Goal: Transaction & Acquisition: Purchase product/service

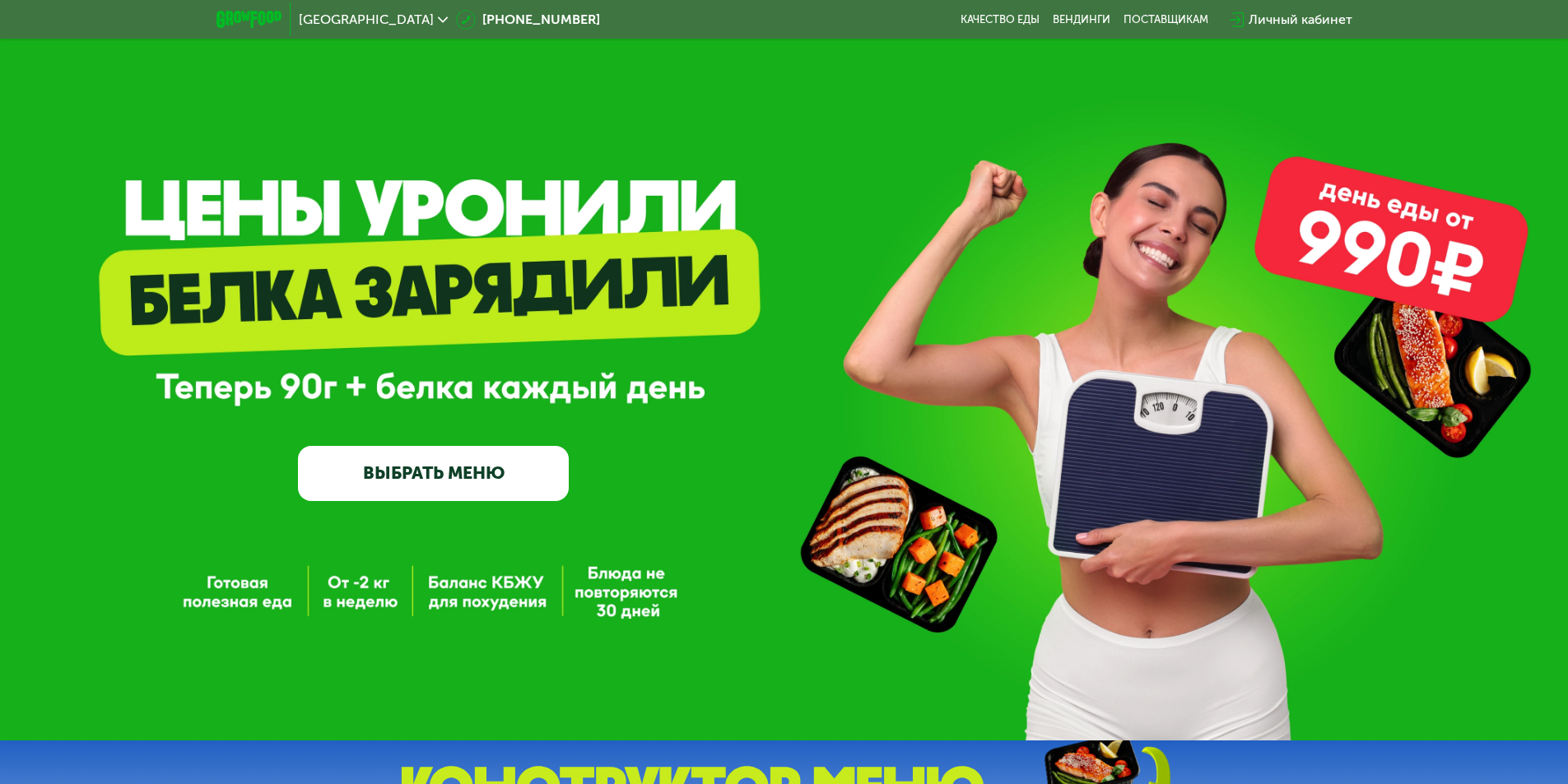
scroll to position [82, 0]
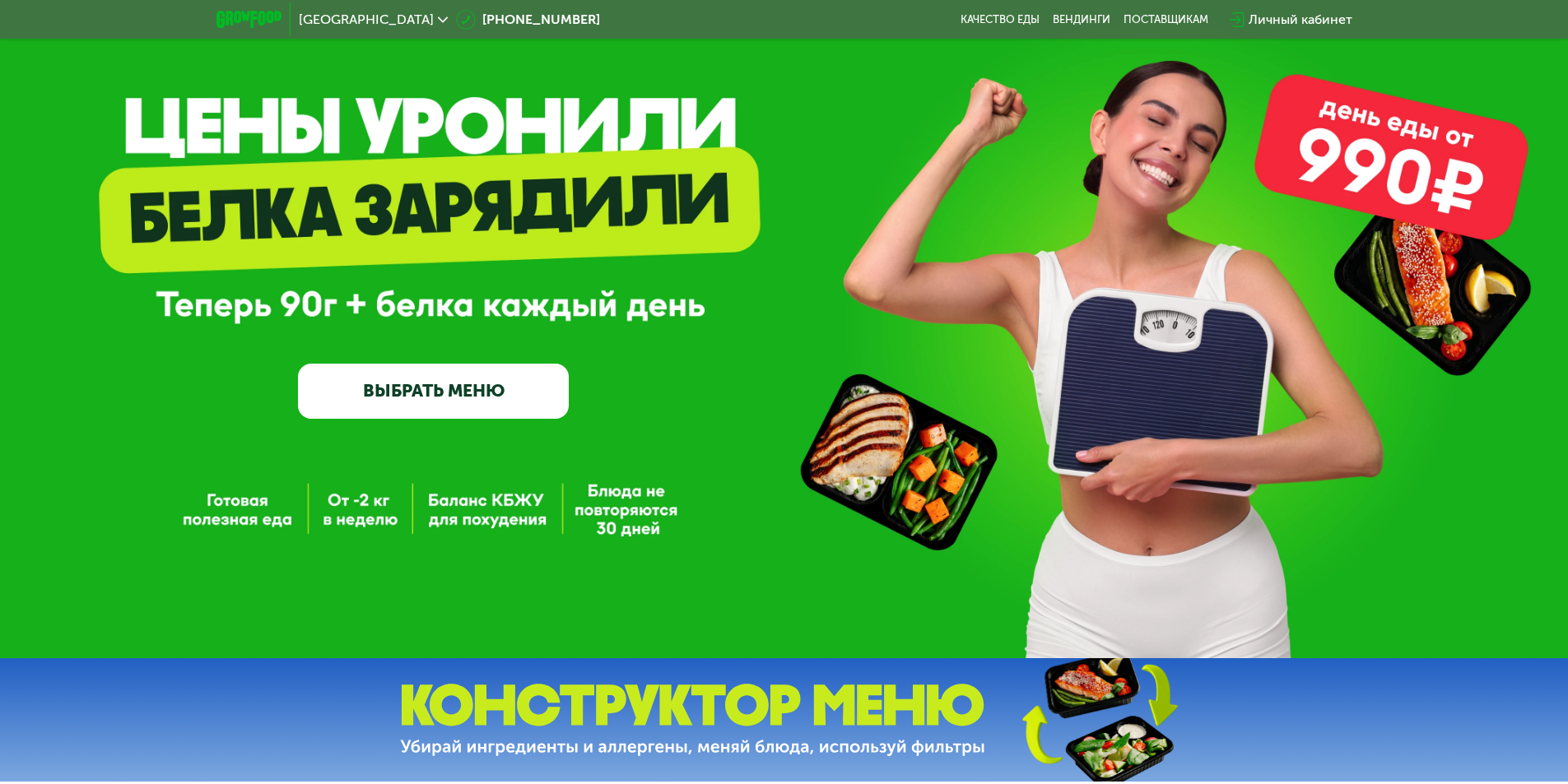
click at [468, 414] on link "ВЫБРАТЬ МЕНЮ" at bounding box center [433, 391] width 271 height 55
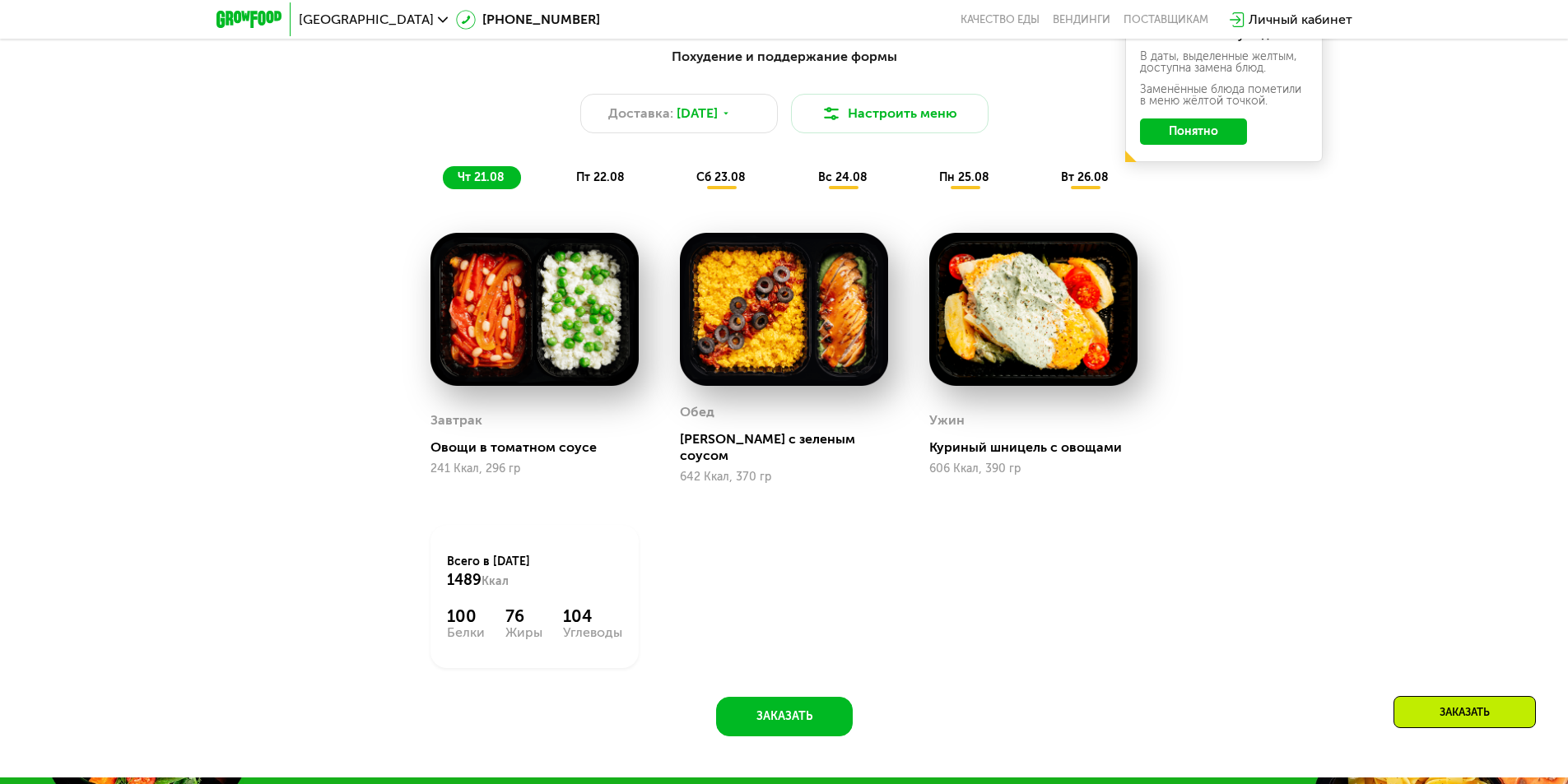
scroll to position [889, 0]
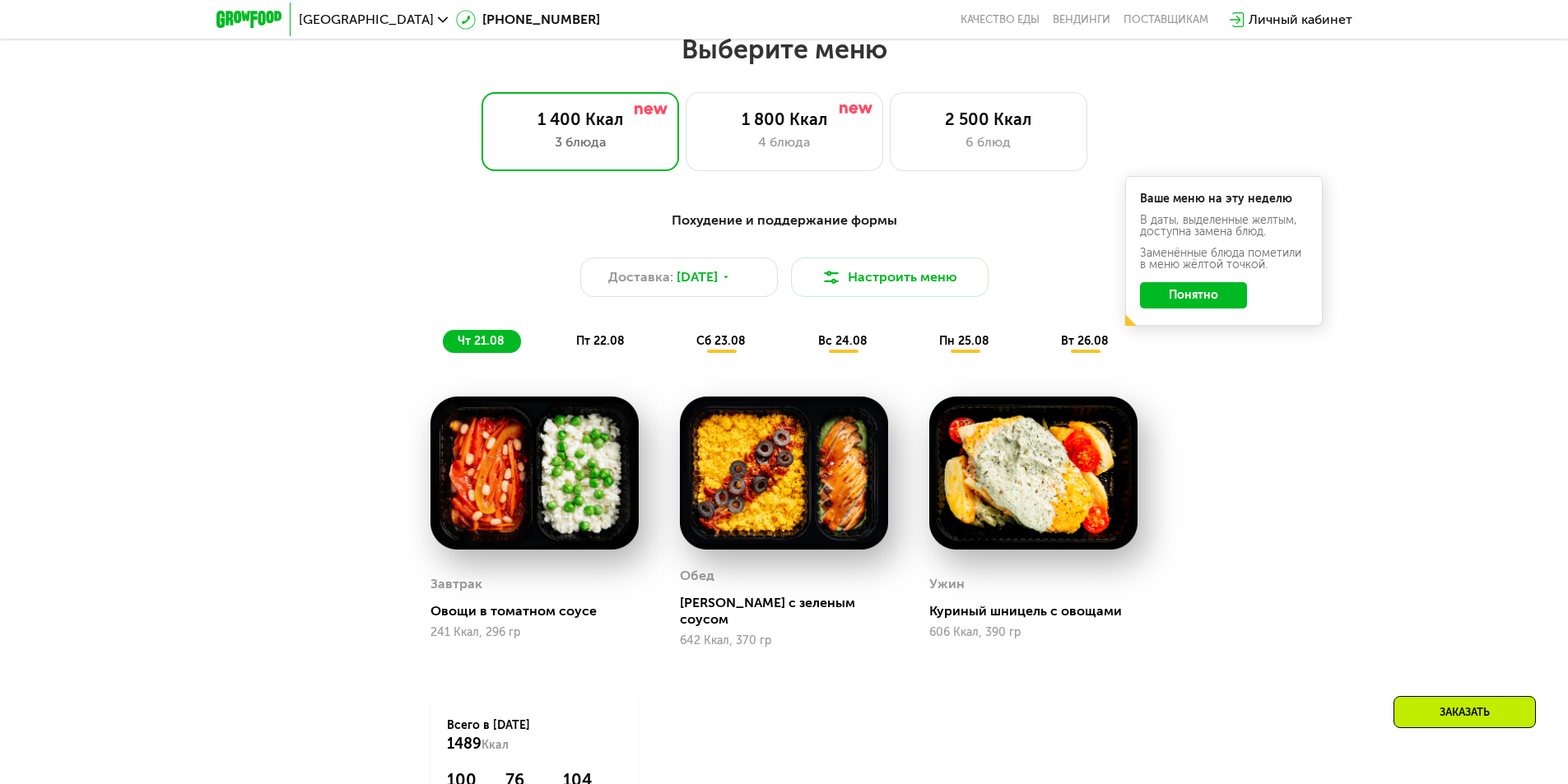
click at [609, 339] on span "пт 22.08" at bounding box center [600, 341] width 49 height 14
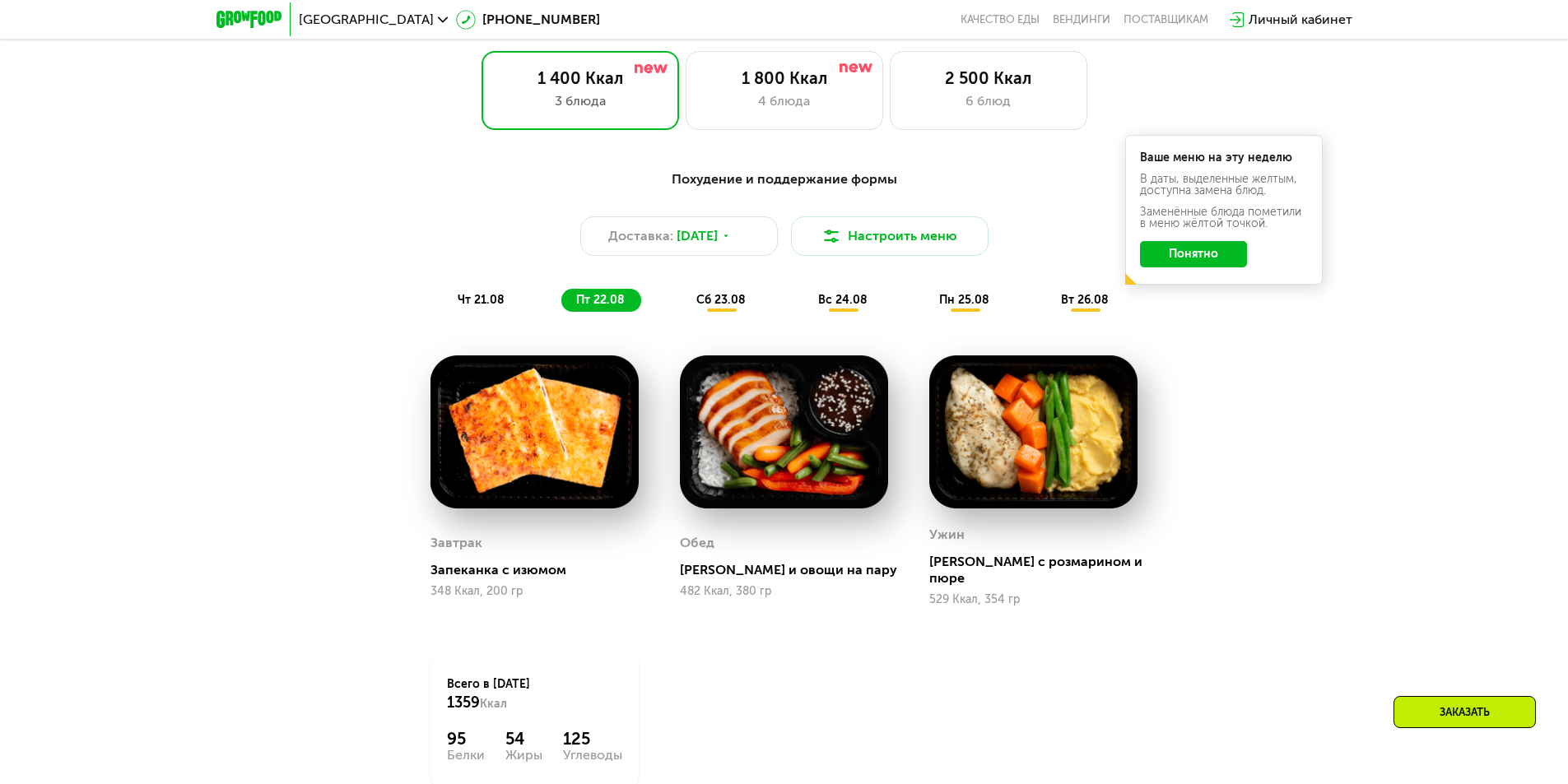
scroll to position [806, 0]
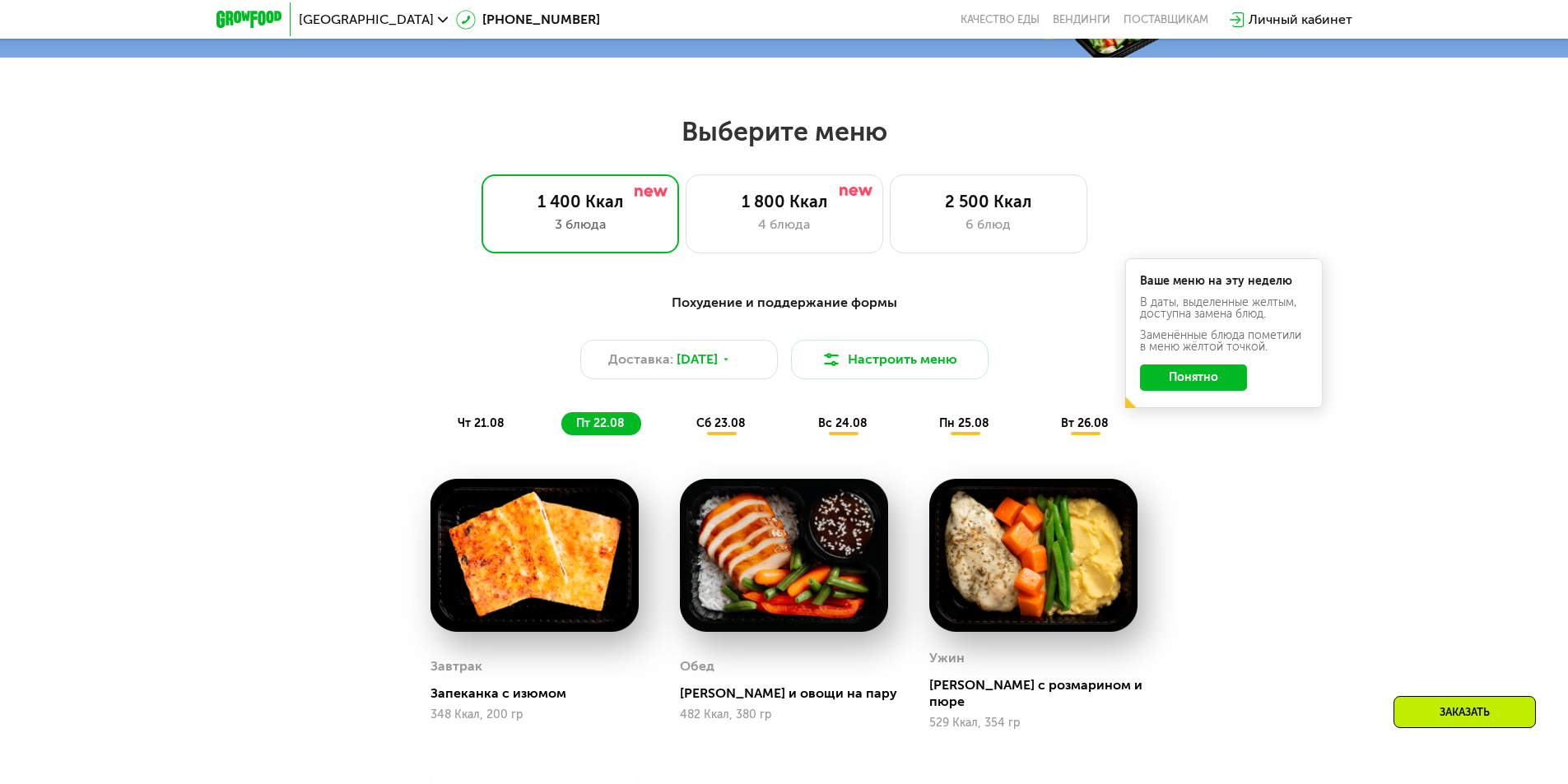
click at [725, 429] on span "сб 23.08" at bounding box center [721, 424] width 49 height 14
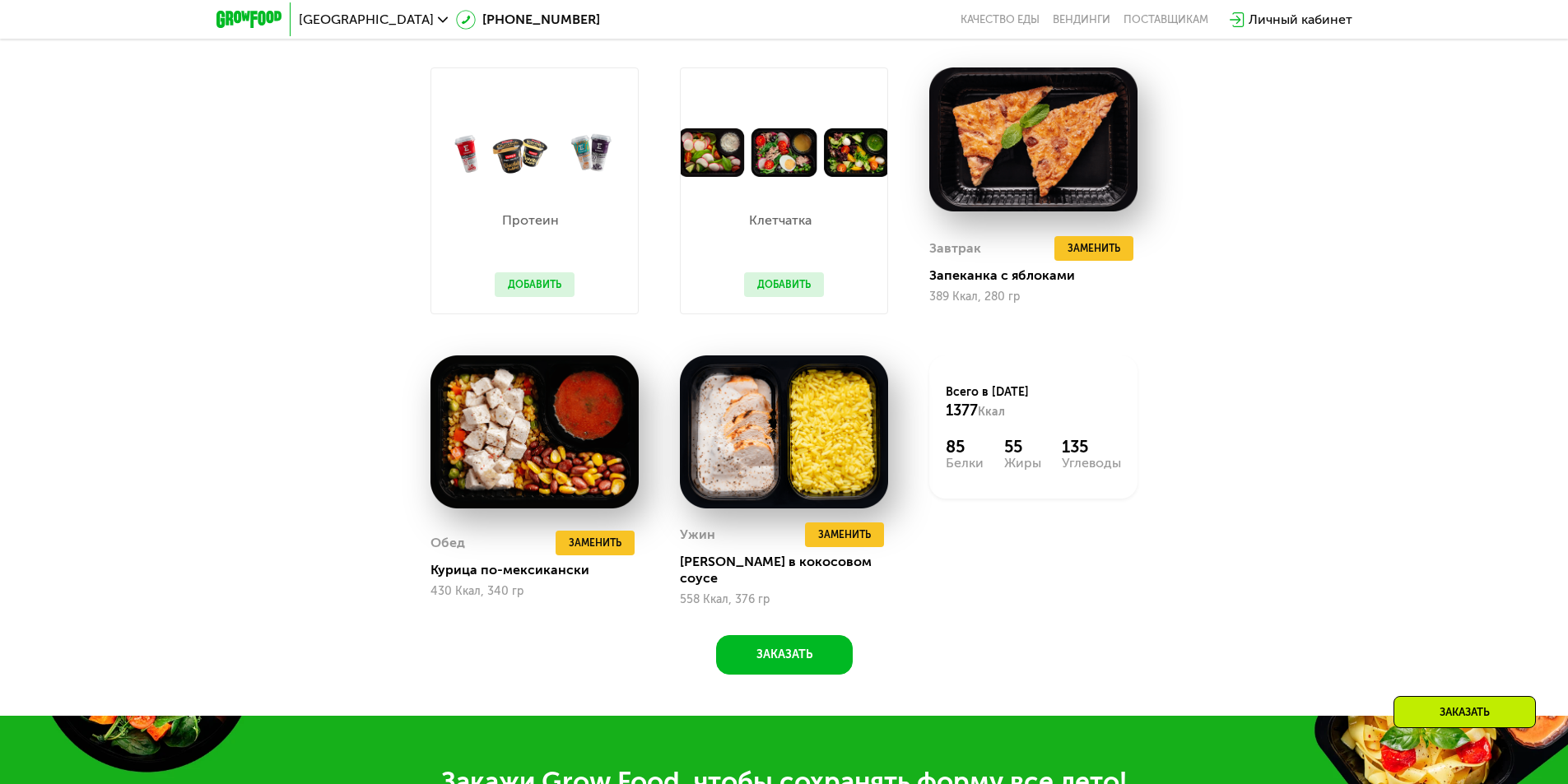
scroll to position [971, 0]
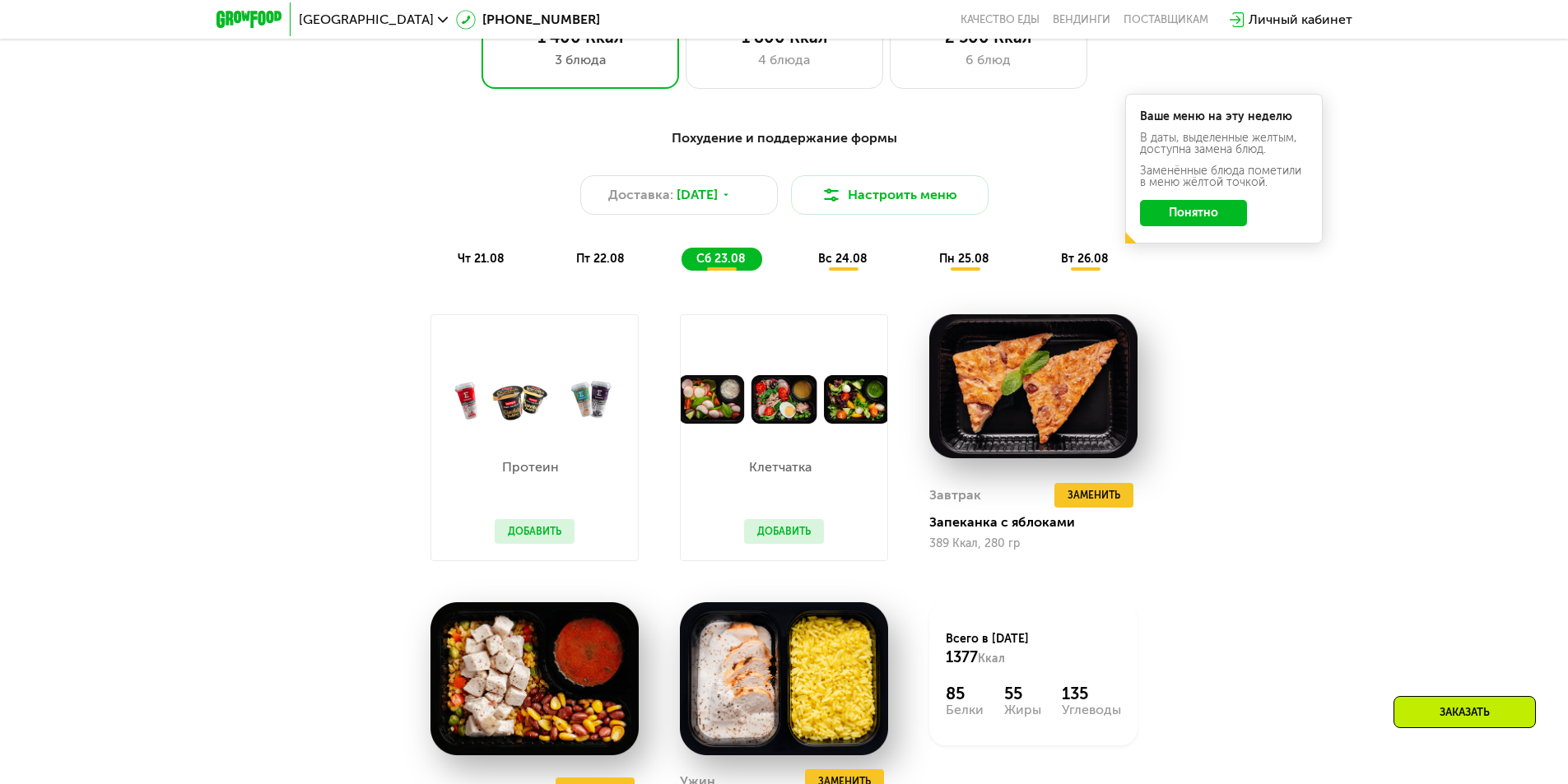
click at [925, 255] on div "вс 24.08" at bounding box center [966, 260] width 81 height 23
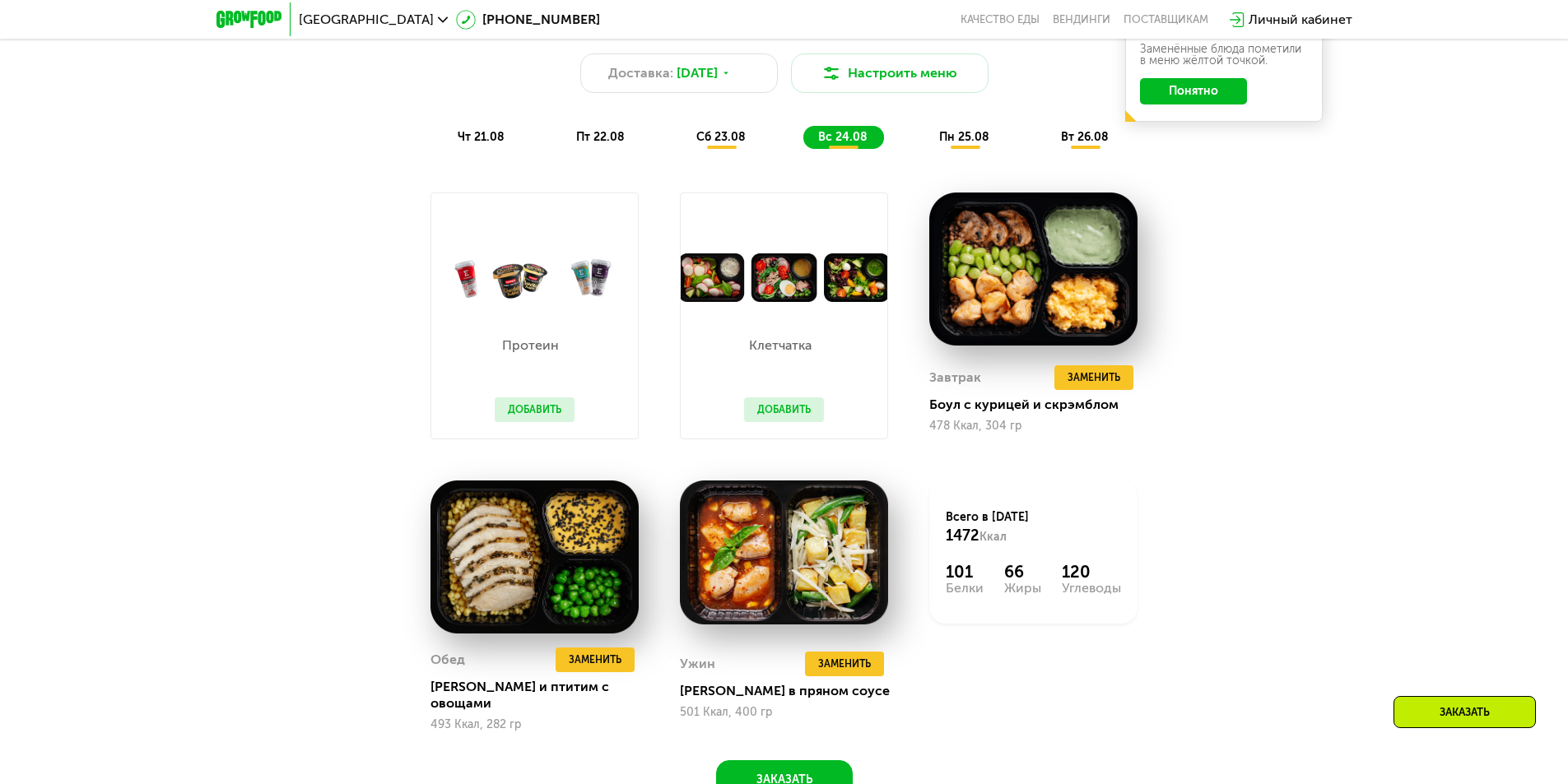
scroll to position [1053, 0]
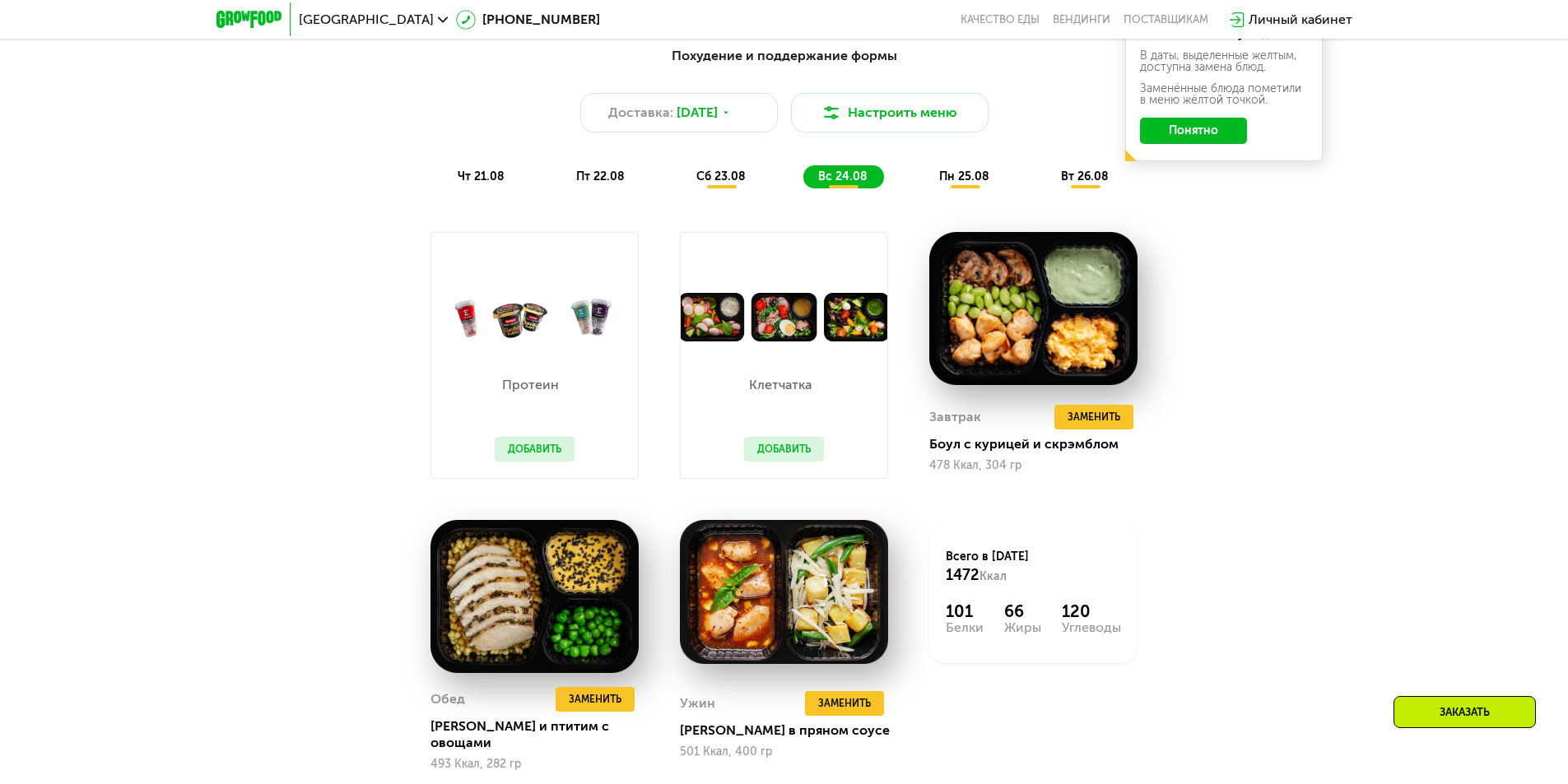
click at [951, 166] on div "Похудение и поддержание формы Доставка: [DATE] Настроить меню чт 21.08 пт 22.08…" at bounding box center [784, 117] width 974 height 142
click at [1047, 188] on div "пн 25.08" at bounding box center [1086, 177] width 79 height 23
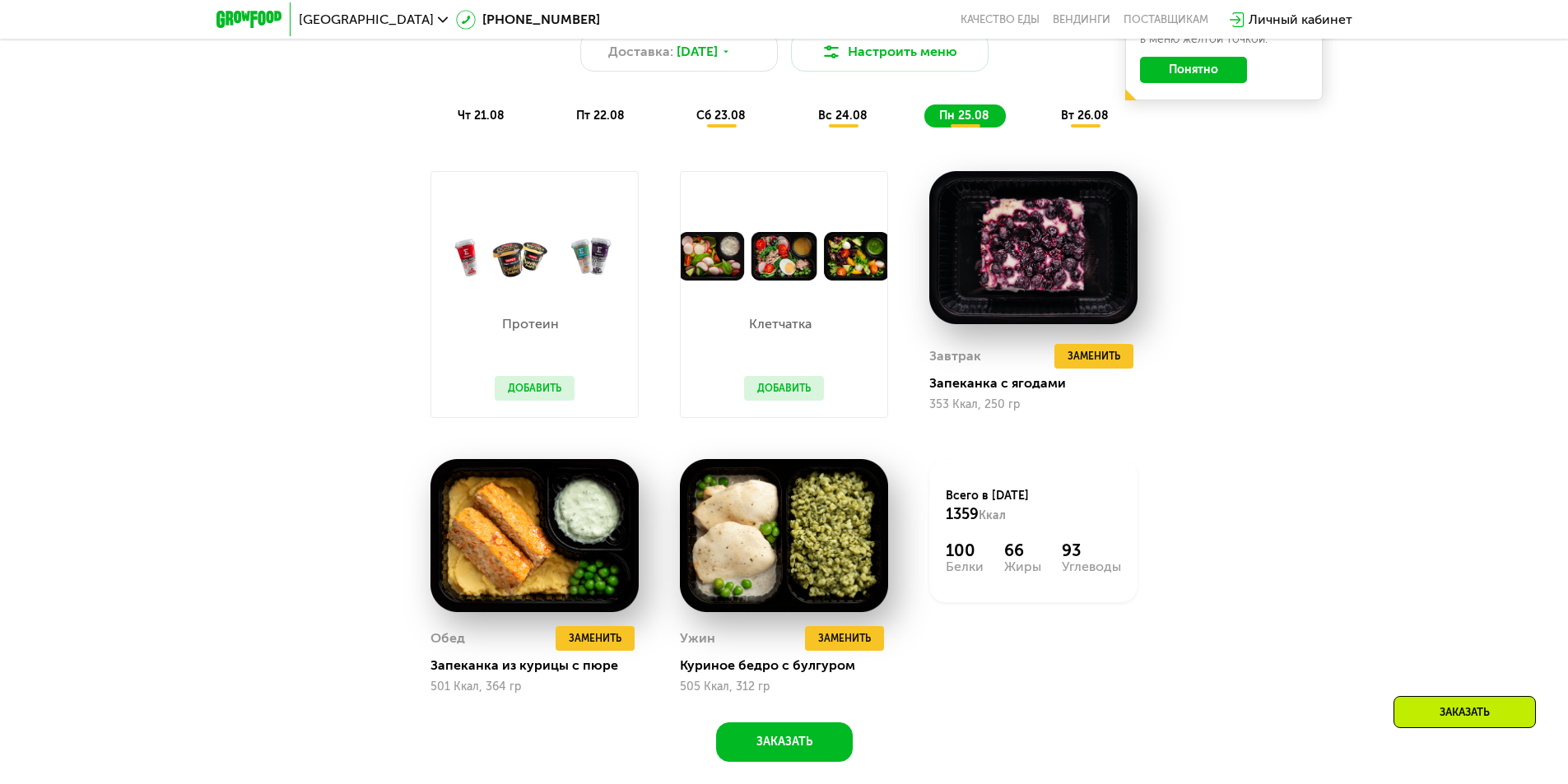
scroll to position [971, 0]
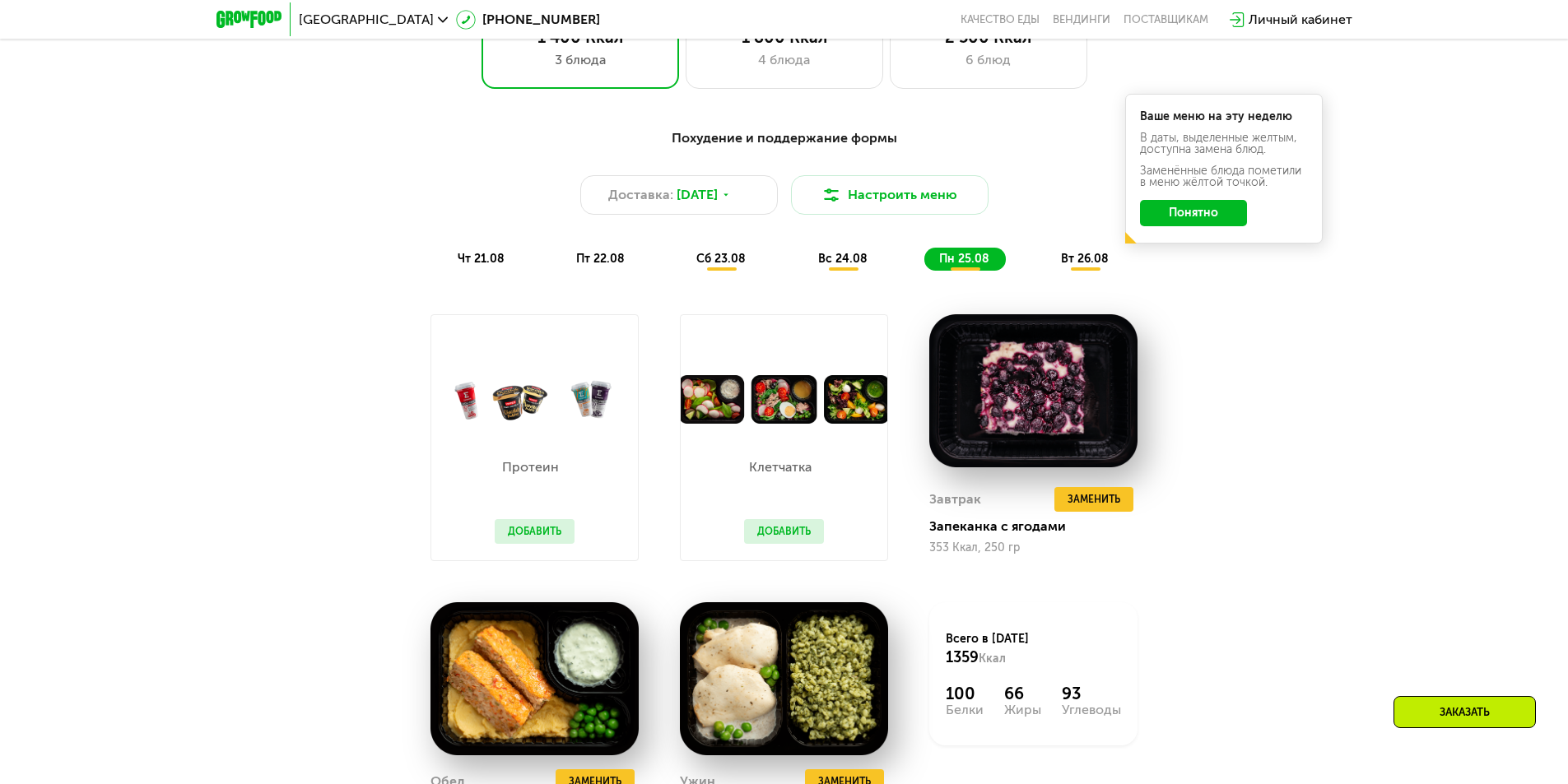
click at [1104, 266] on span "вт 26.08" at bounding box center [1085, 259] width 48 height 14
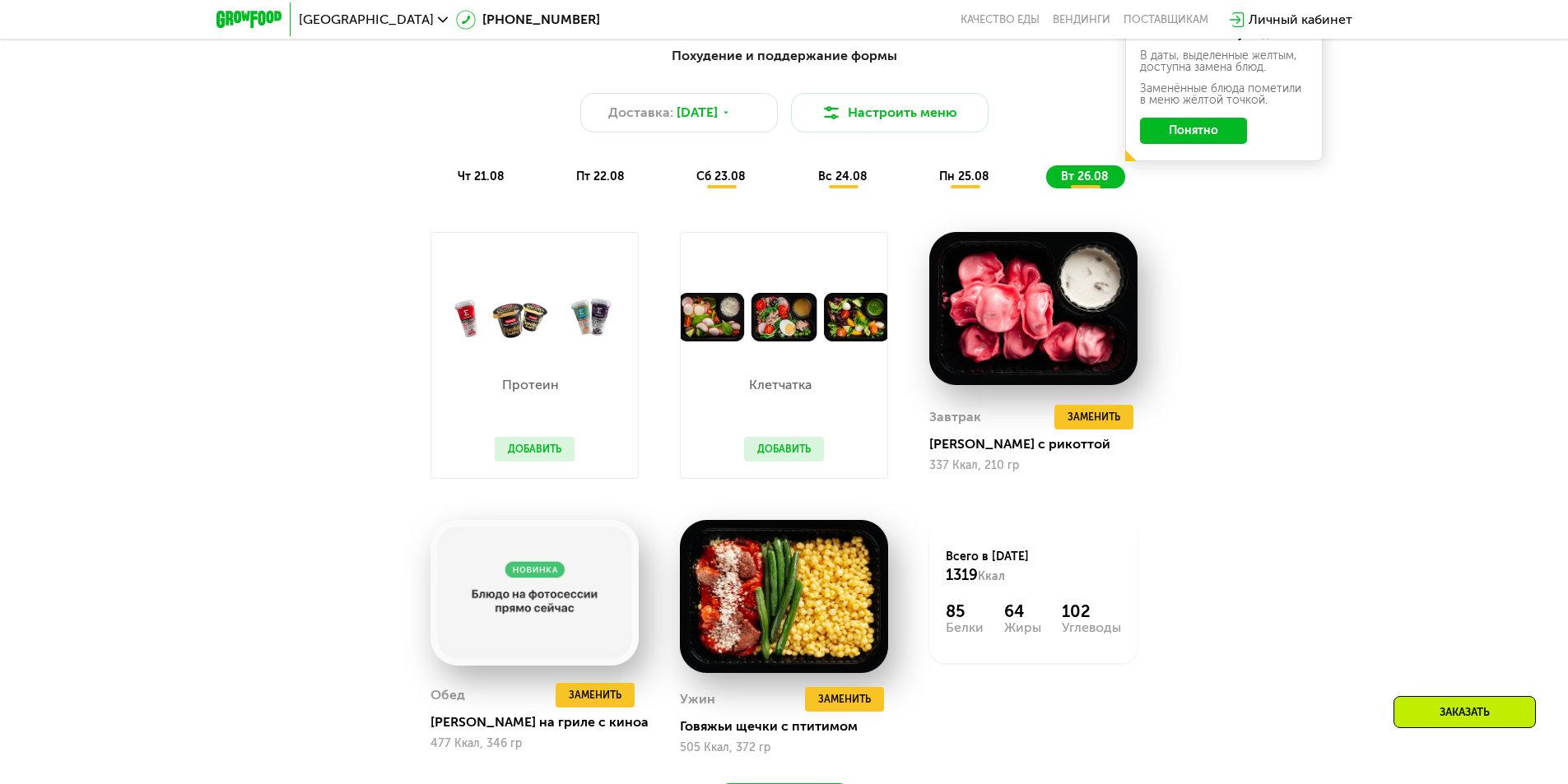
scroll to position [806, 0]
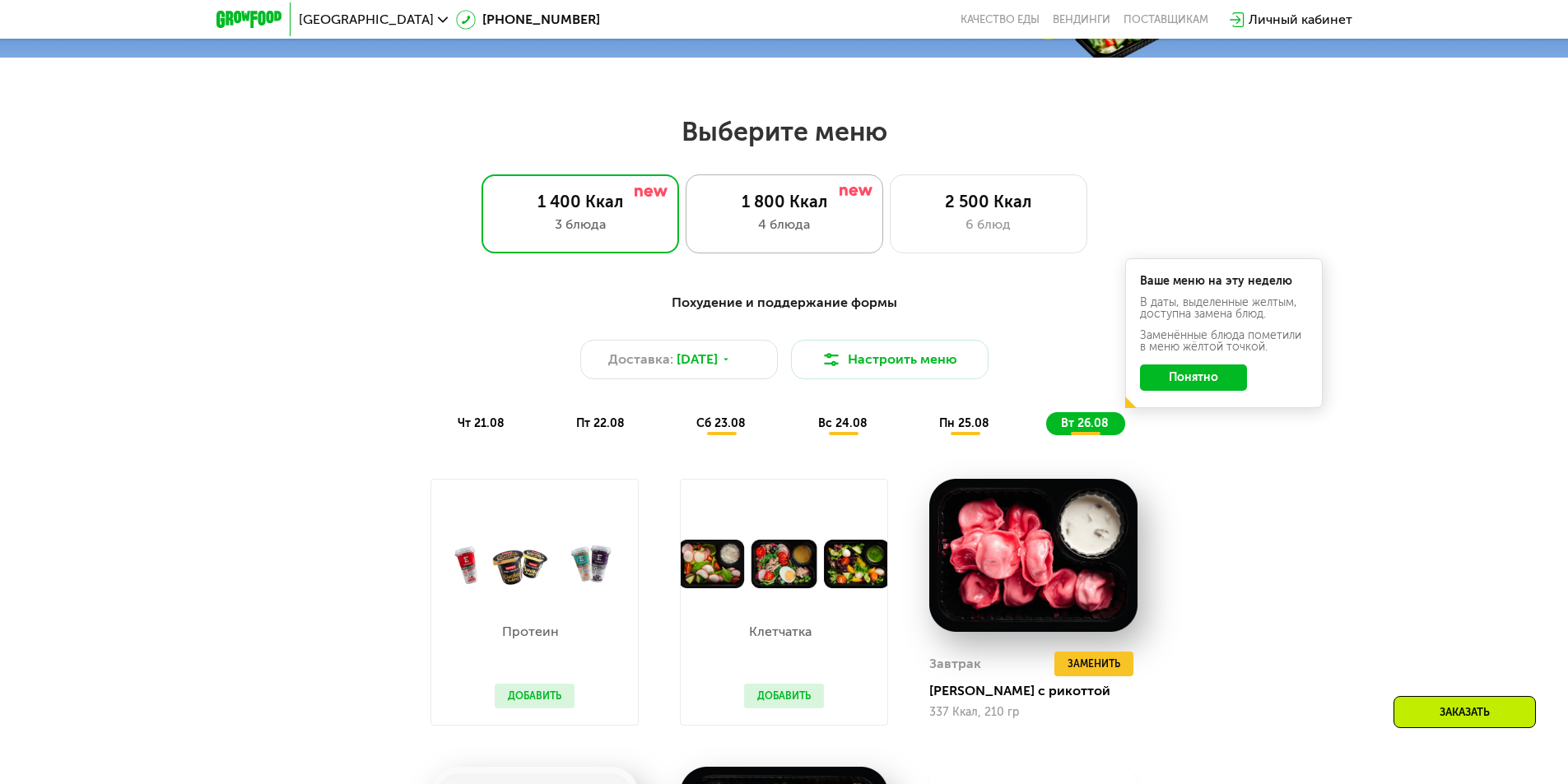
click at [890, 187] on div "1 800 Ккал 4 блюда" at bounding box center [989, 214] width 198 height 79
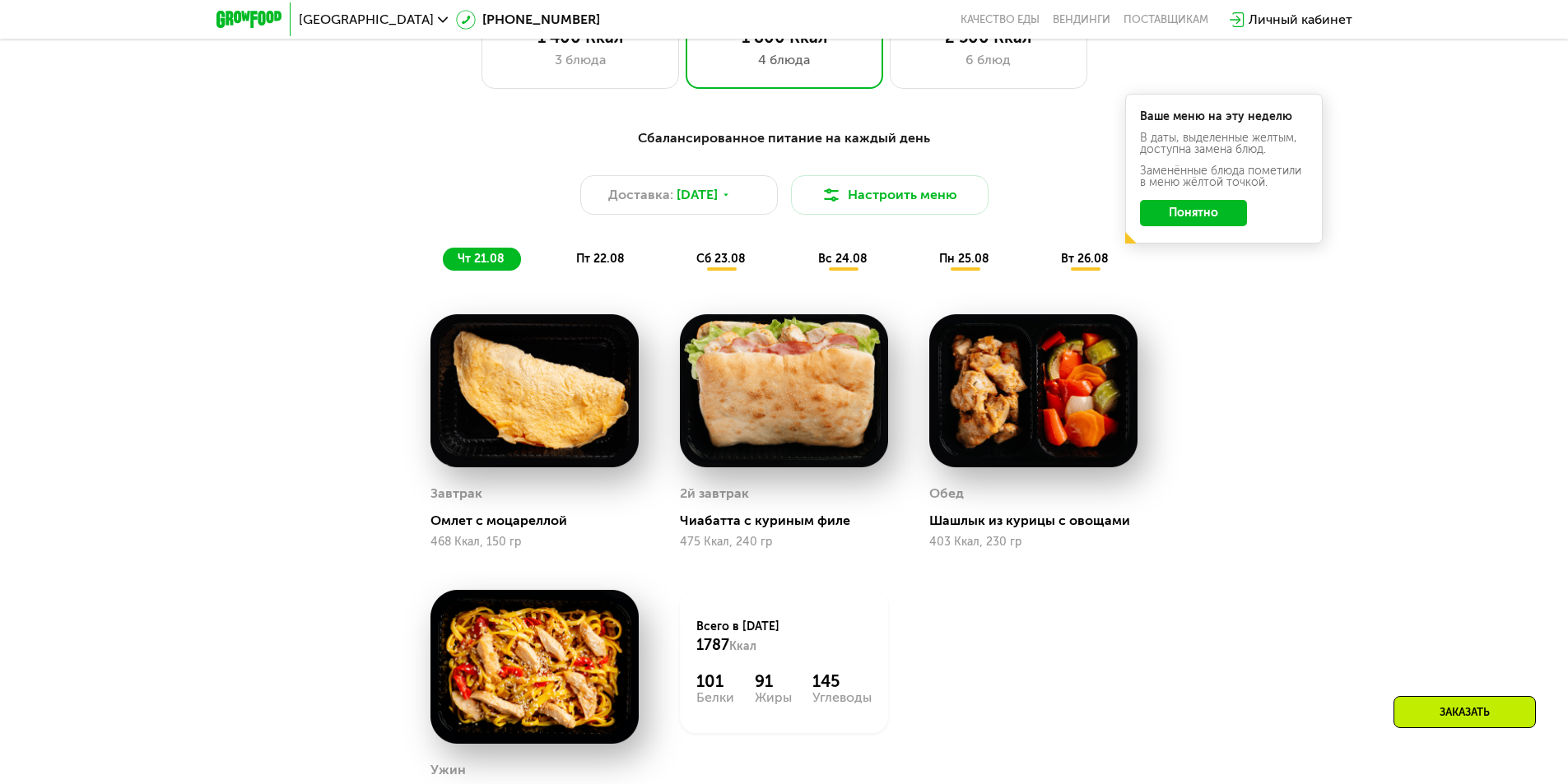
scroll to position [1053, 0]
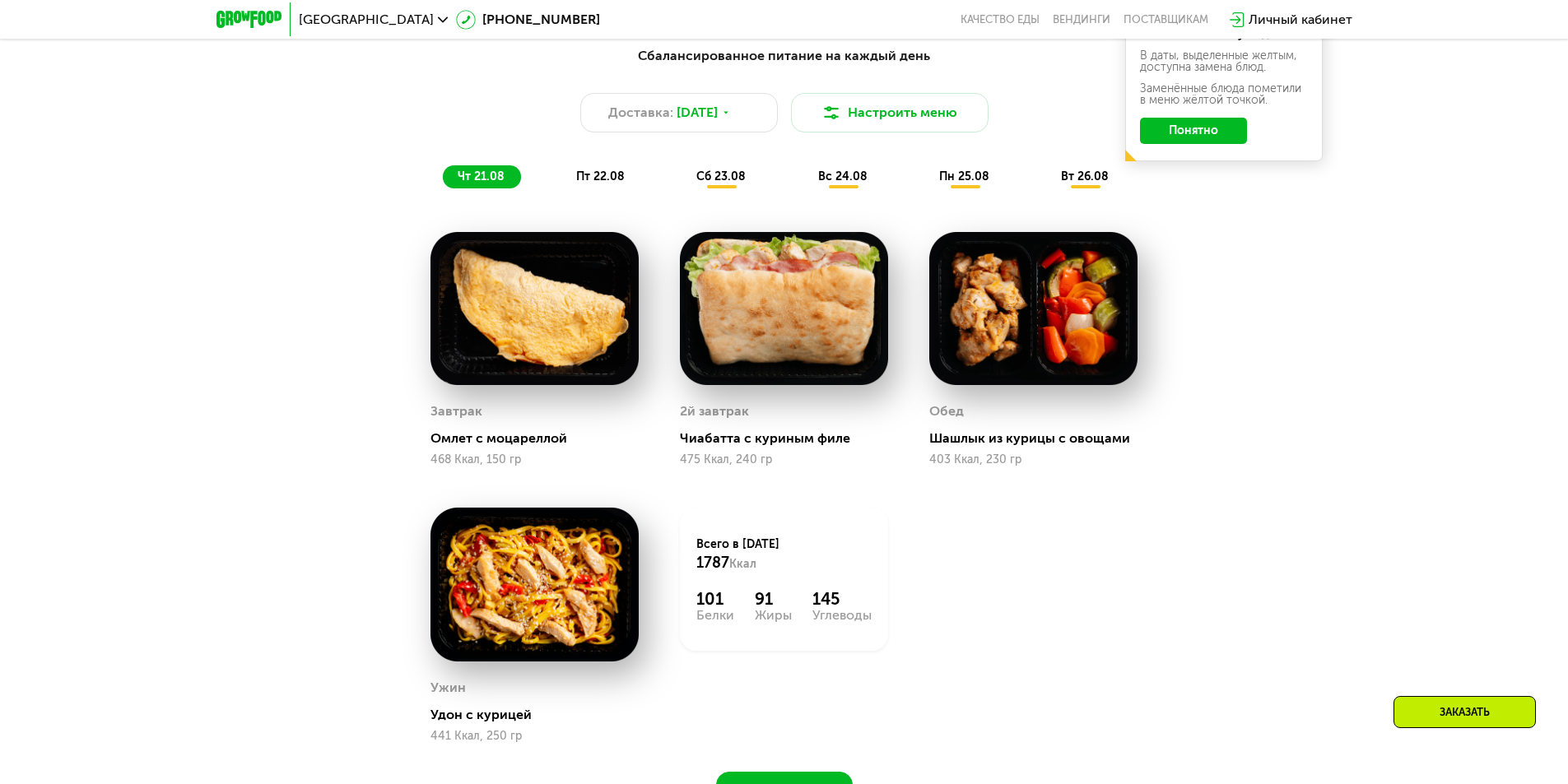
click at [590, 184] on span "пт 22.08" at bounding box center [600, 177] width 49 height 14
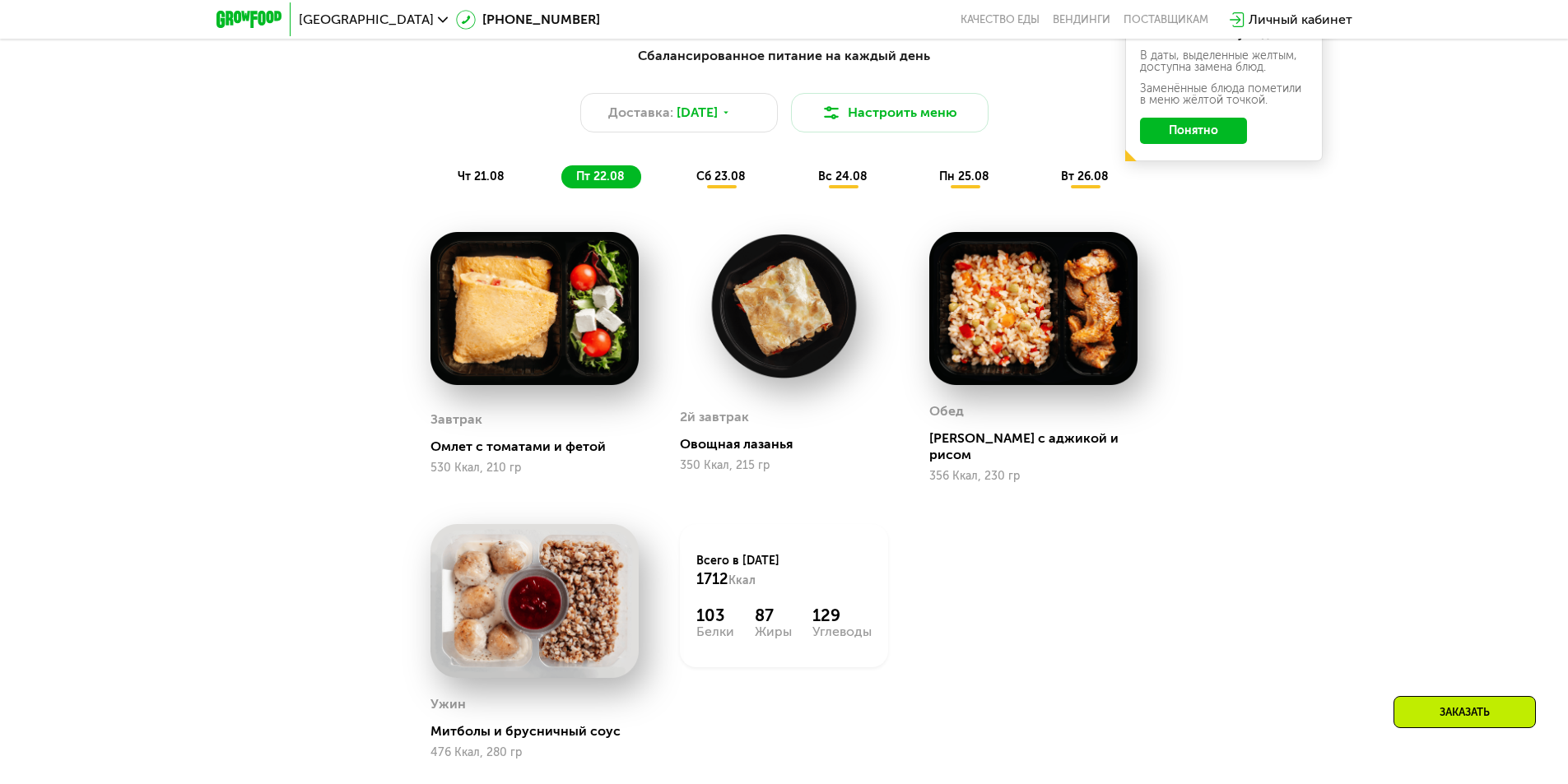
click at [731, 182] on span "сб 23.08" at bounding box center [721, 177] width 49 height 14
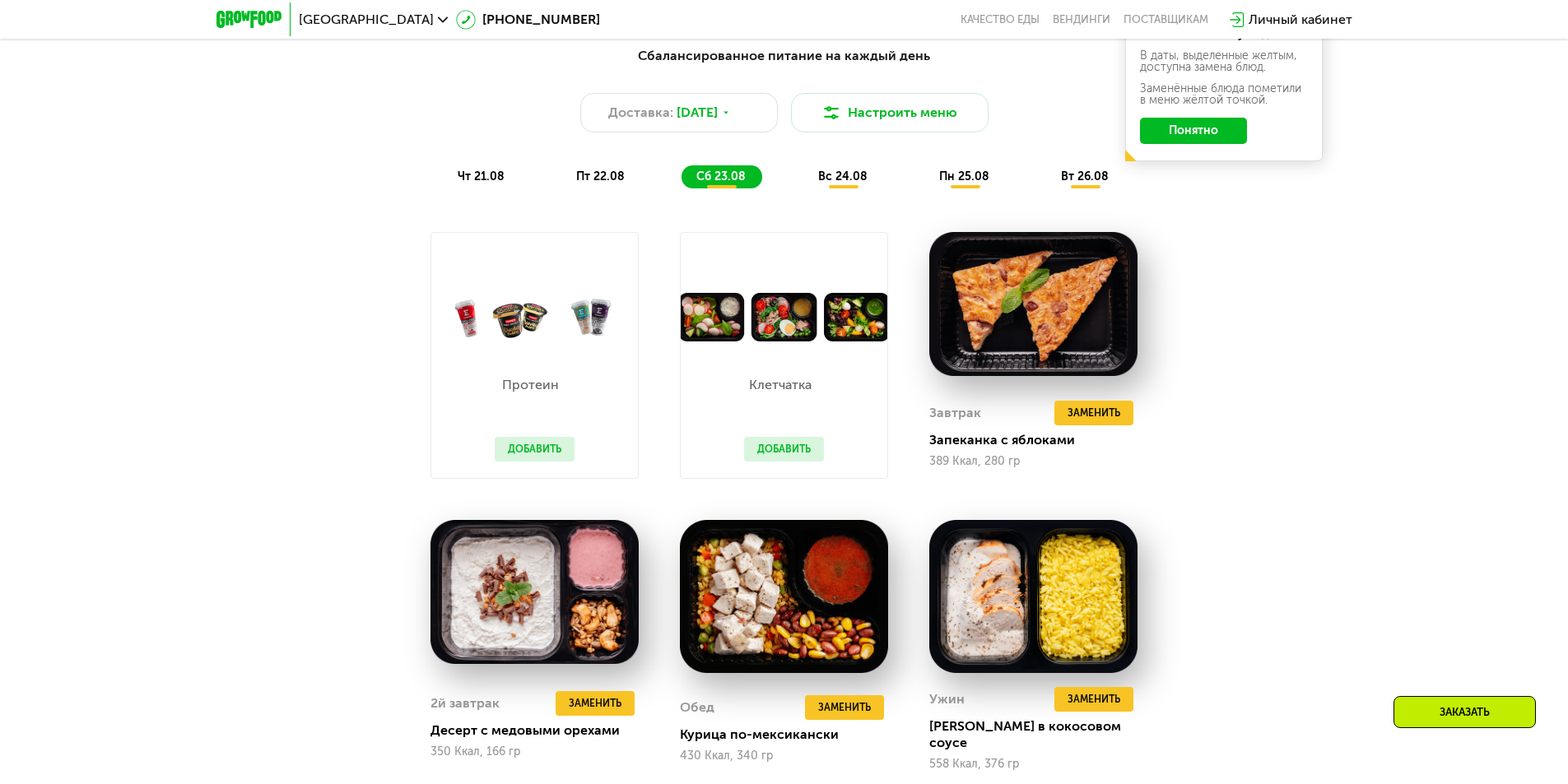
click at [925, 173] on div "вс 24.08" at bounding box center [966, 177] width 81 height 23
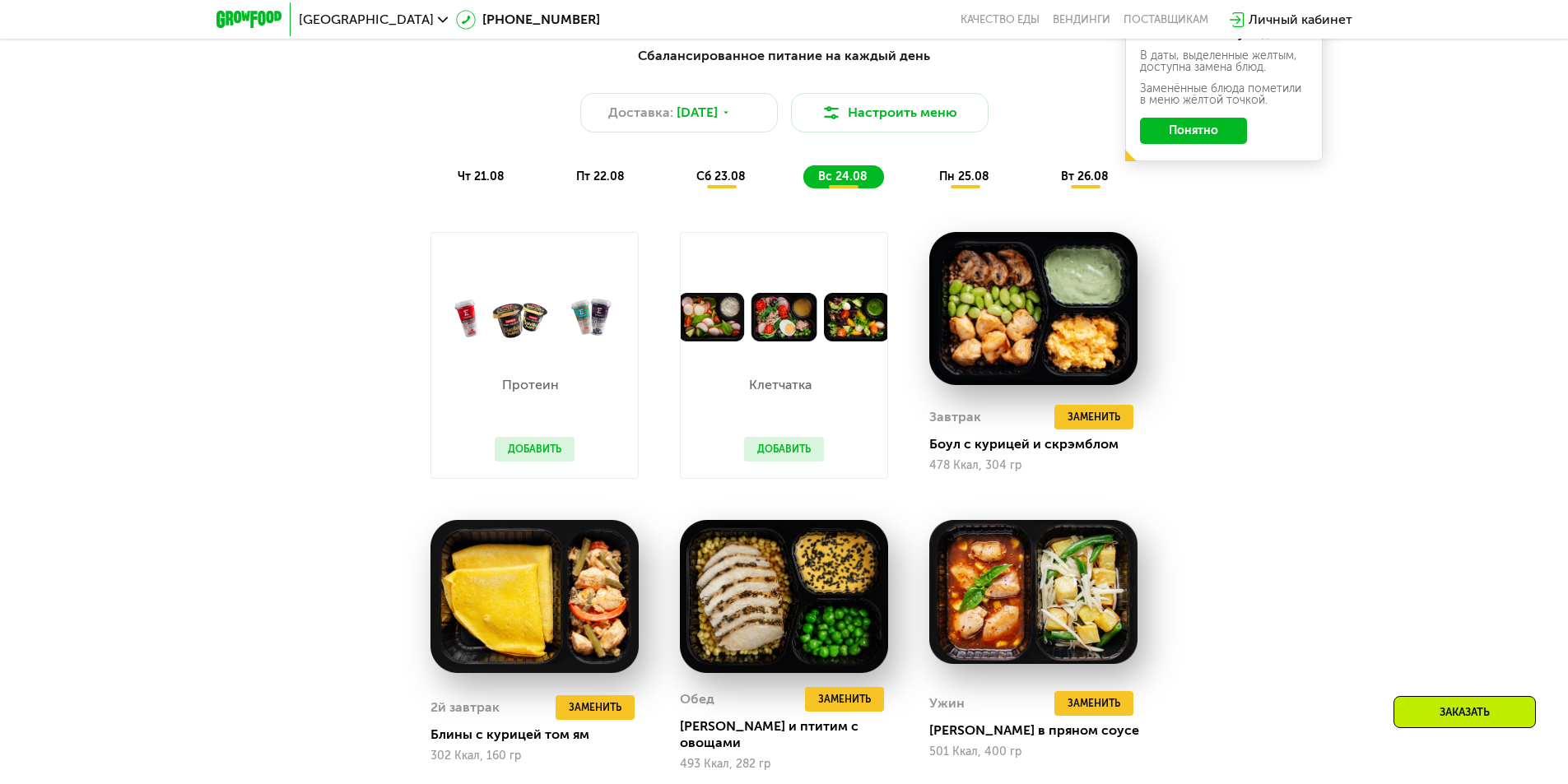
click at [973, 168] on div "Сбалансированное питание на каждый день Доставка: [DATE] Настроить меню чт 21.0…" at bounding box center [784, 117] width 974 height 142
click at [974, 175] on span "пн 25.08" at bounding box center [964, 177] width 50 height 14
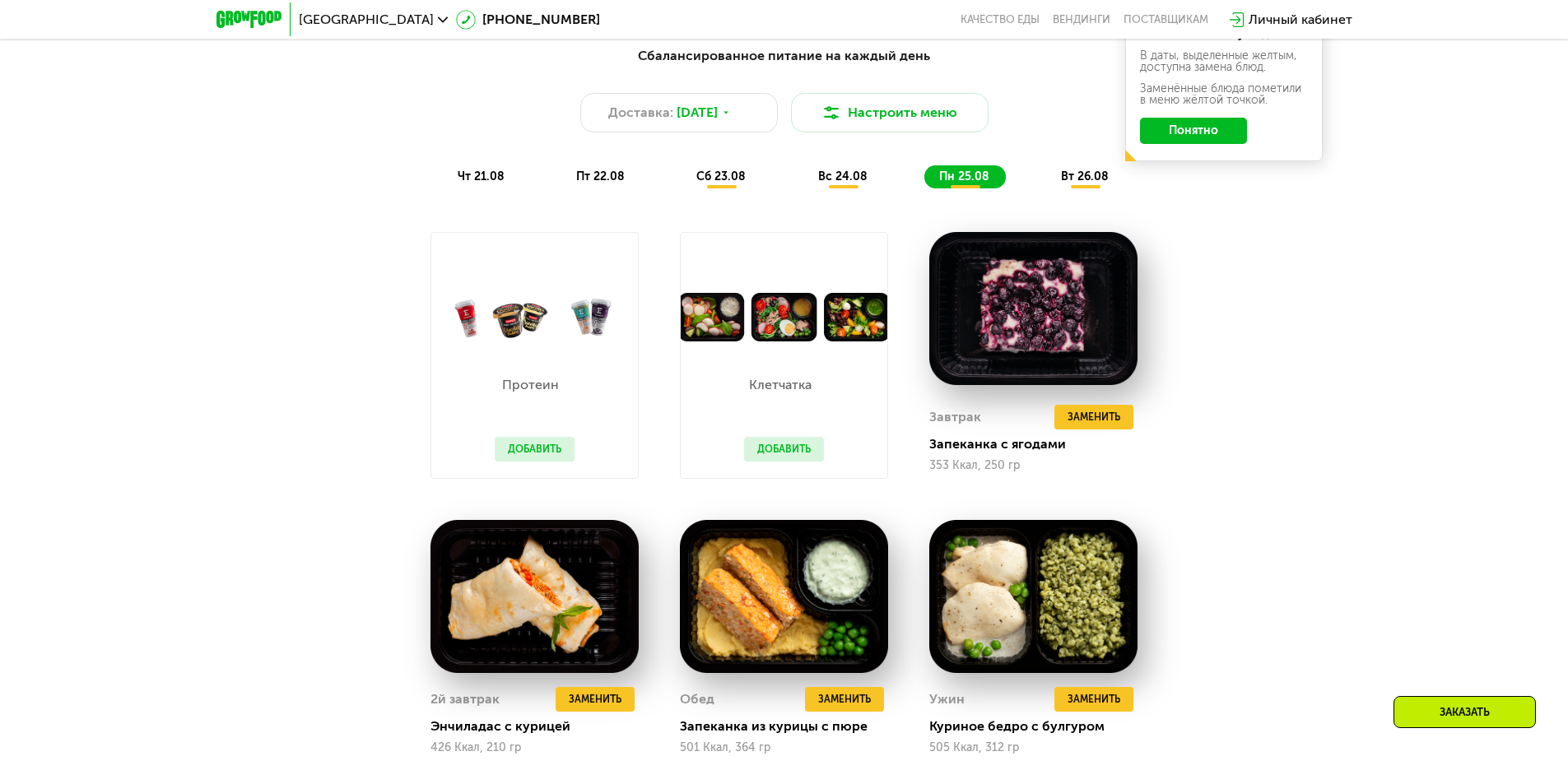
click at [1114, 177] on div "вт 26.08" at bounding box center [1086, 177] width 79 height 23
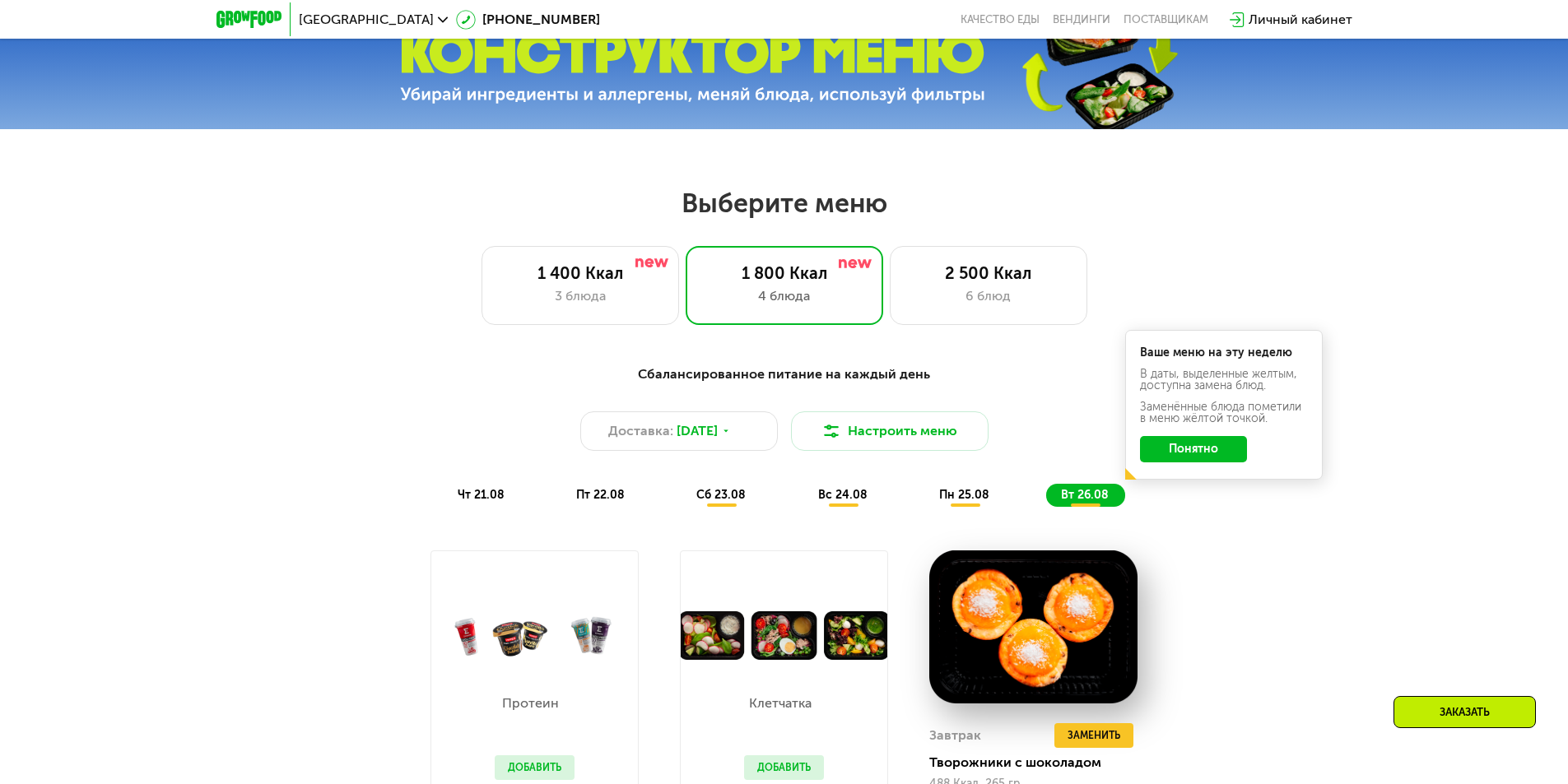
scroll to position [724, 0]
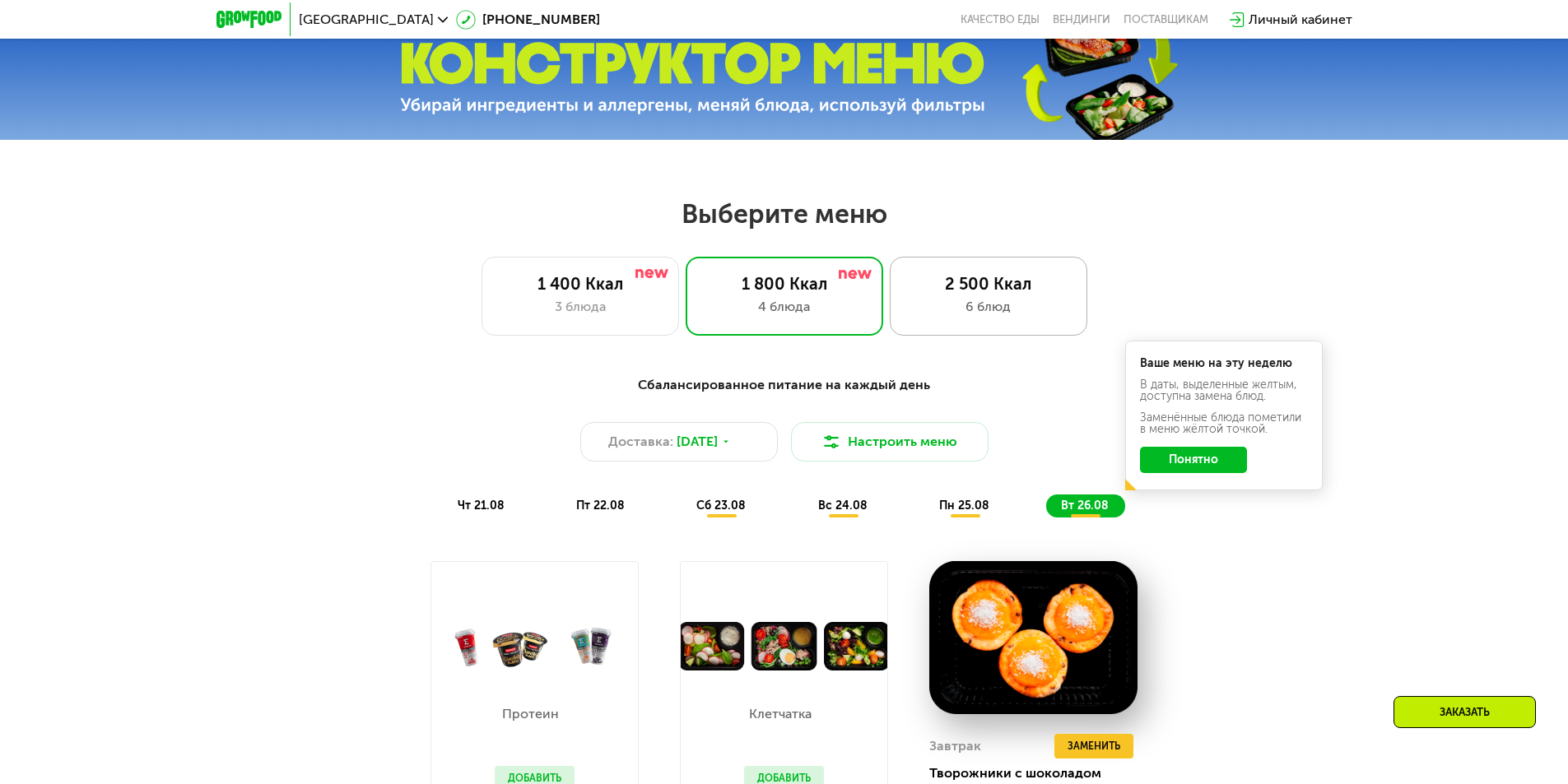
click at [941, 294] on div "2 500 Ккал" at bounding box center [989, 283] width 163 height 19
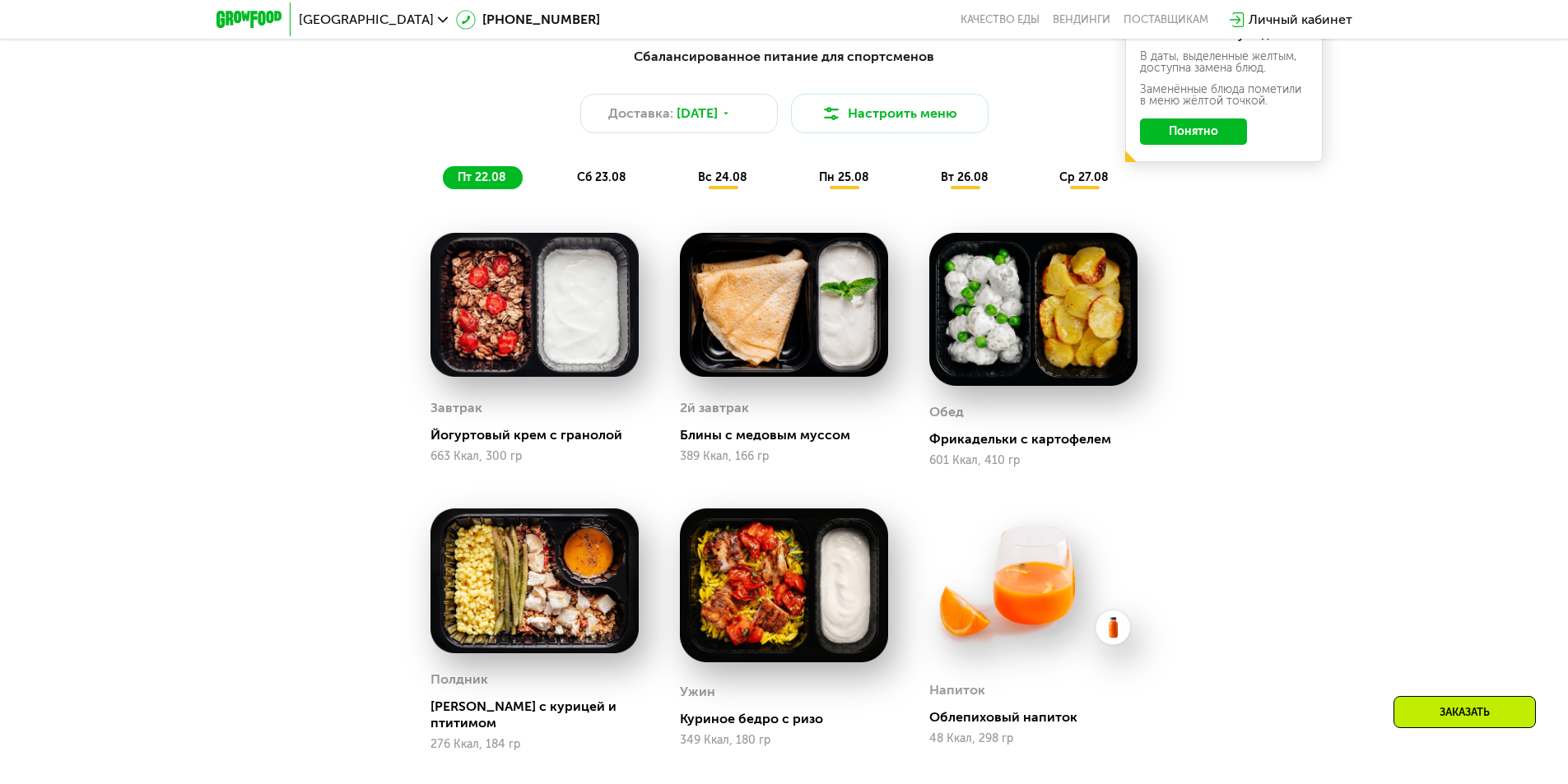
scroll to position [1053, 0]
click at [612, 180] on span "сб 23.08" at bounding box center [602, 177] width 49 height 14
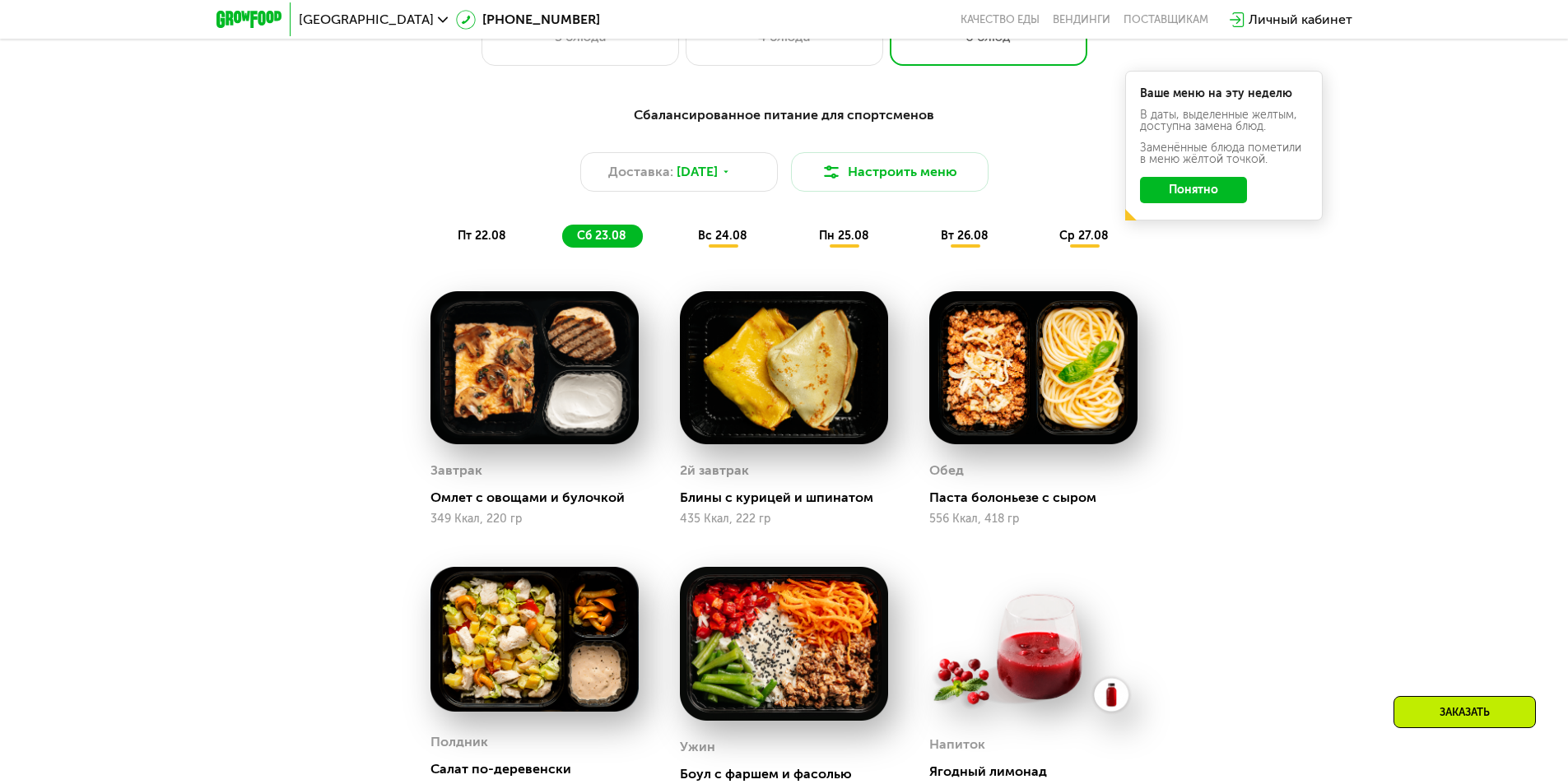
scroll to position [971, 0]
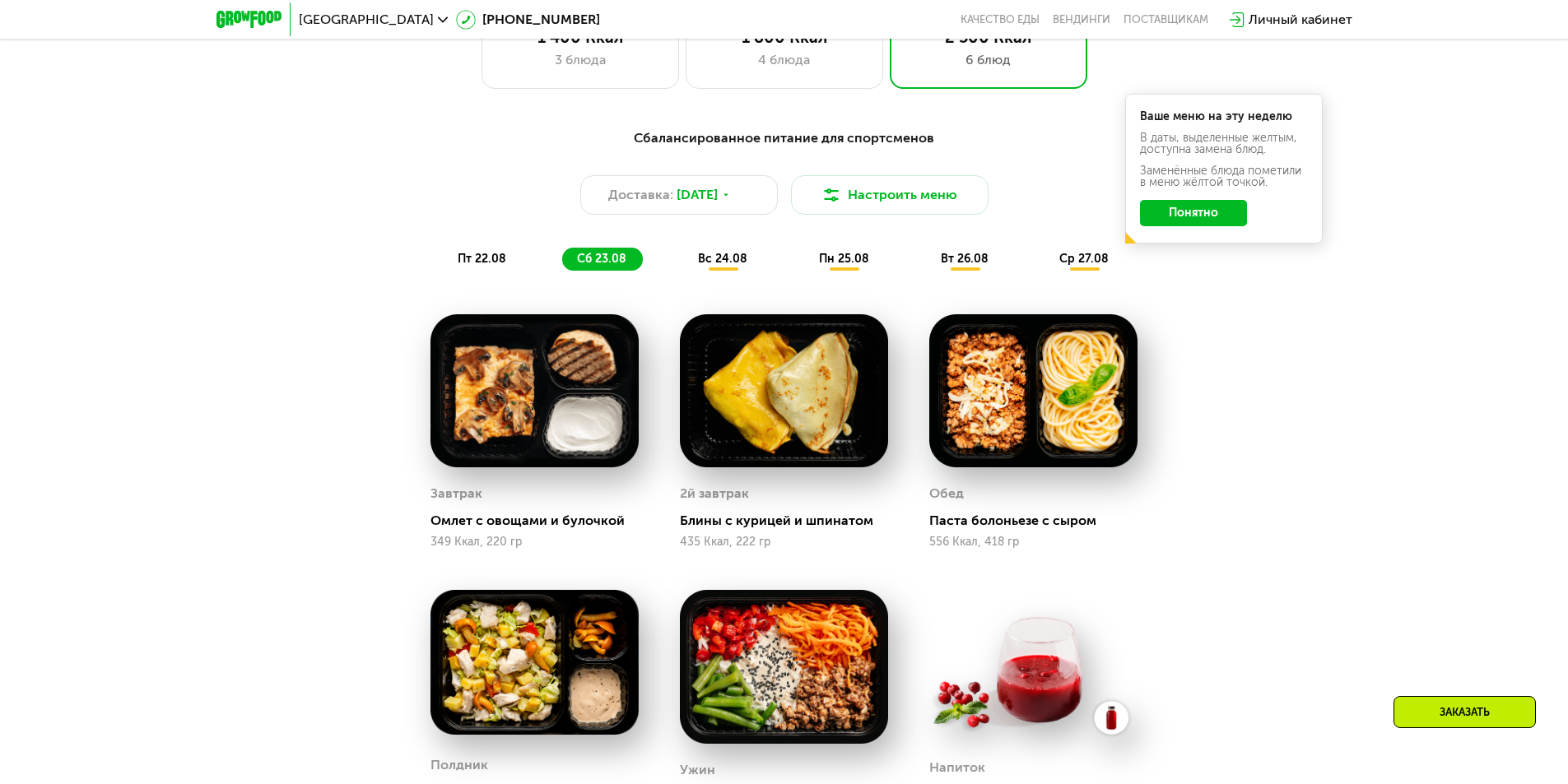
click at [805, 253] on div "вс 24.08" at bounding box center [845, 260] width 81 height 23
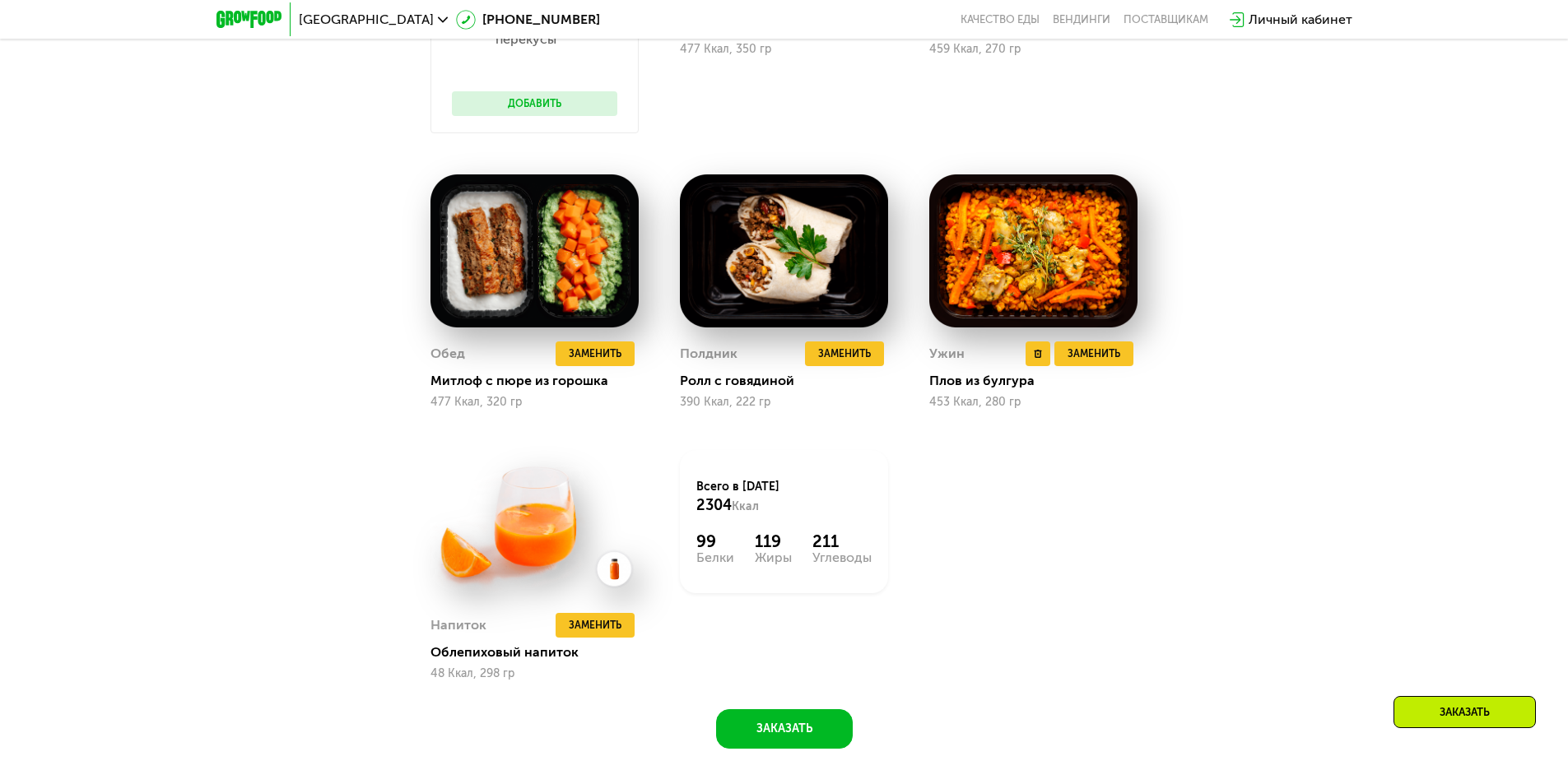
scroll to position [1135, 0]
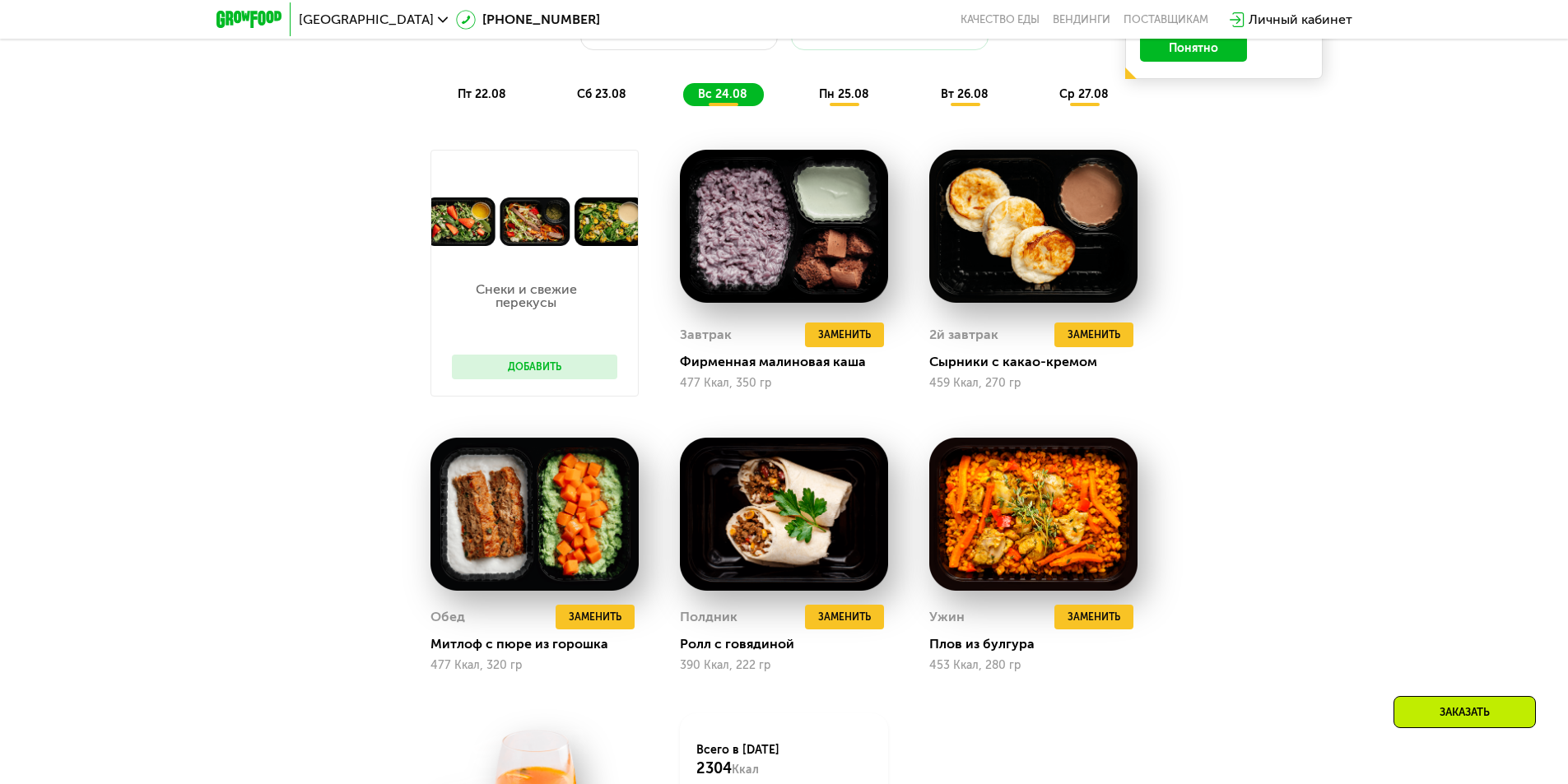
click at [927, 106] on div "пн 25.08" at bounding box center [966, 94] width 79 height 23
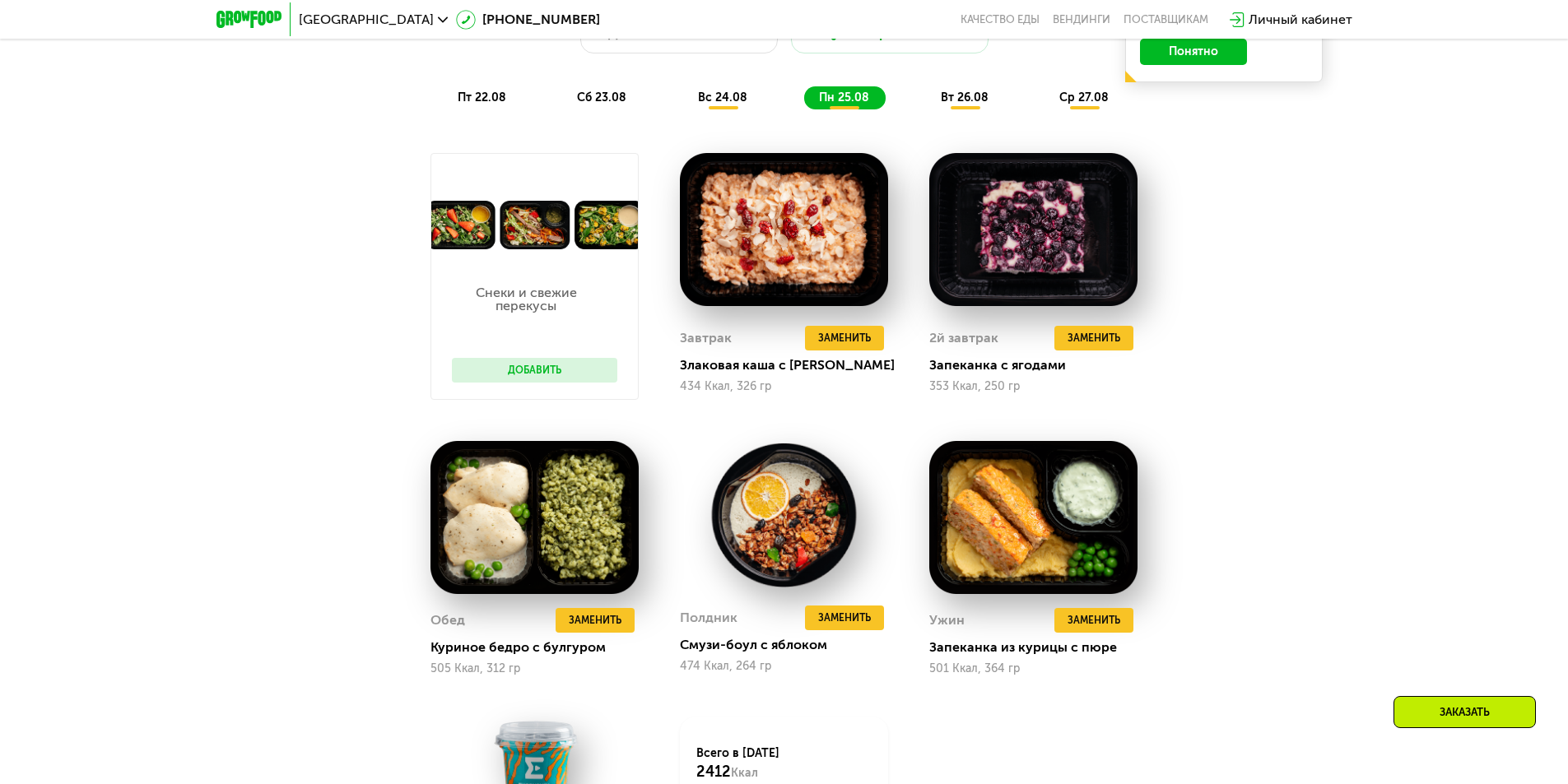
scroll to position [1053, 0]
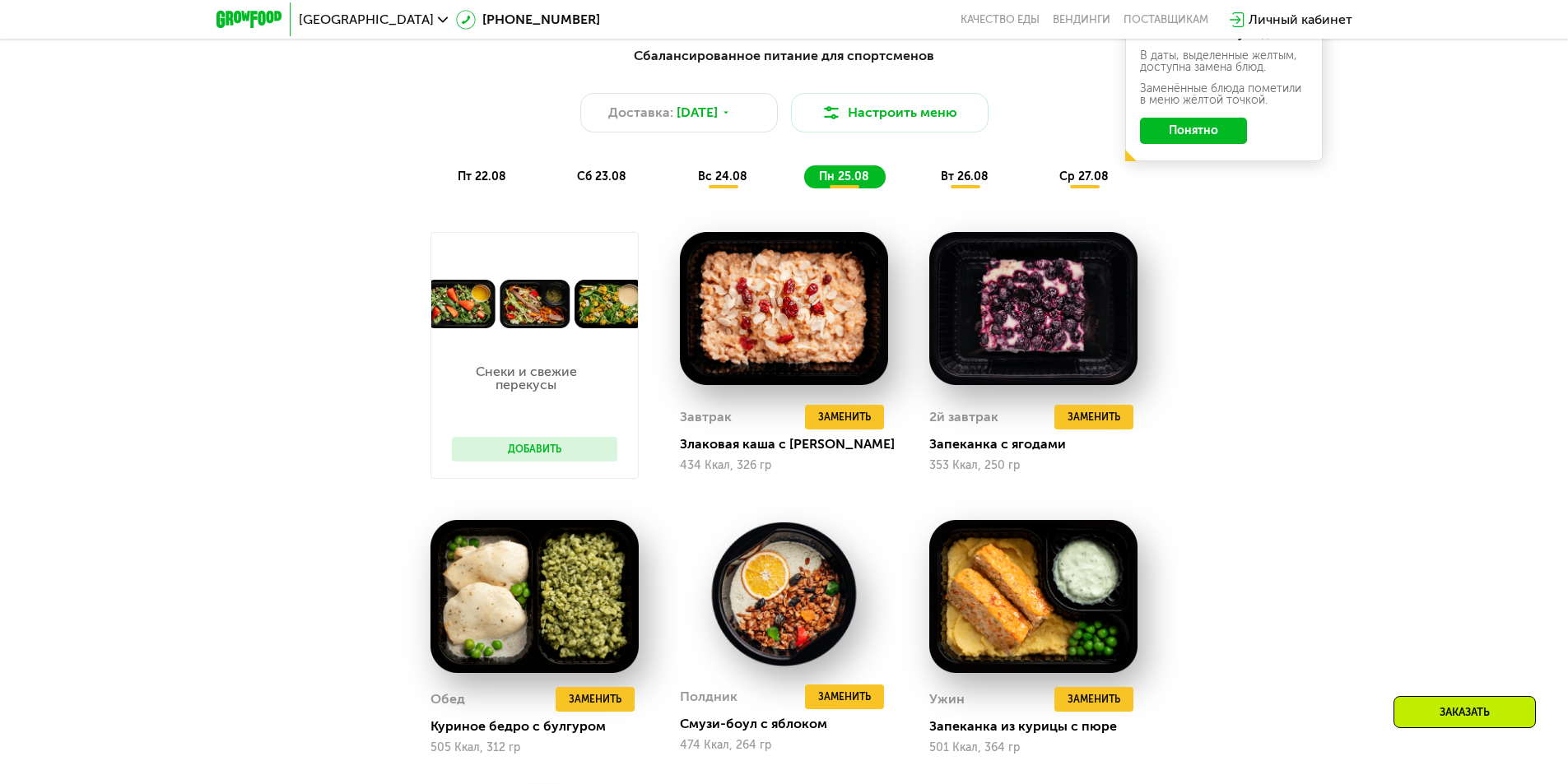
click at [965, 162] on div "Сбалансированное питание для спортсменов Доставка: [DATE] [GEOGRAPHIC_DATA] мен…" at bounding box center [784, 117] width 974 height 142
click at [965, 183] on span "вт 26.08" at bounding box center [965, 177] width 48 height 14
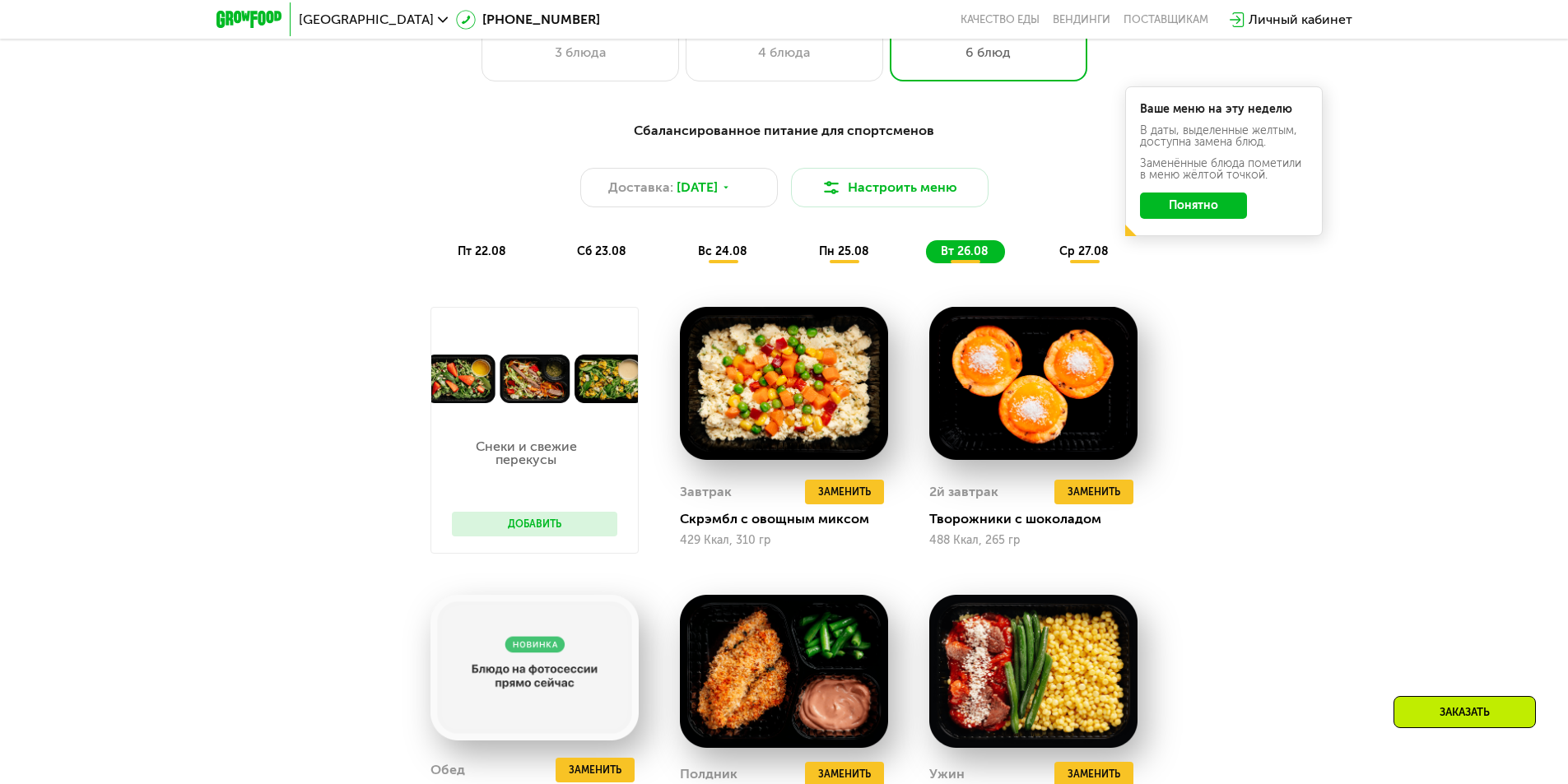
scroll to position [971, 0]
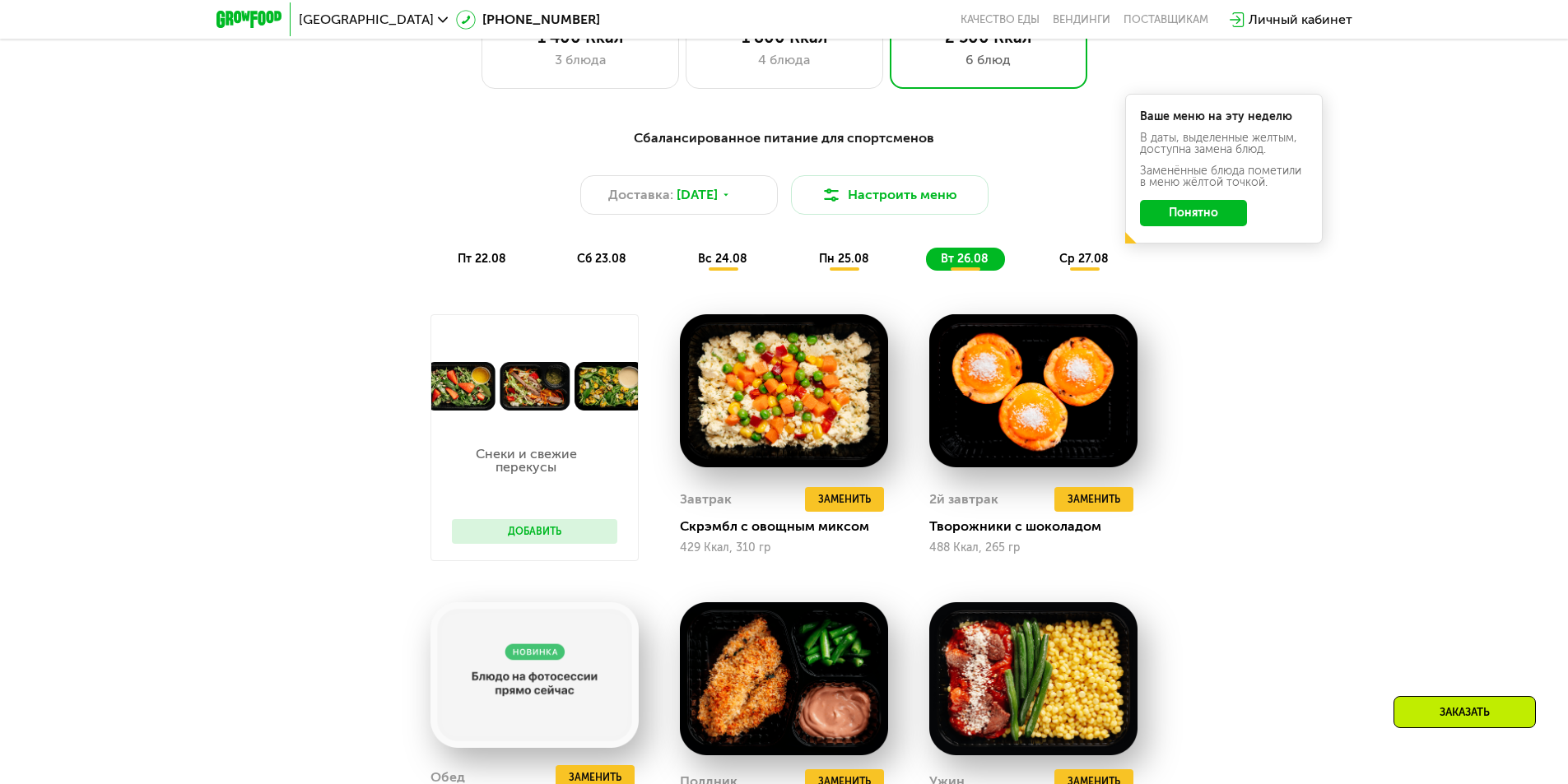
click at [1087, 261] on span "ср 27.08" at bounding box center [1084, 259] width 49 height 14
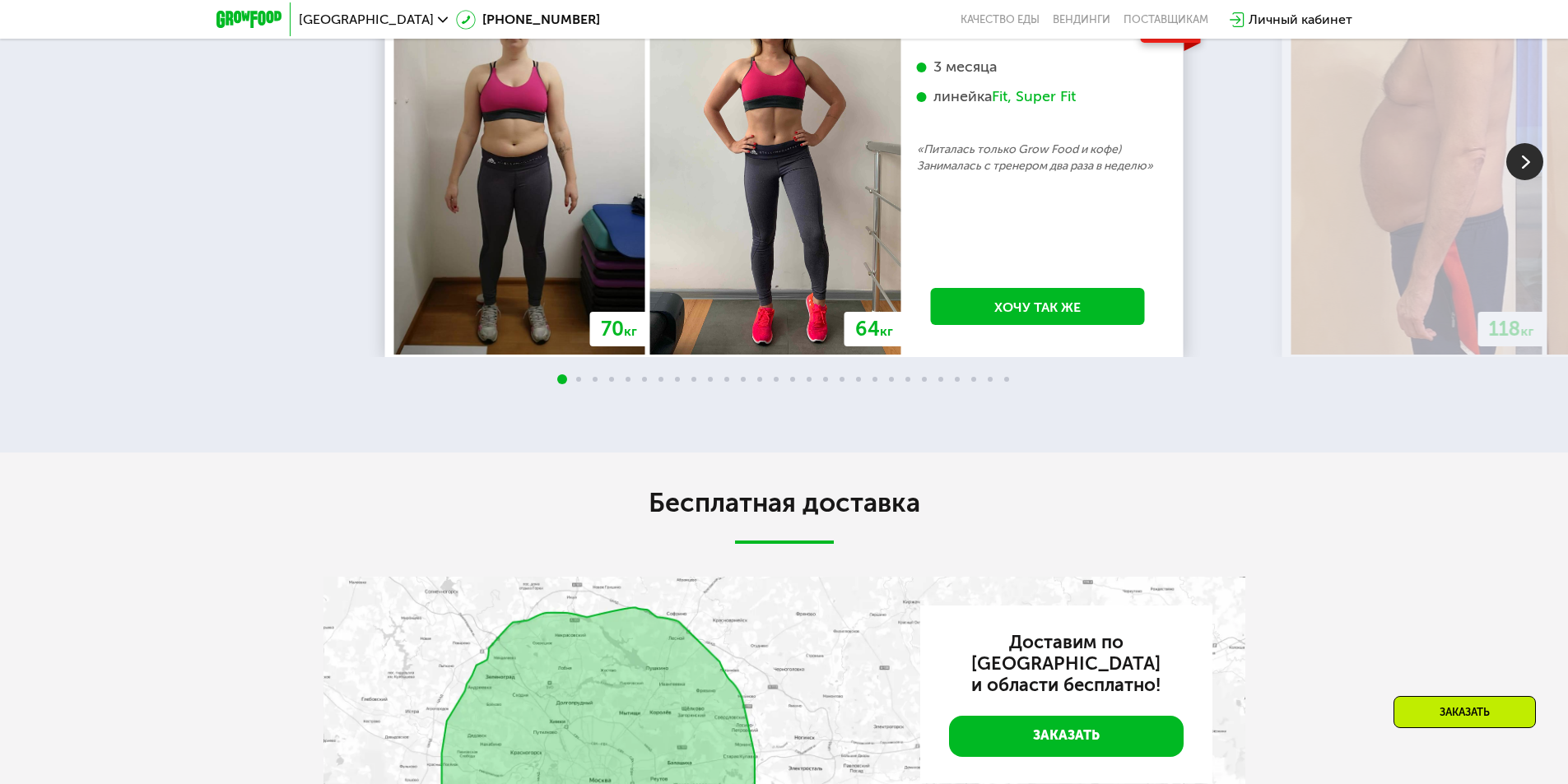
scroll to position [3604, 0]
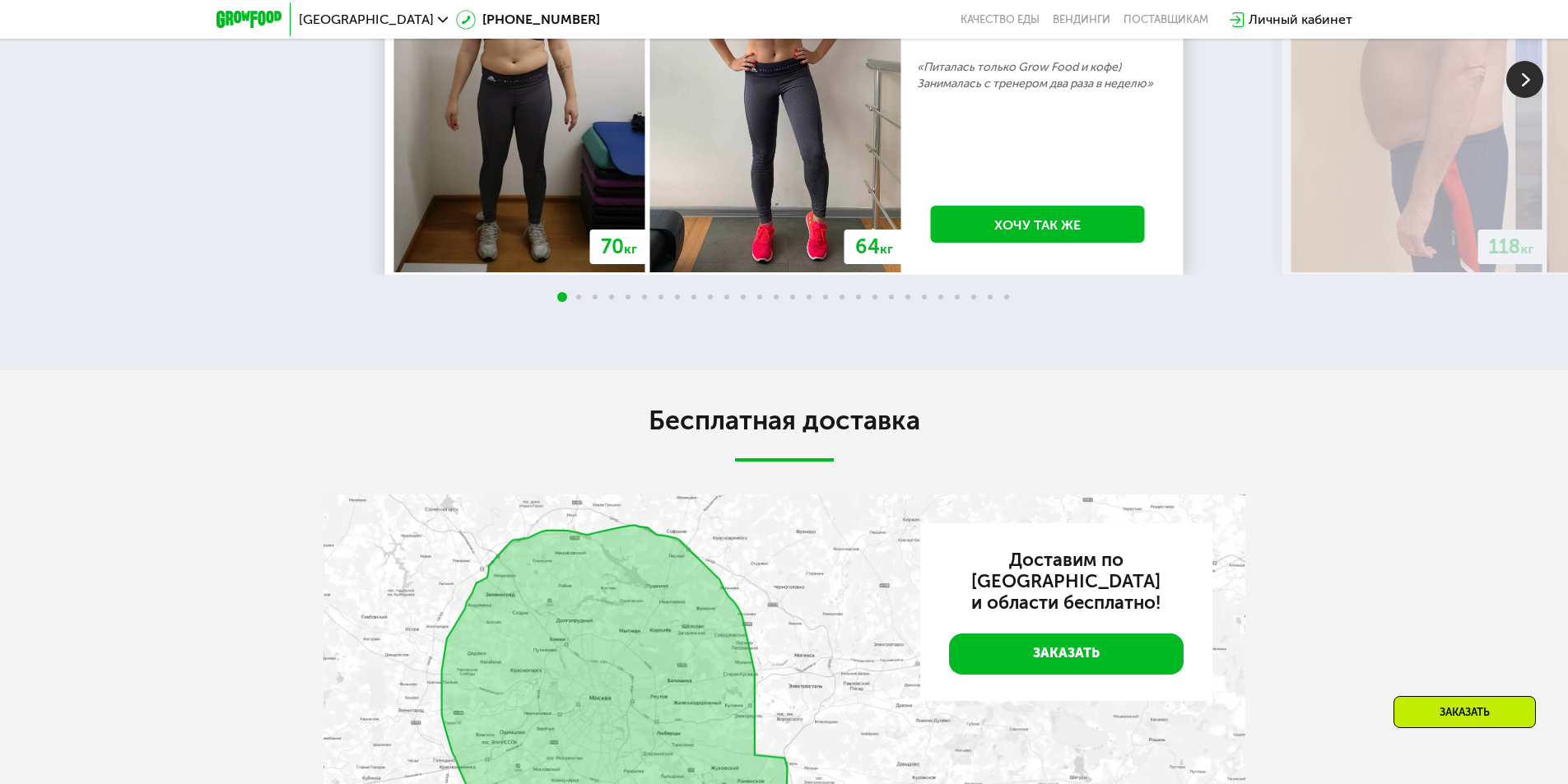
click at [1517, 98] on img at bounding box center [1526, 79] width 37 height 37
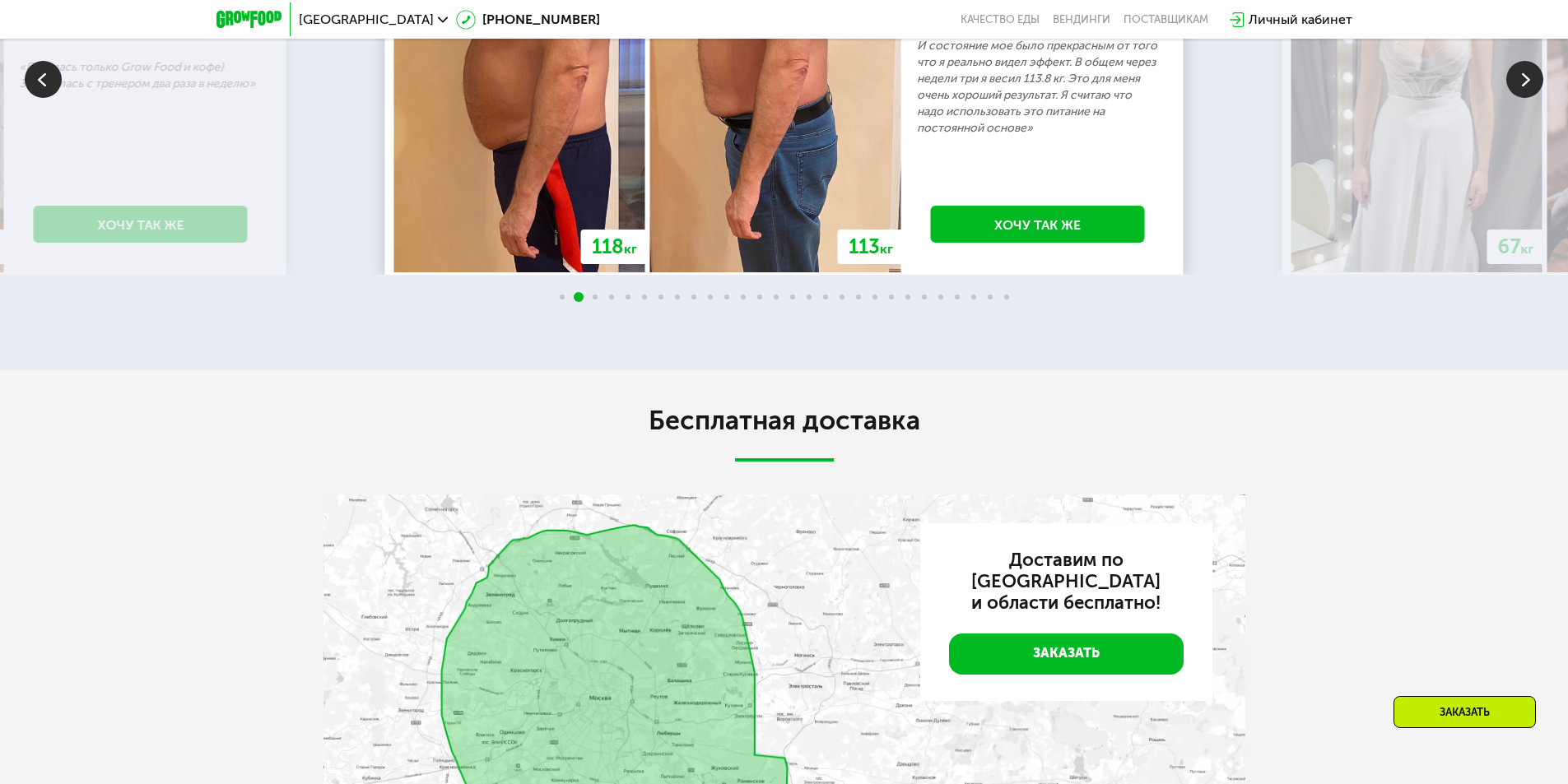
click at [1518, 98] on img at bounding box center [1526, 79] width 37 height 37
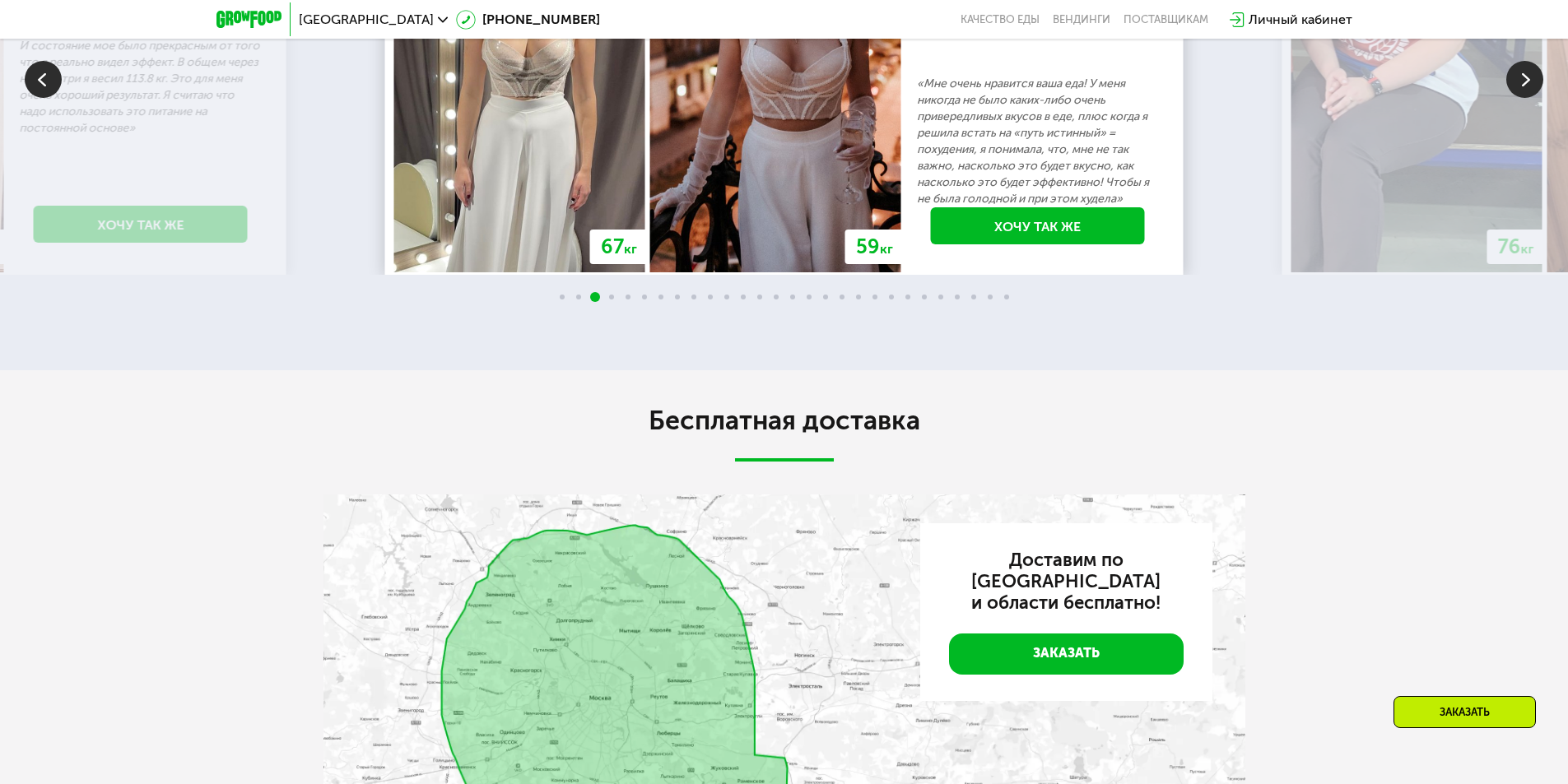
click at [1518, 98] on img at bounding box center [1526, 79] width 37 height 37
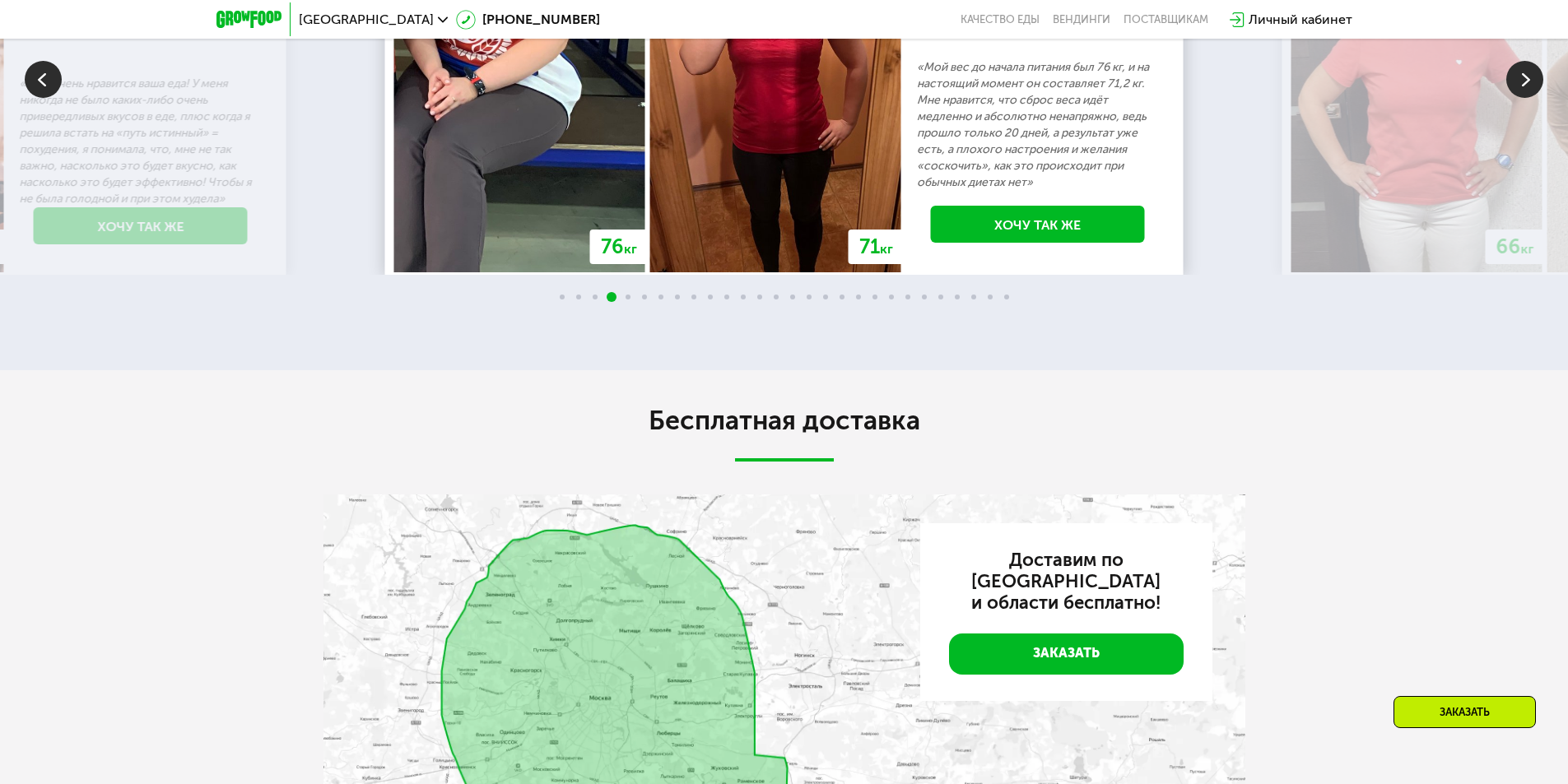
click at [1518, 98] on img at bounding box center [1526, 79] width 37 height 37
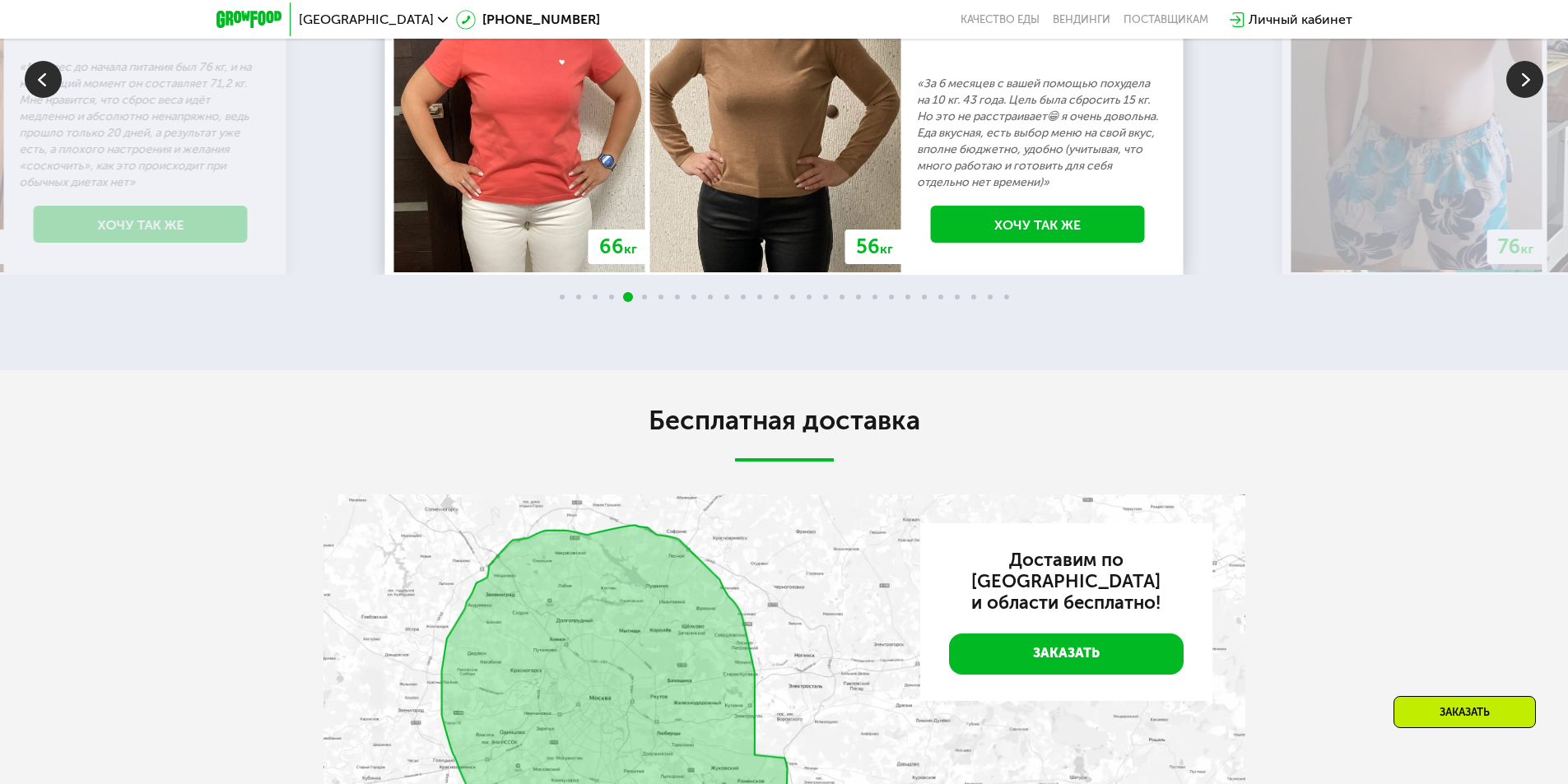
click at [1518, 98] on img at bounding box center [1526, 79] width 37 height 37
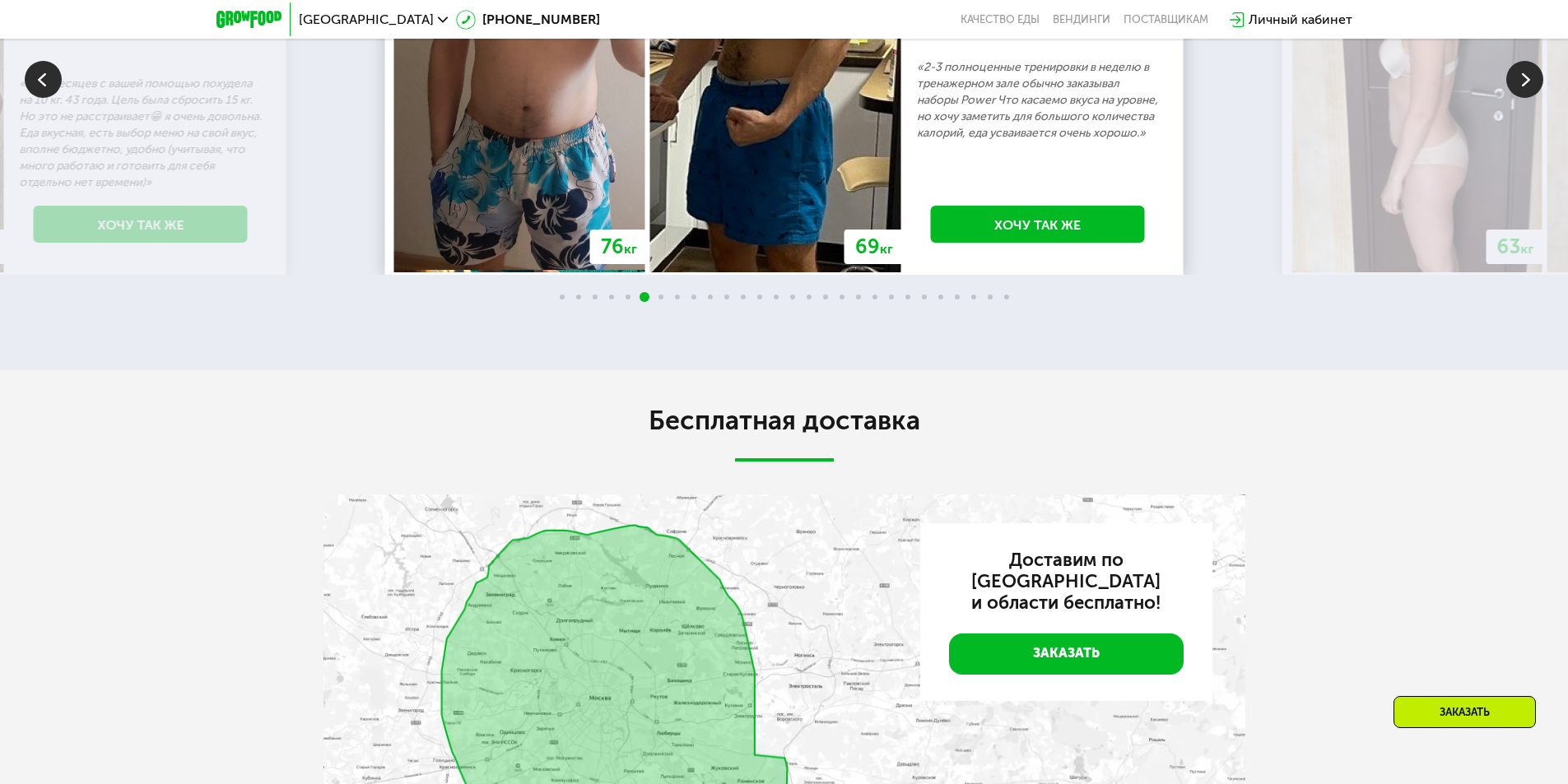
click at [1518, 98] on img at bounding box center [1526, 79] width 37 height 37
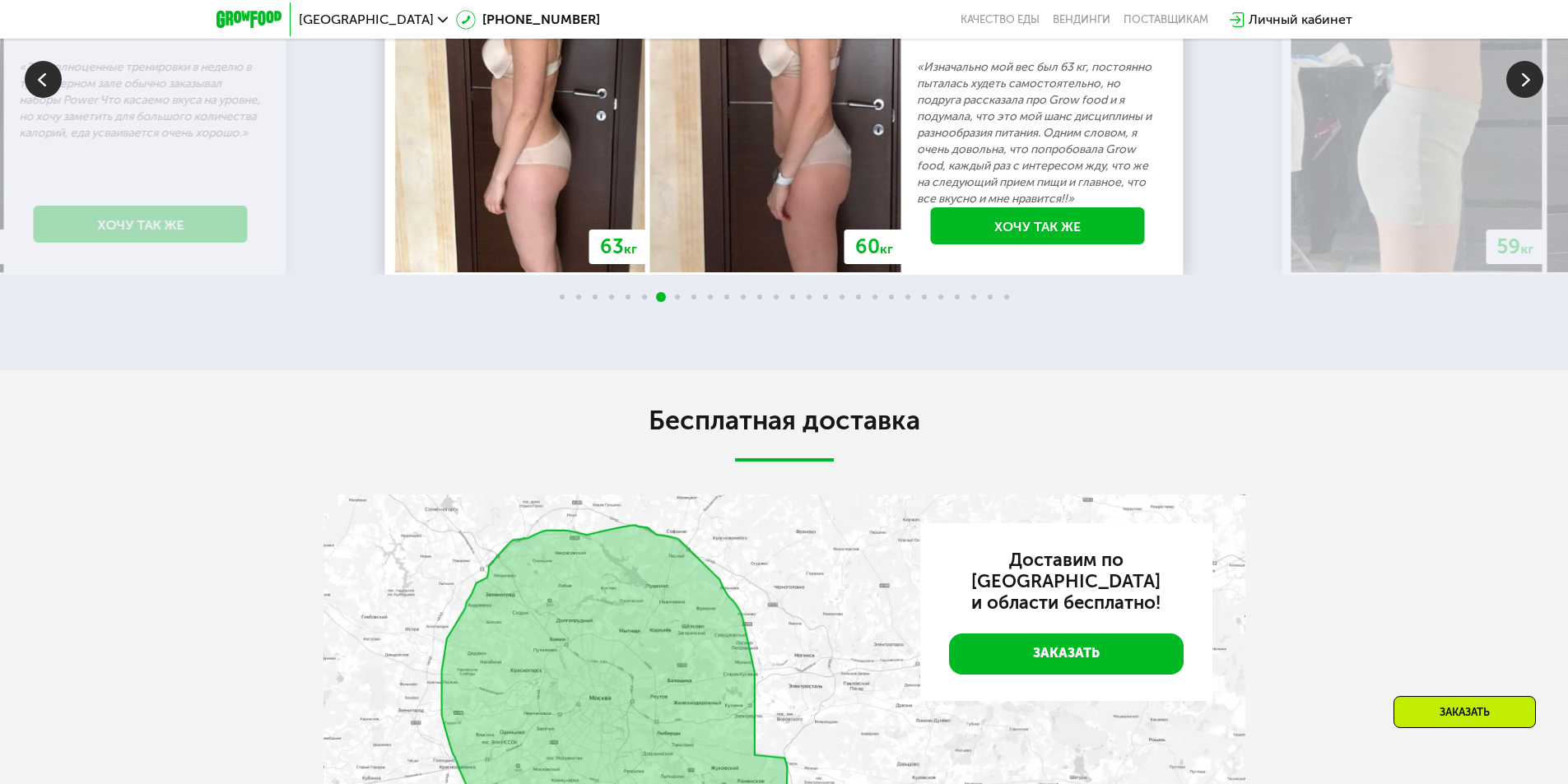
click at [1518, 98] on img at bounding box center [1526, 79] width 37 height 37
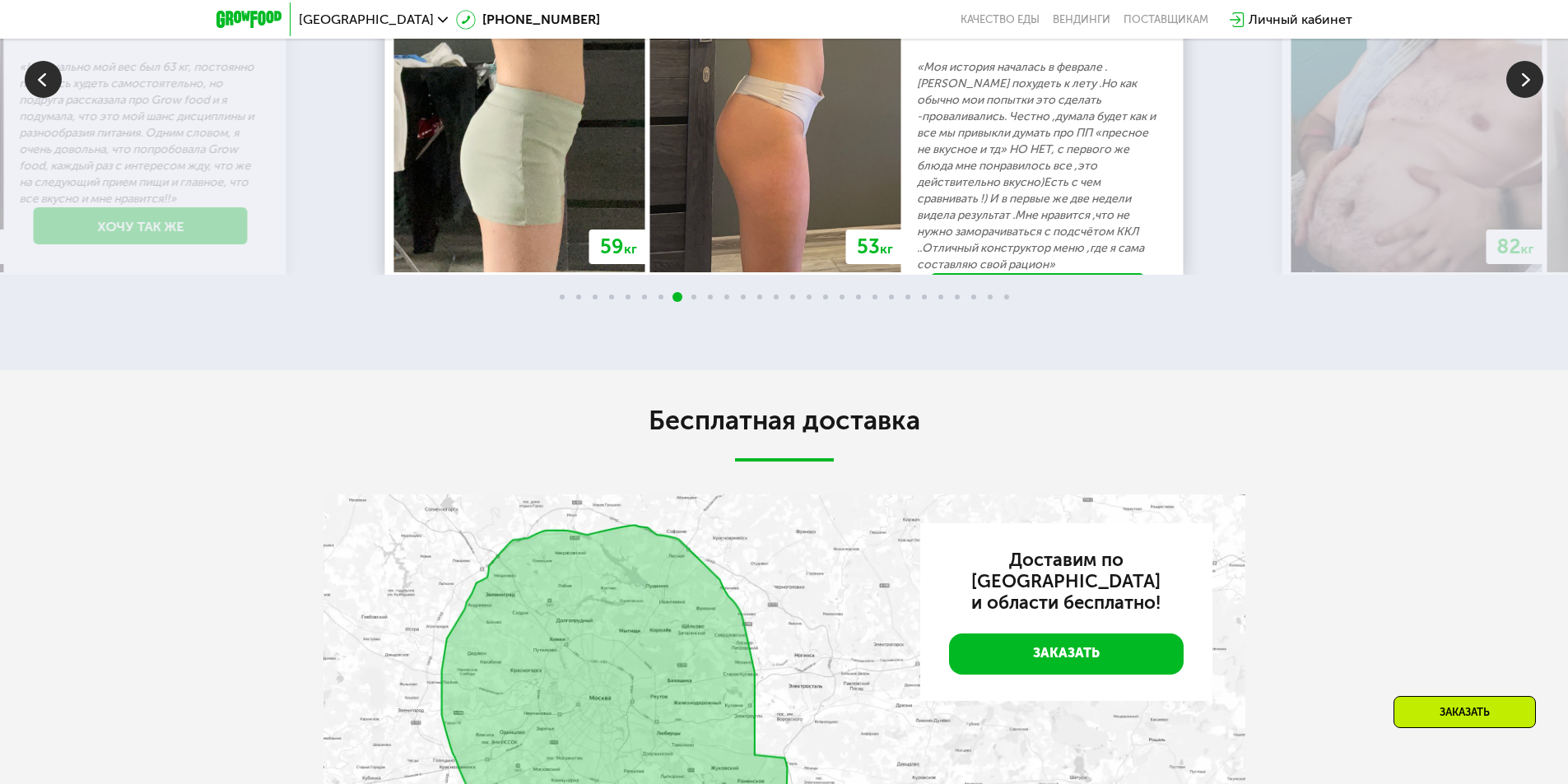
click at [1518, 98] on img at bounding box center [1526, 79] width 37 height 37
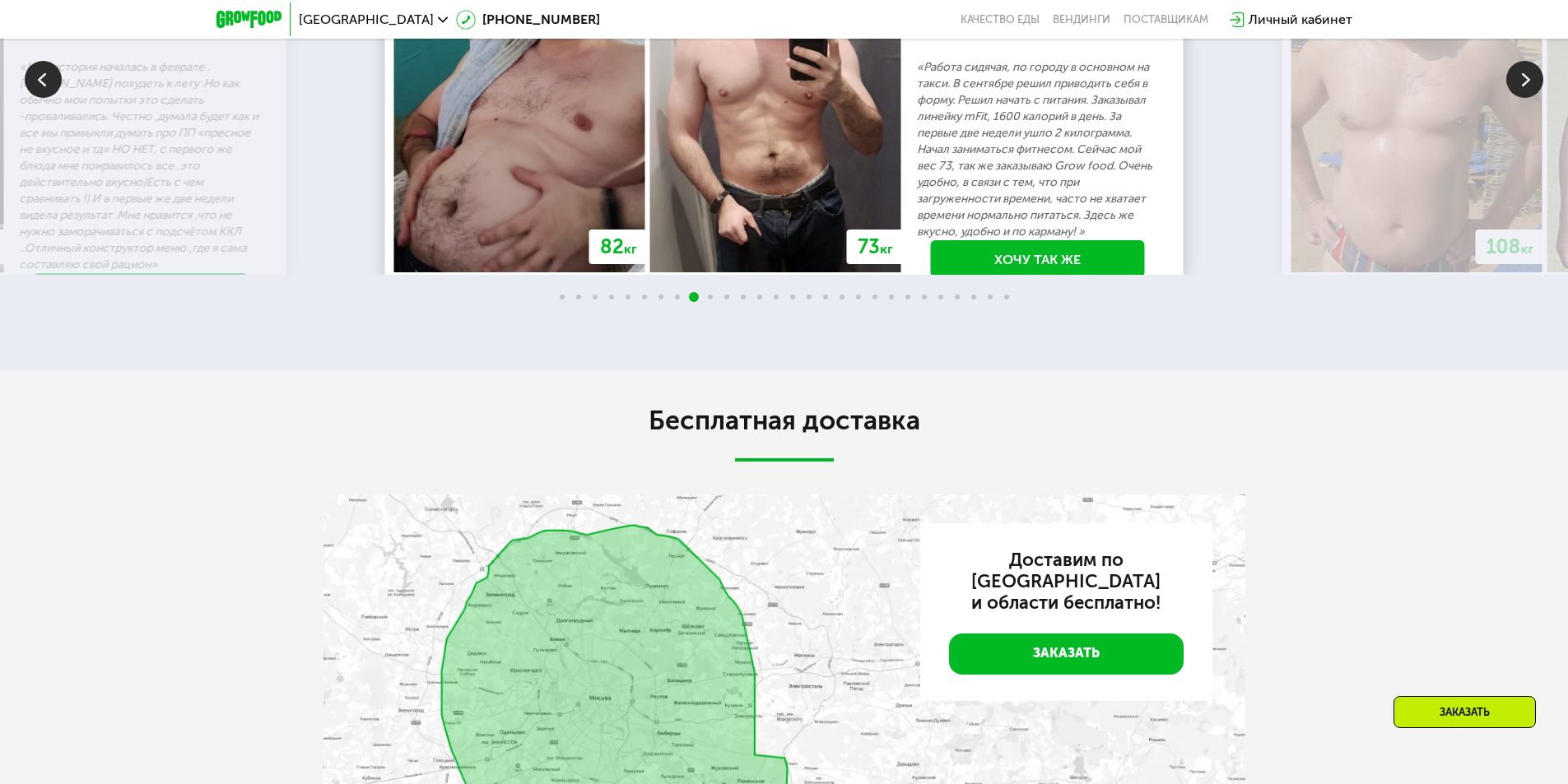
click at [1518, 98] on img at bounding box center [1526, 79] width 37 height 37
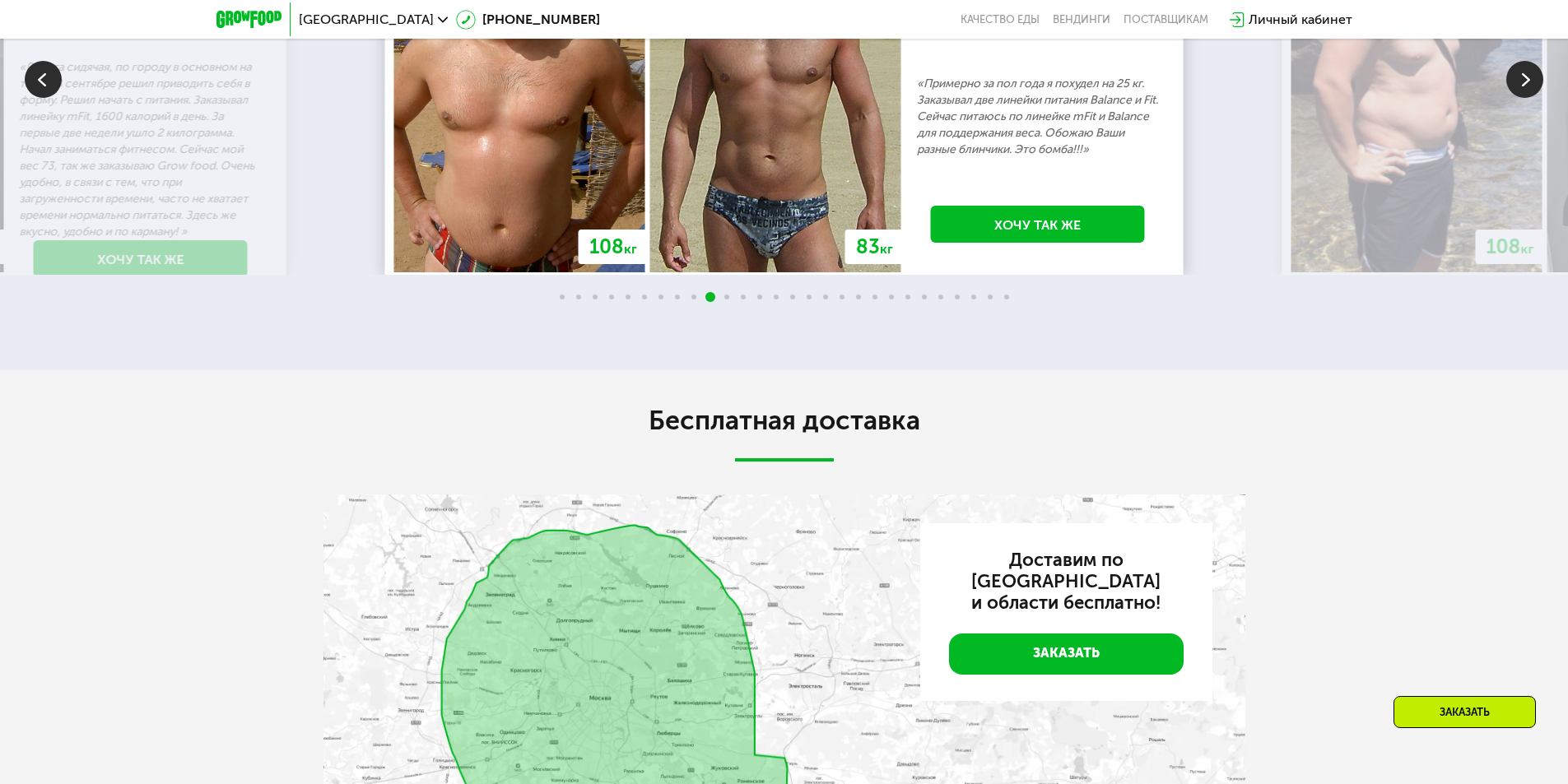
click at [1518, 98] on img at bounding box center [1526, 79] width 37 height 37
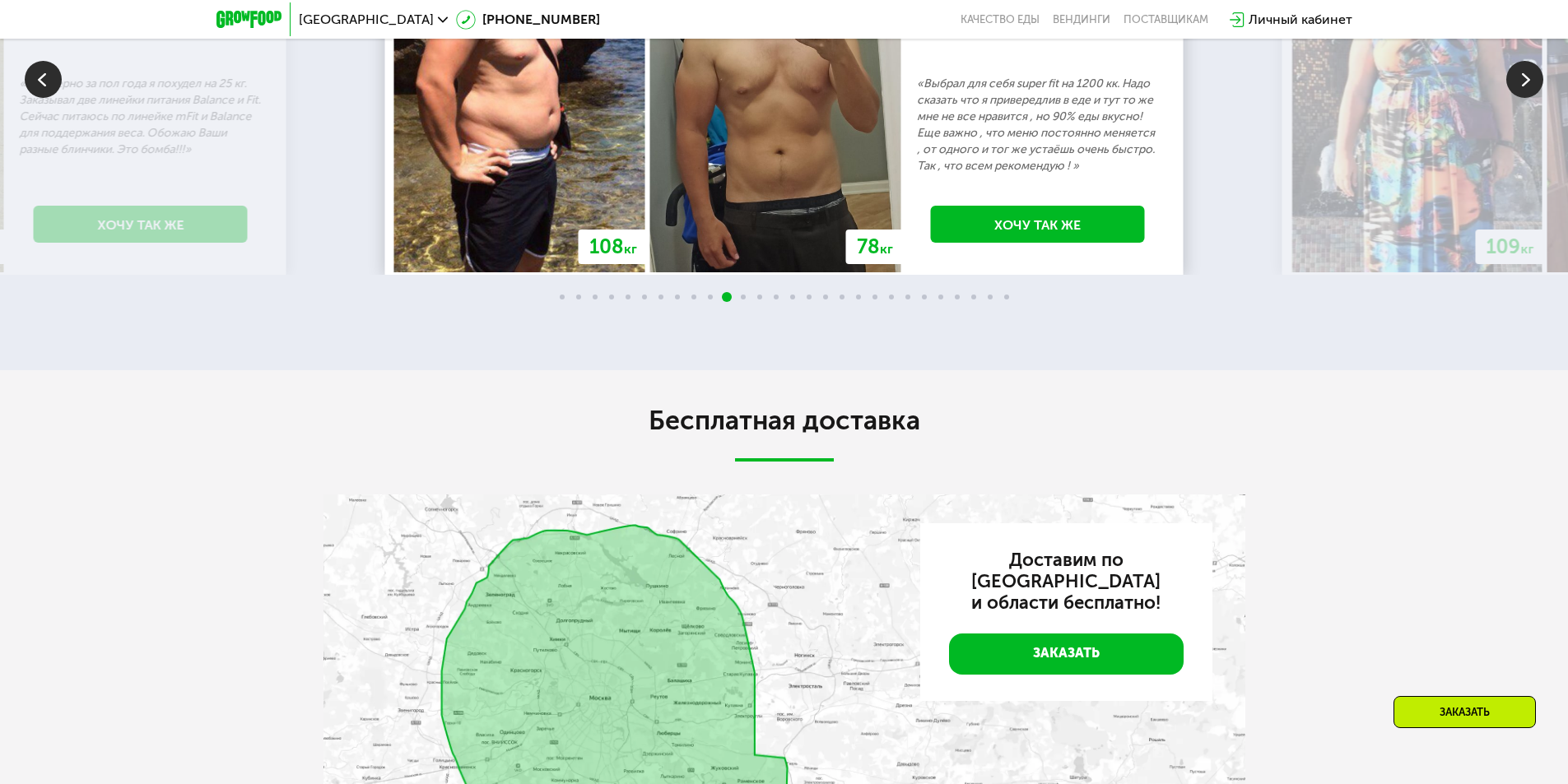
click at [1518, 98] on img at bounding box center [1526, 79] width 37 height 37
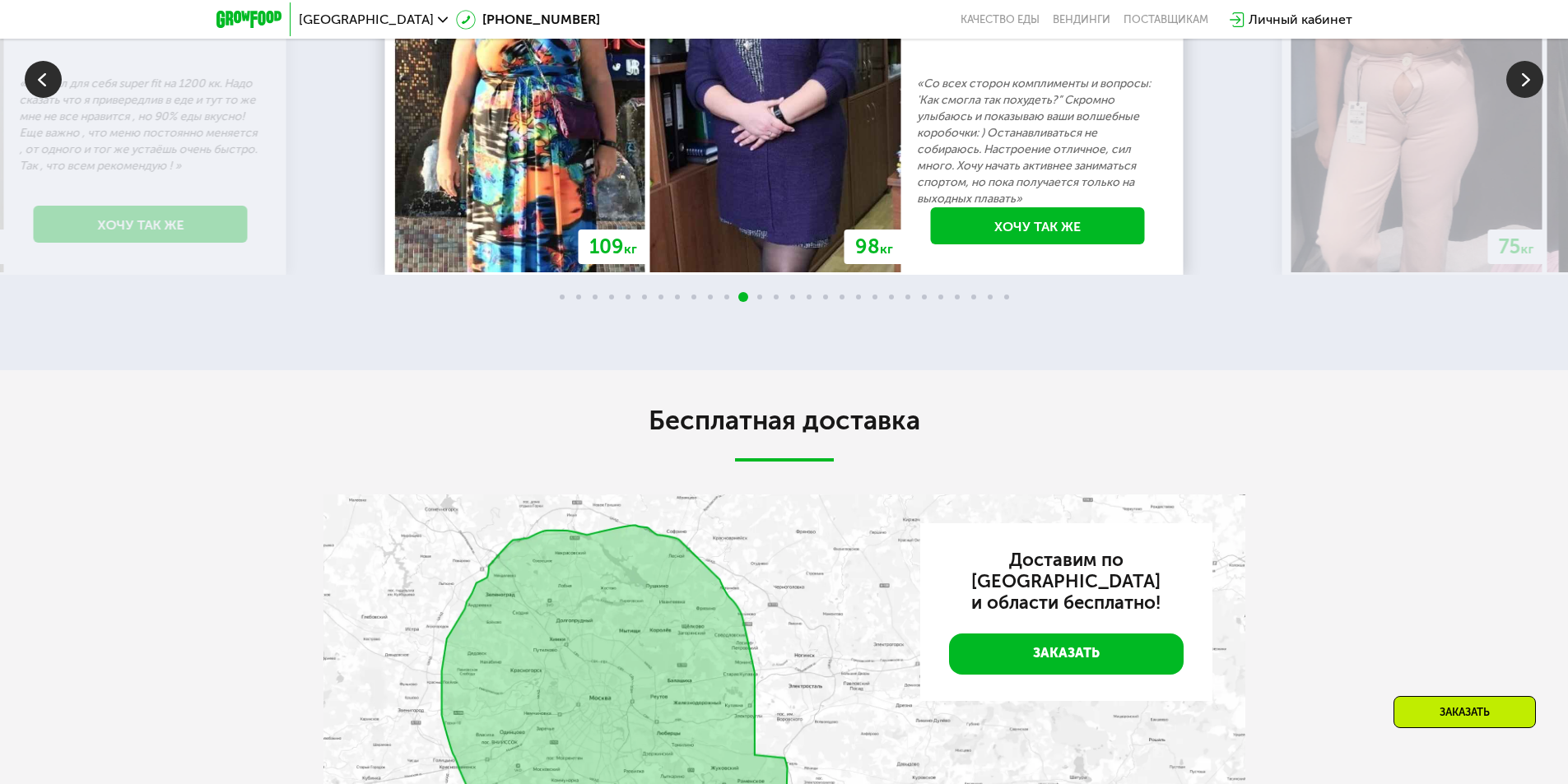
click at [1518, 98] on img at bounding box center [1526, 79] width 37 height 37
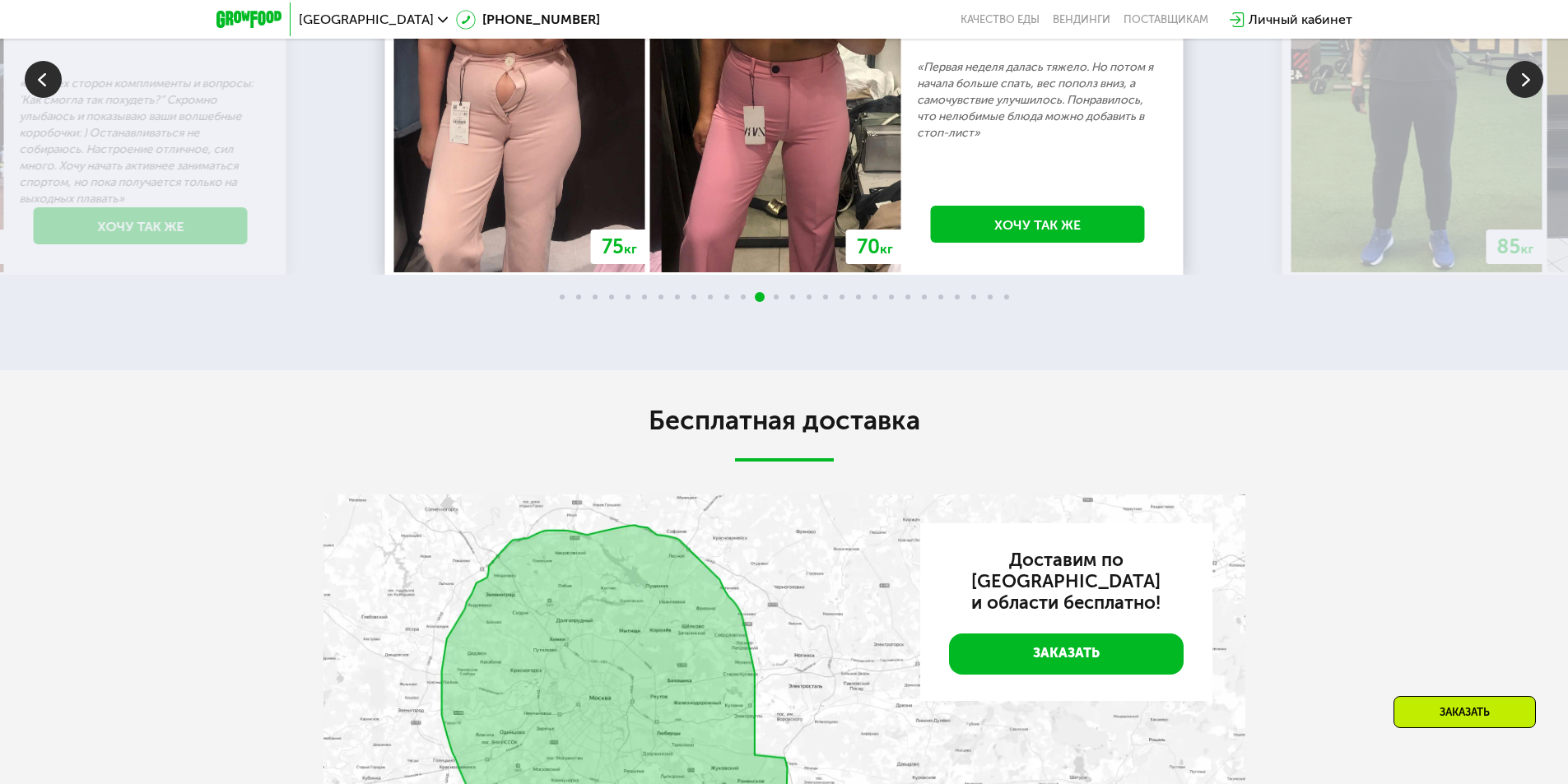
click at [1518, 98] on img at bounding box center [1526, 79] width 37 height 37
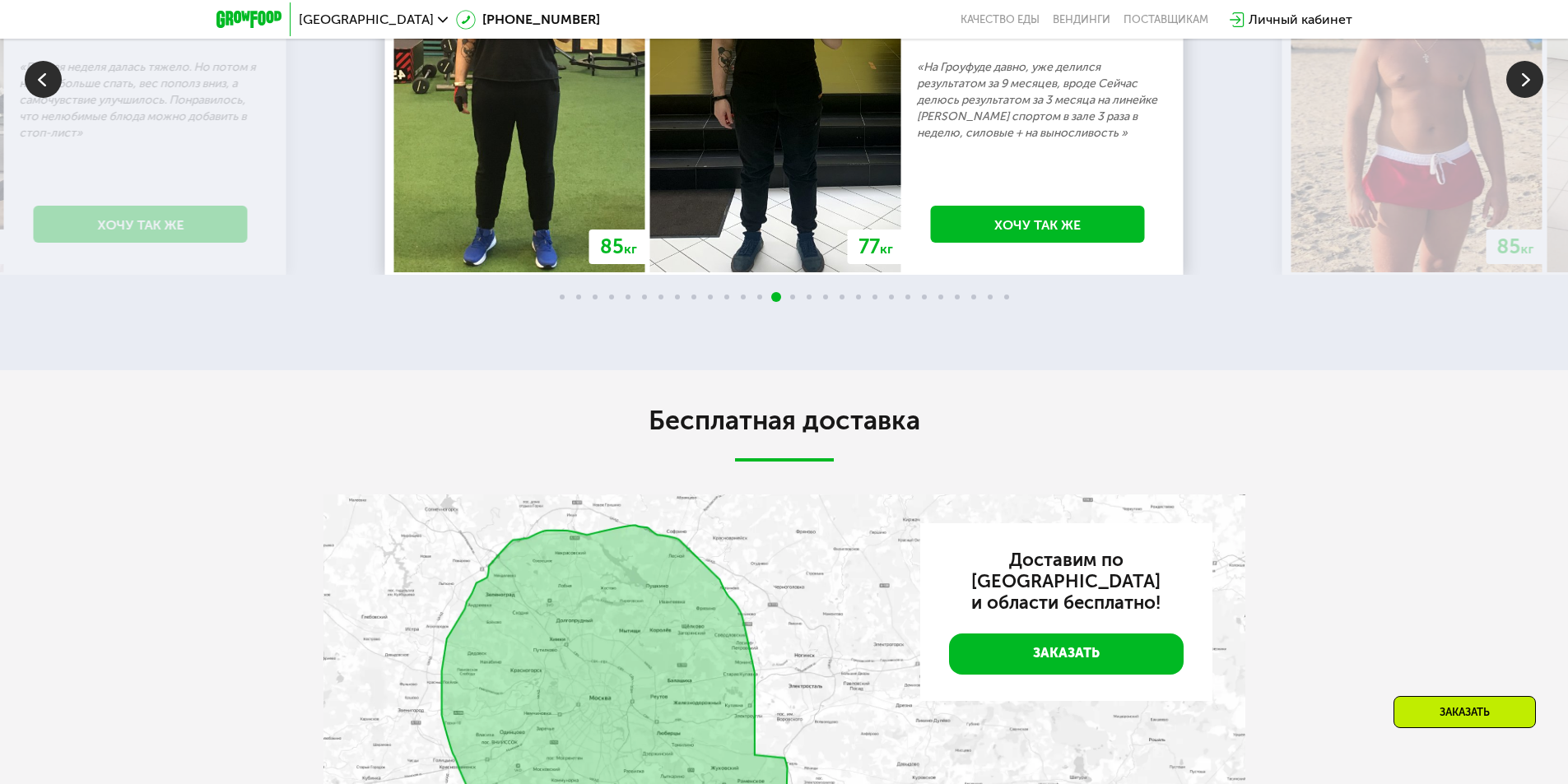
click at [1518, 98] on img at bounding box center [1526, 79] width 37 height 37
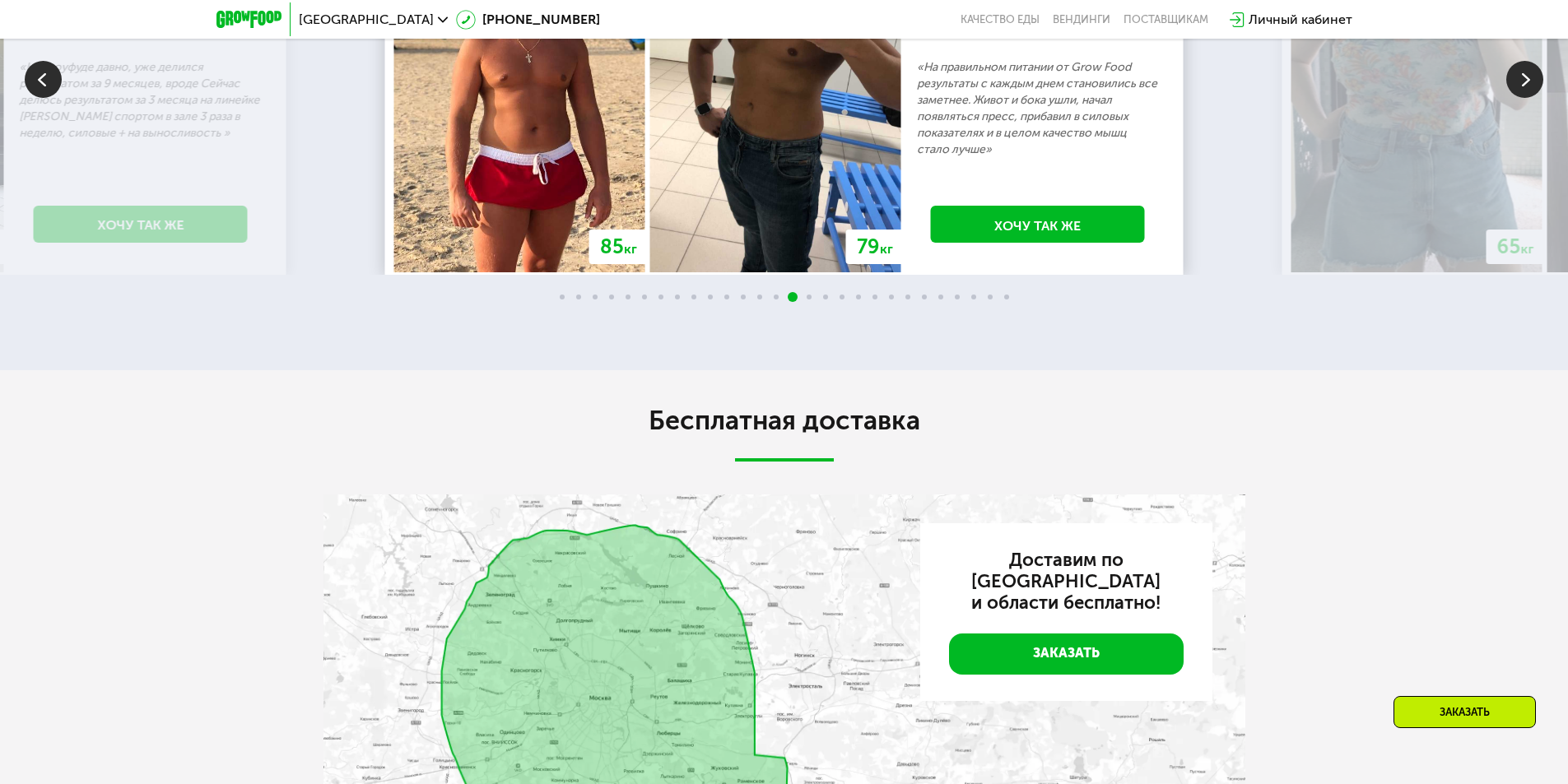
click at [1517, 98] on img at bounding box center [1526, 79] width 37 height 37
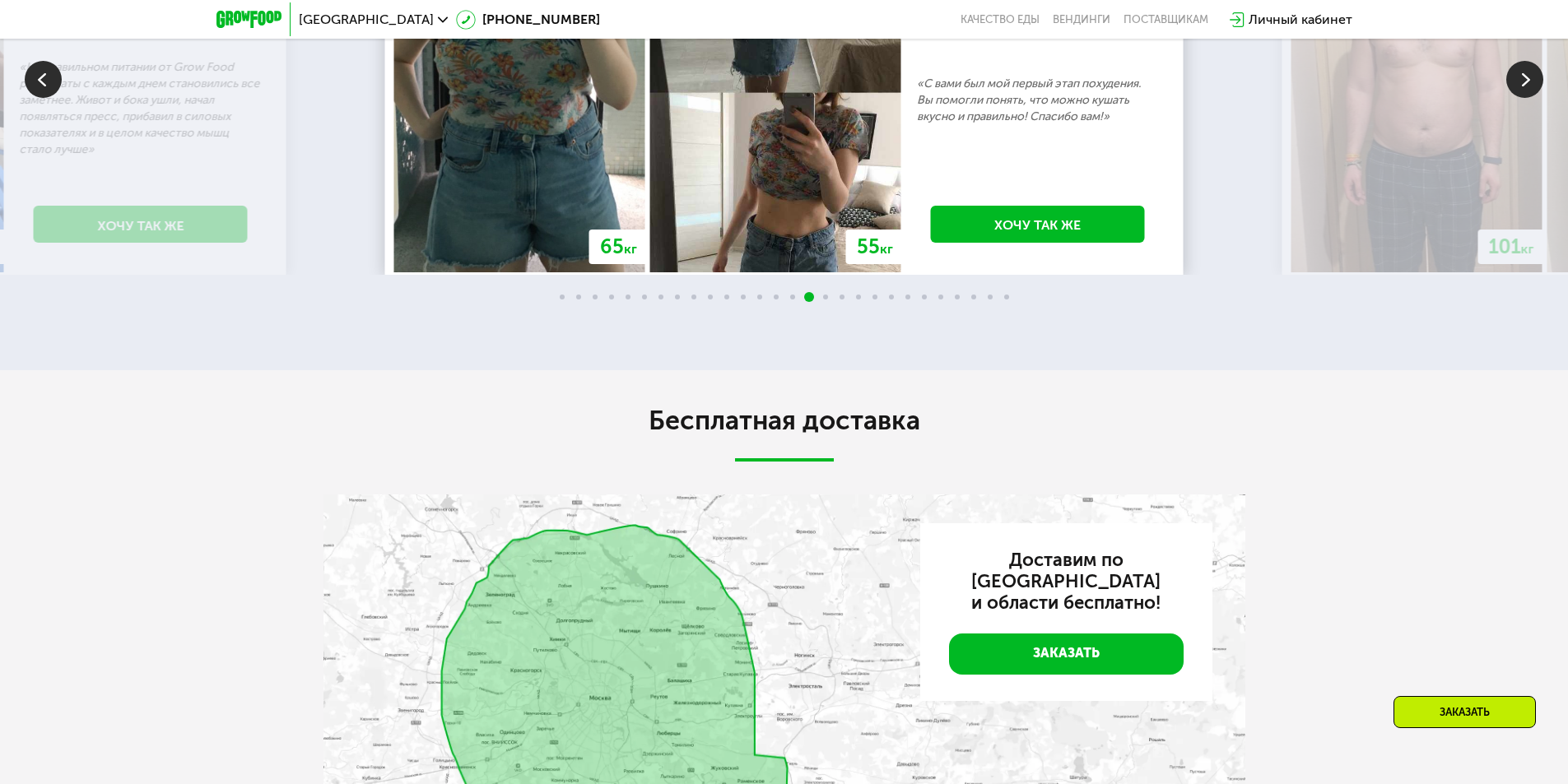
click at [1517, 98] on img at bounding box center [1526, 79] width 37 height 37
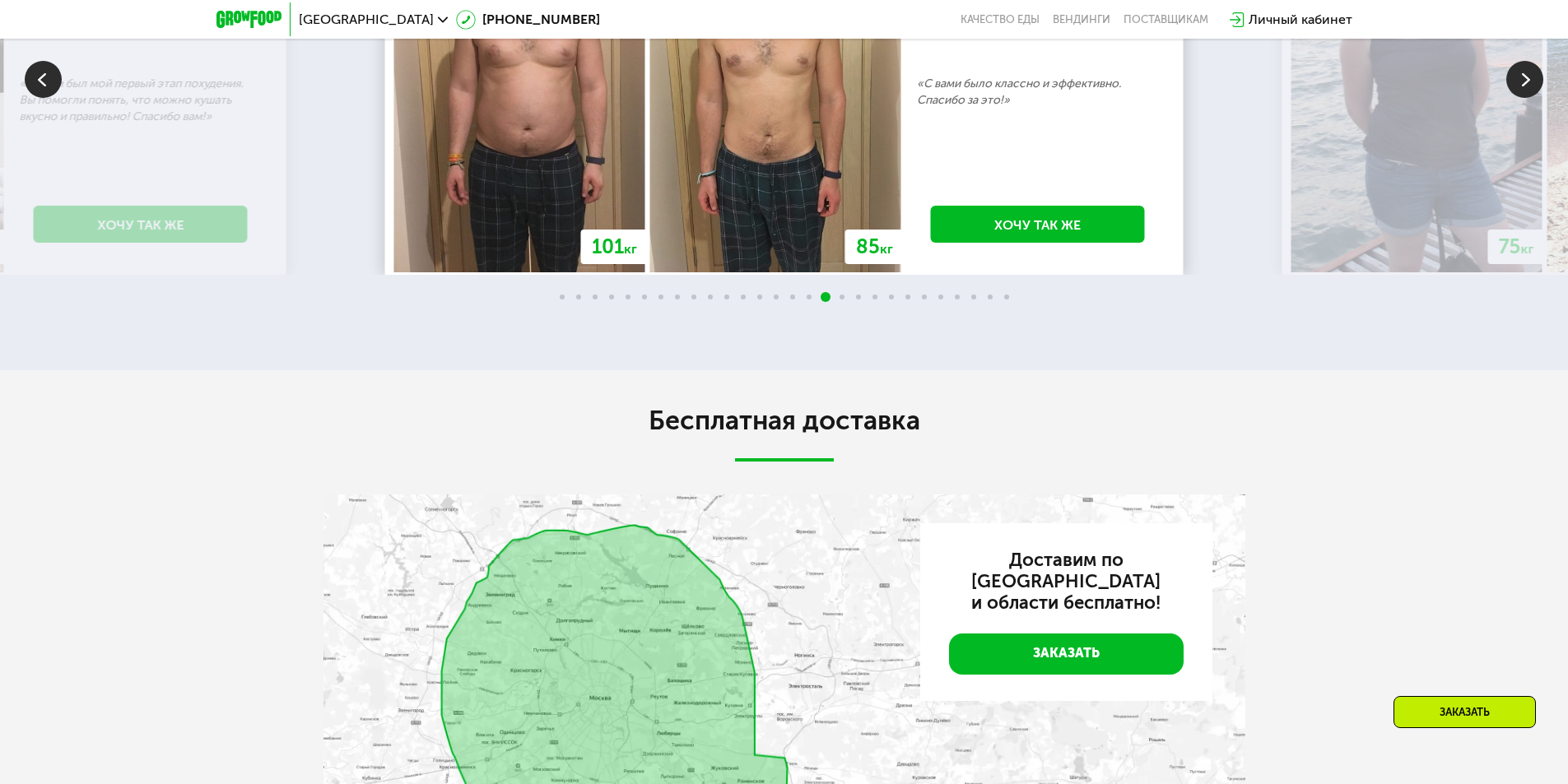
click at [1517, 98] on img at bounding box center [1526, 79] width 37 height 37
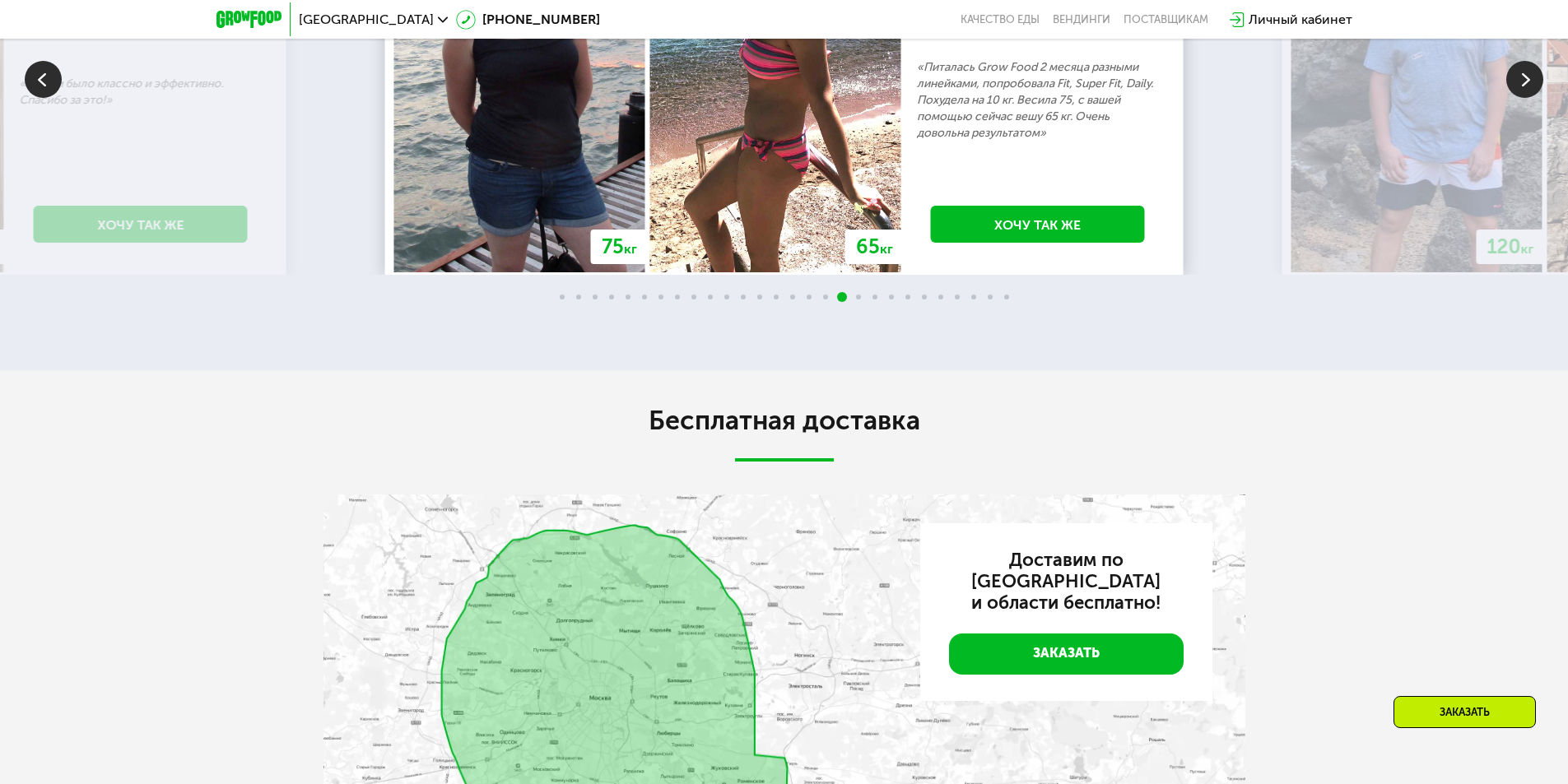
click at [1517, 98] on img at bounding box center [1526, 79] width 37 height 37
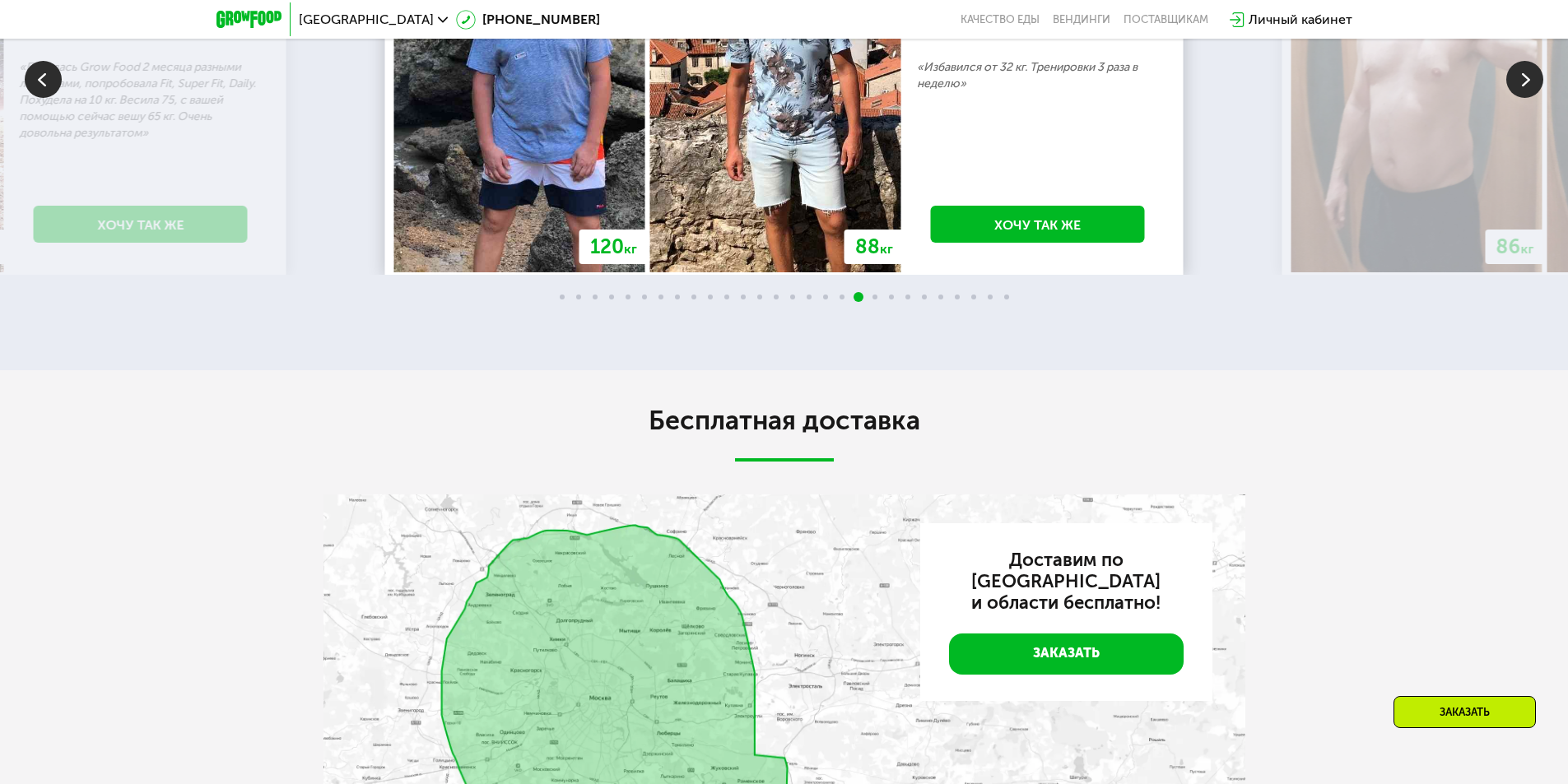
click at [1517, 98] on img at bounding box center [1526, 79] width 37 height 37
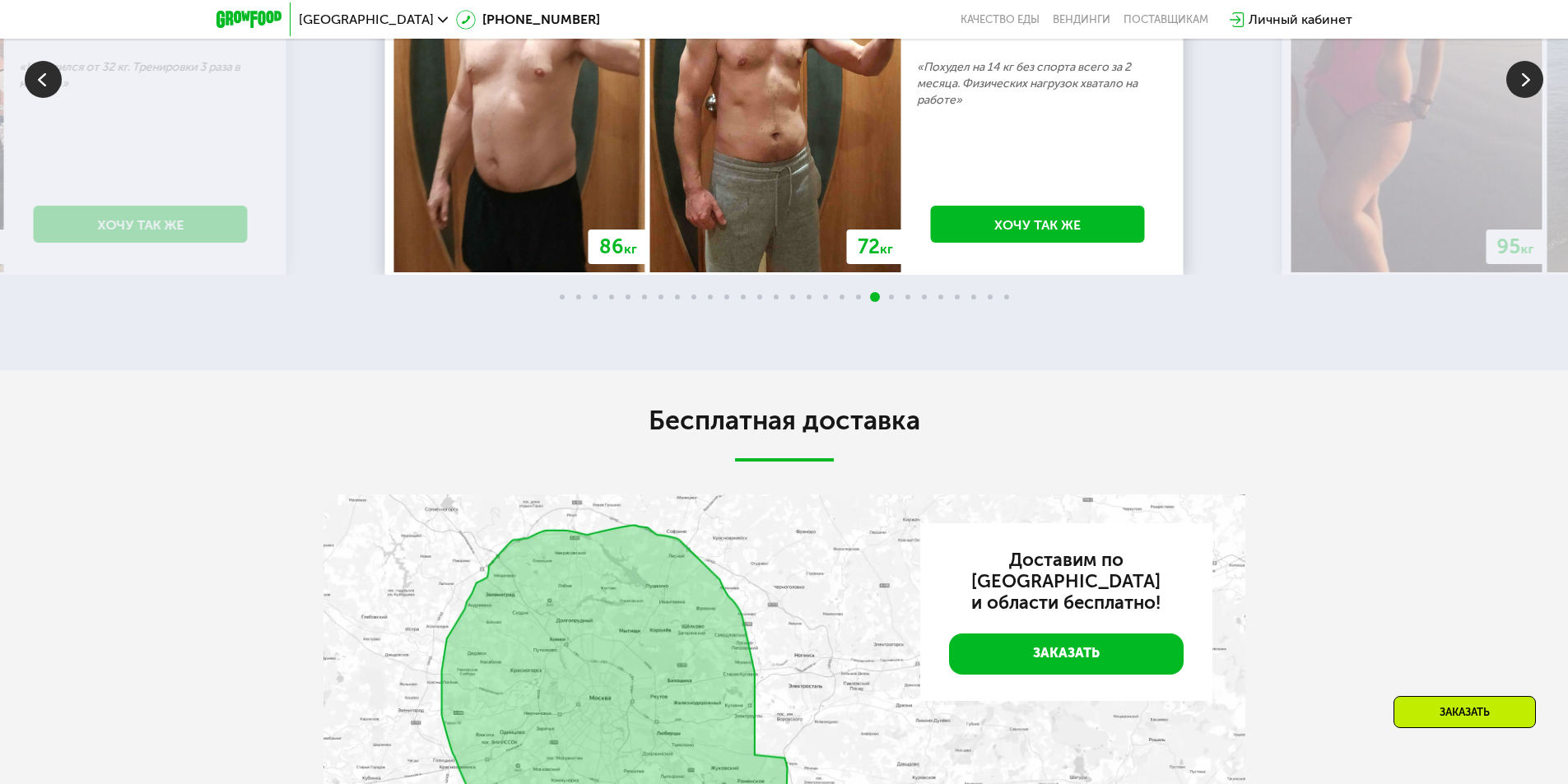
click at [1517, 98] on img at bounding box center [1526, 79] width 37 height 37
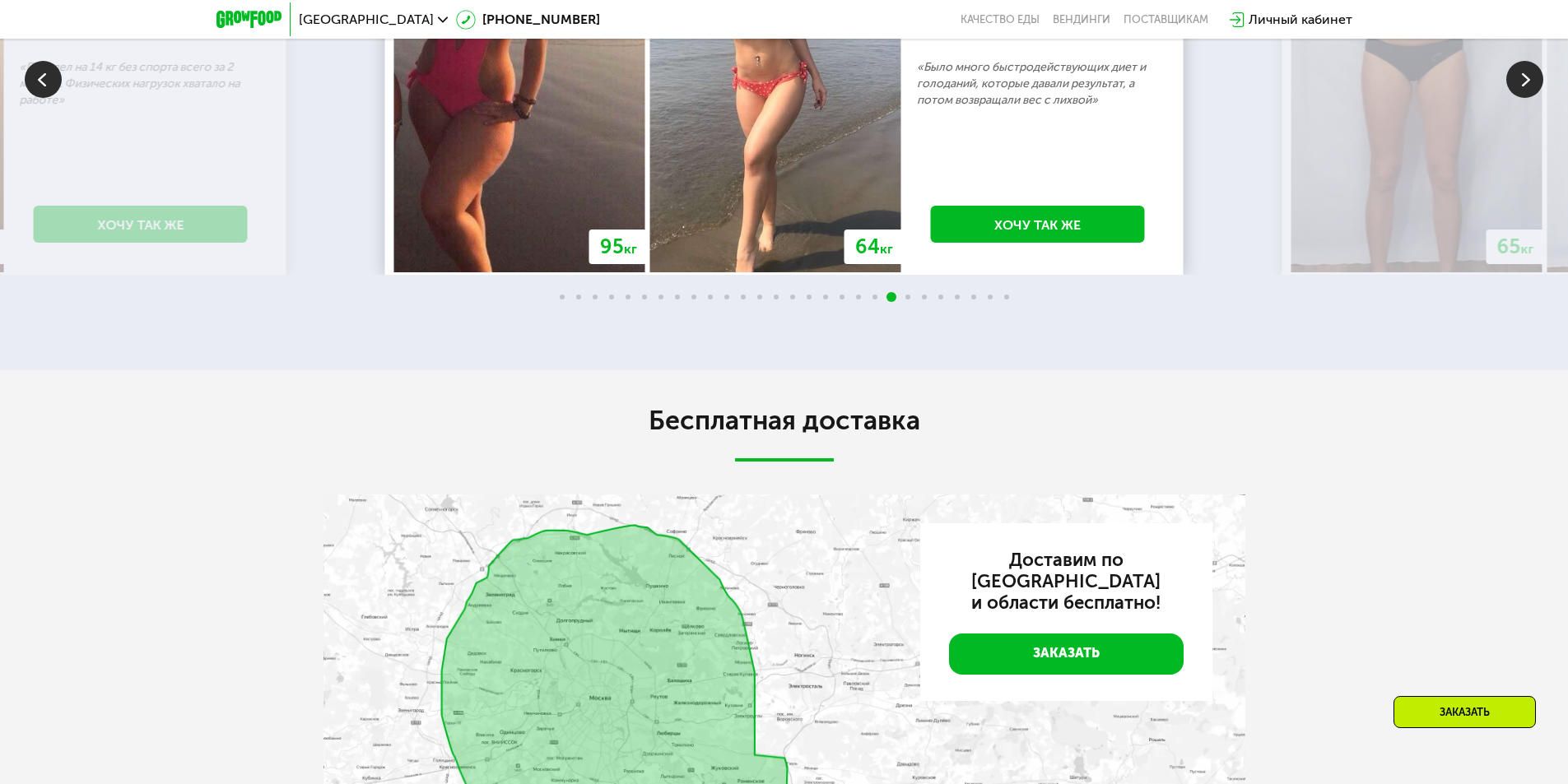
click at [1517, 98] on img at bounding box center [1526, 79] width 37 height 37
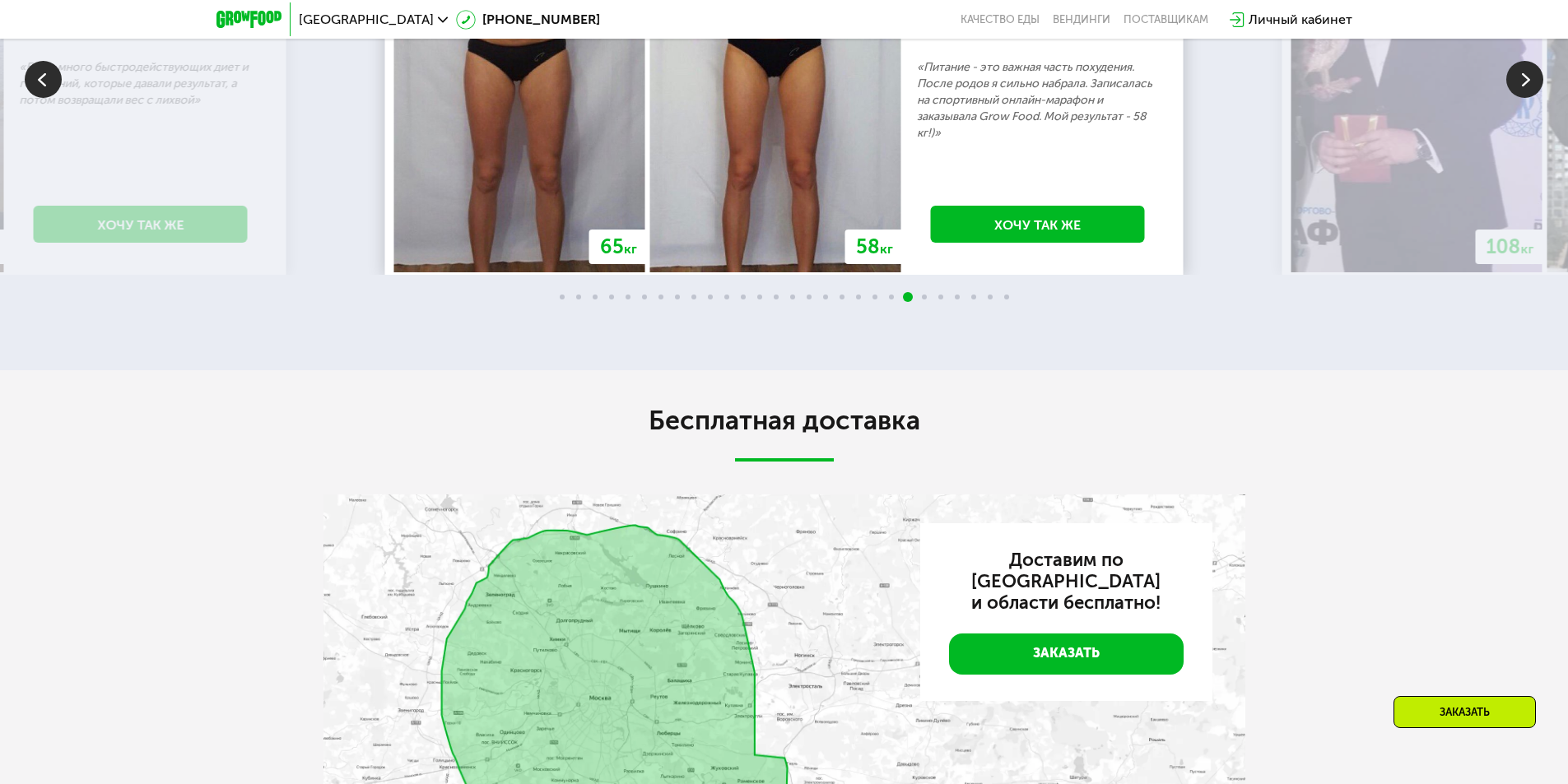
click at [1516, 98] on img at bounding box center [1526, 79] width 37 height 37
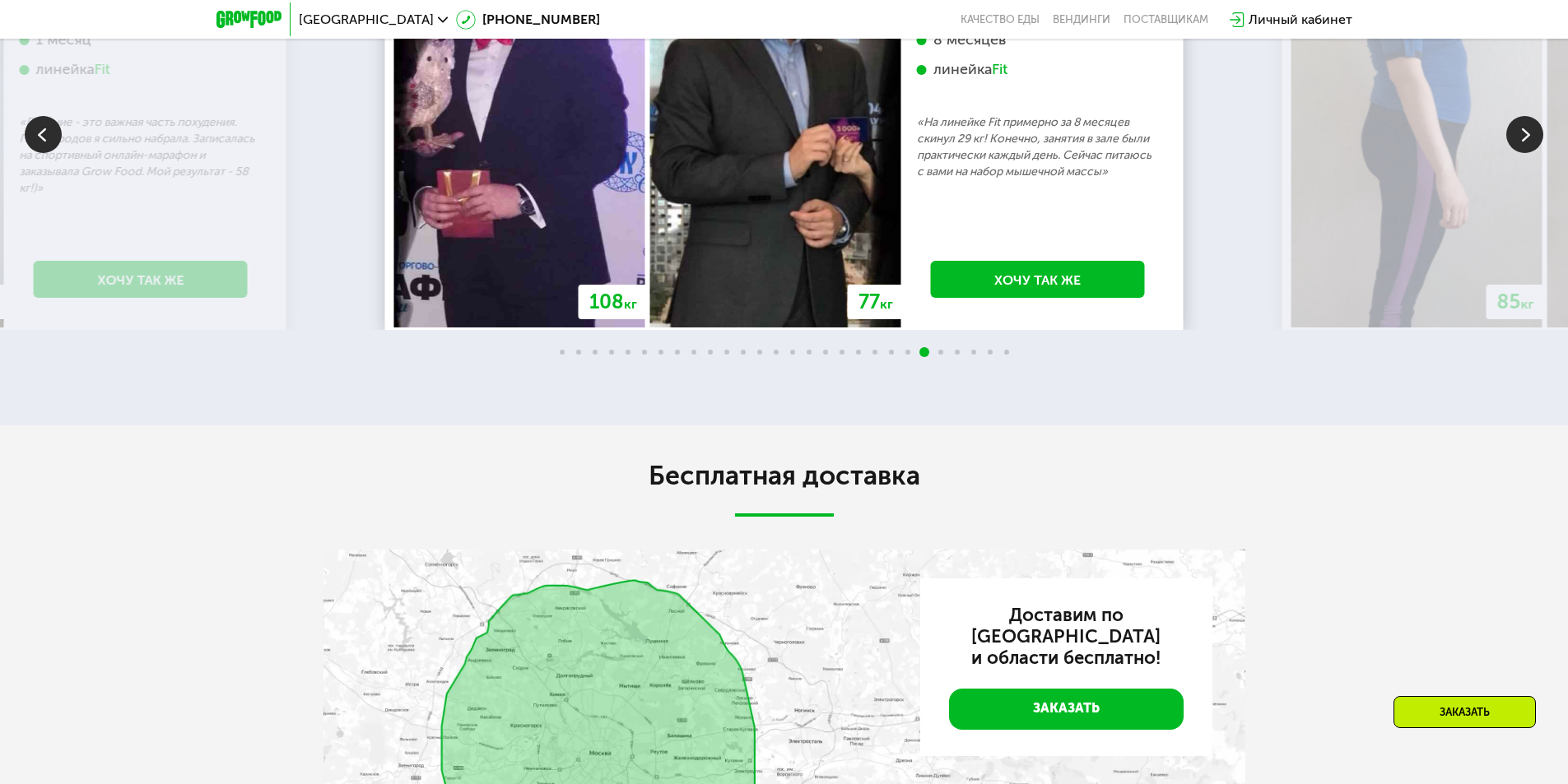
scroll to position [3522, 0]
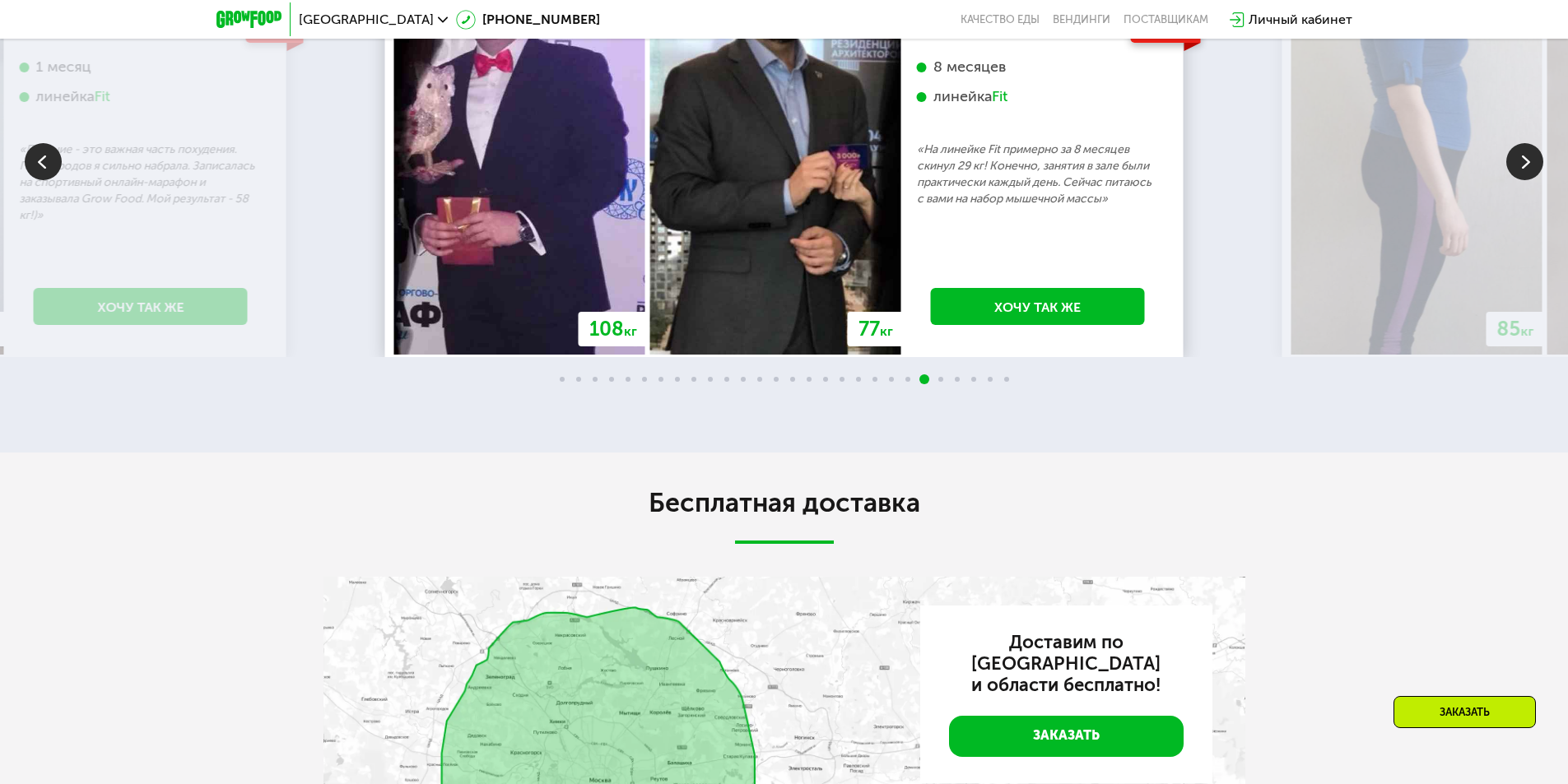
click at [1518, 180] on img at bounding box center [1526, 162] width 37 height 37
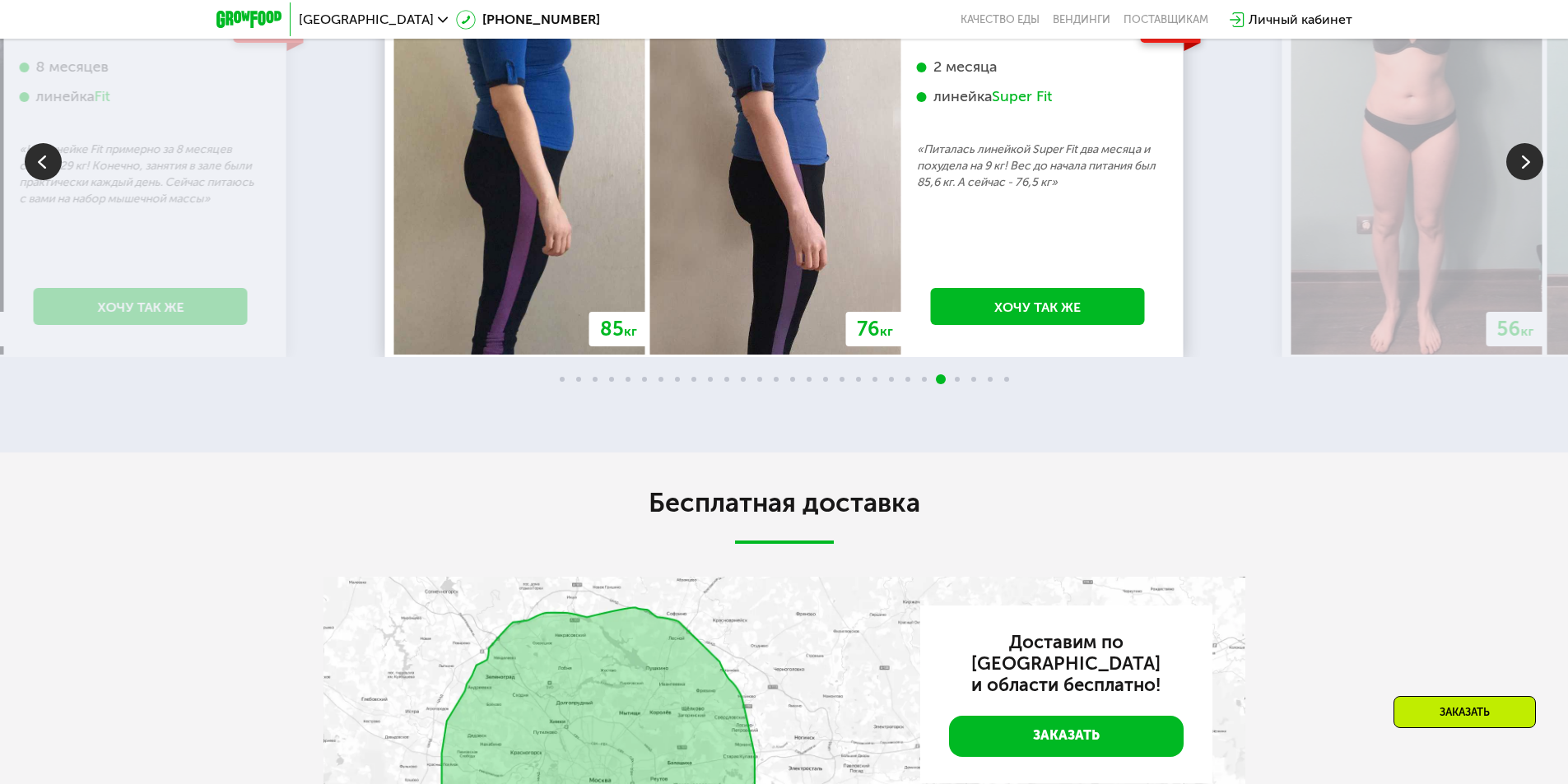
click at [1518, 180] on img at bounding box center [1526, 162] width 37 height 37
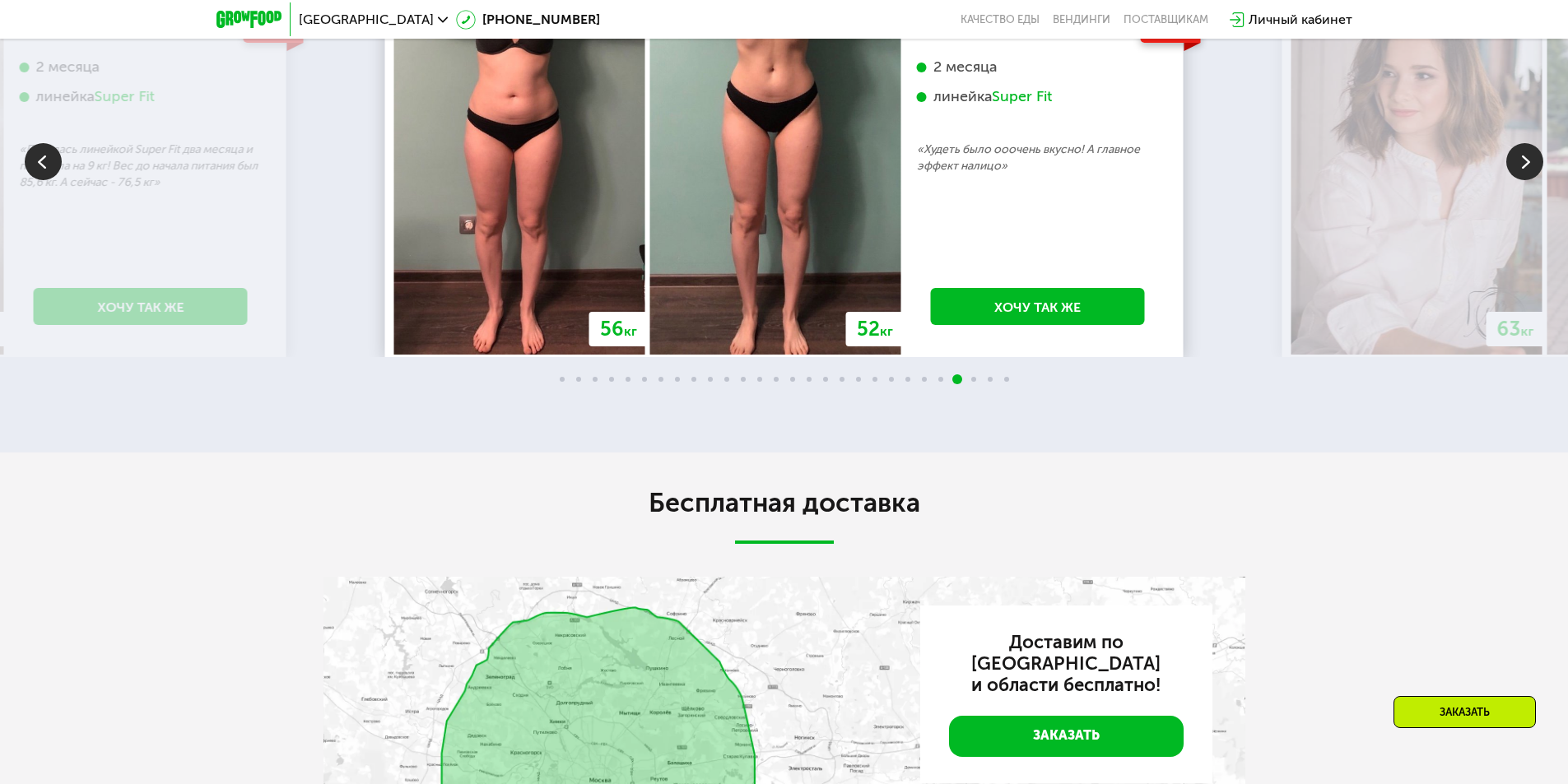
click at [1518, 180] on img at bounding box center [1526, 162] width 37 height 37
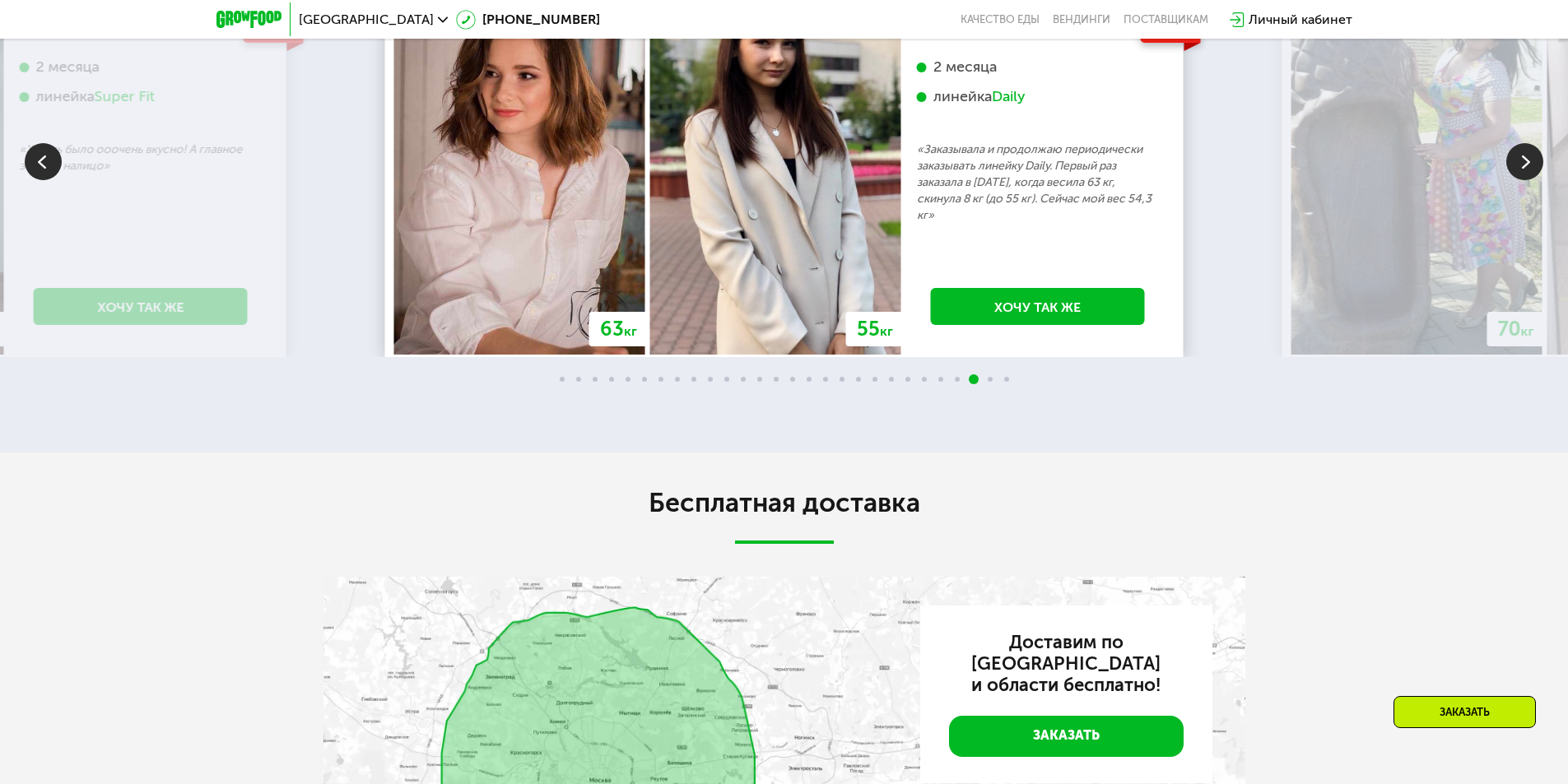
click at [1518, 180] on img at bounding box center [1526, 162] width 37 height 37
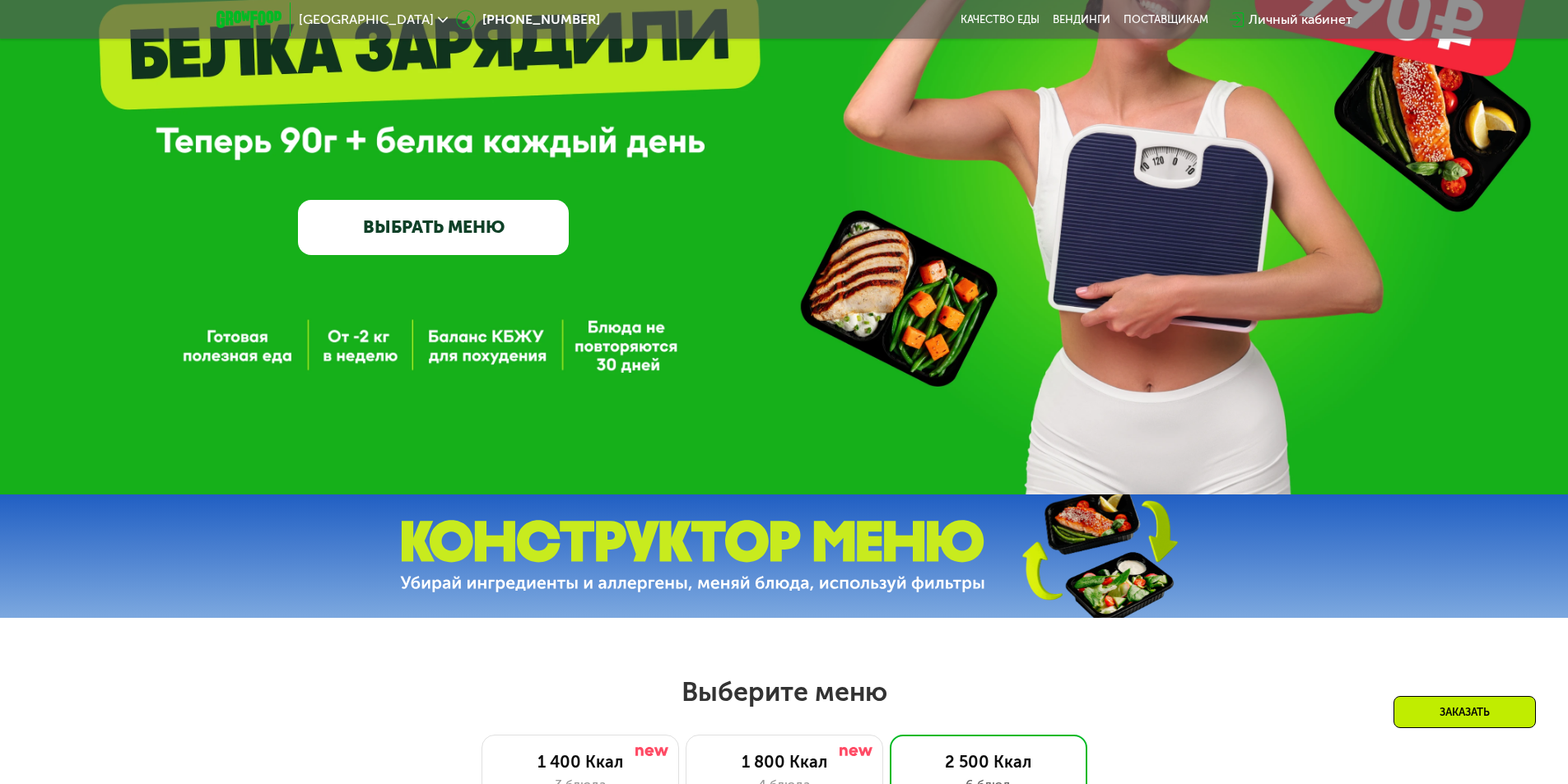
scroll to position [247, 0]
